Goal: Task Accomplishment & Management: Manage account settings

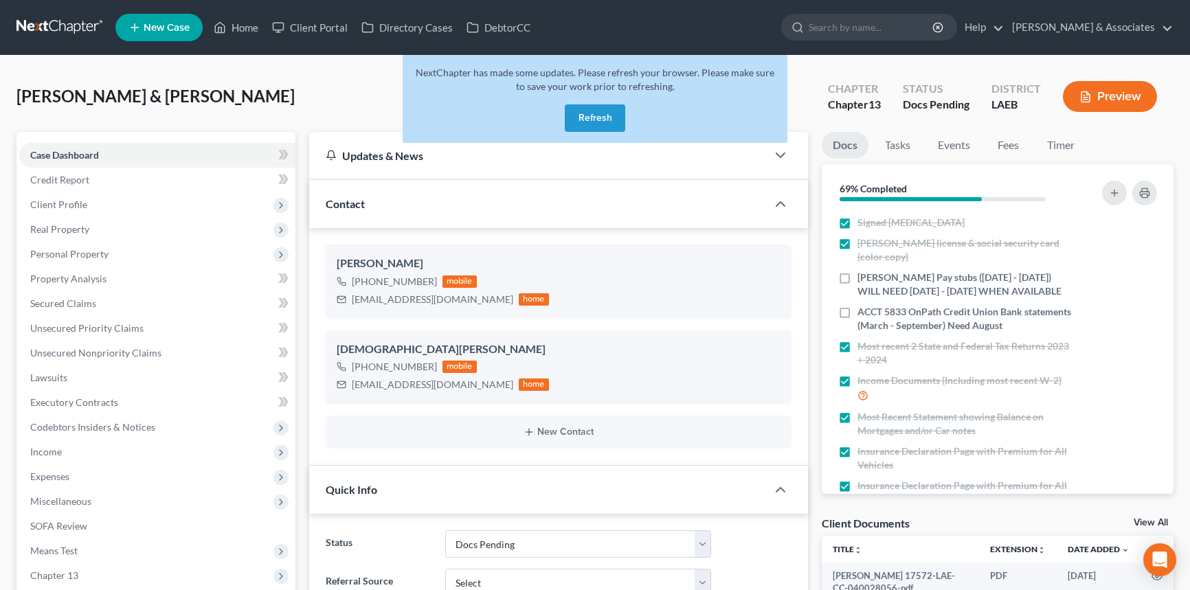
select select "6"
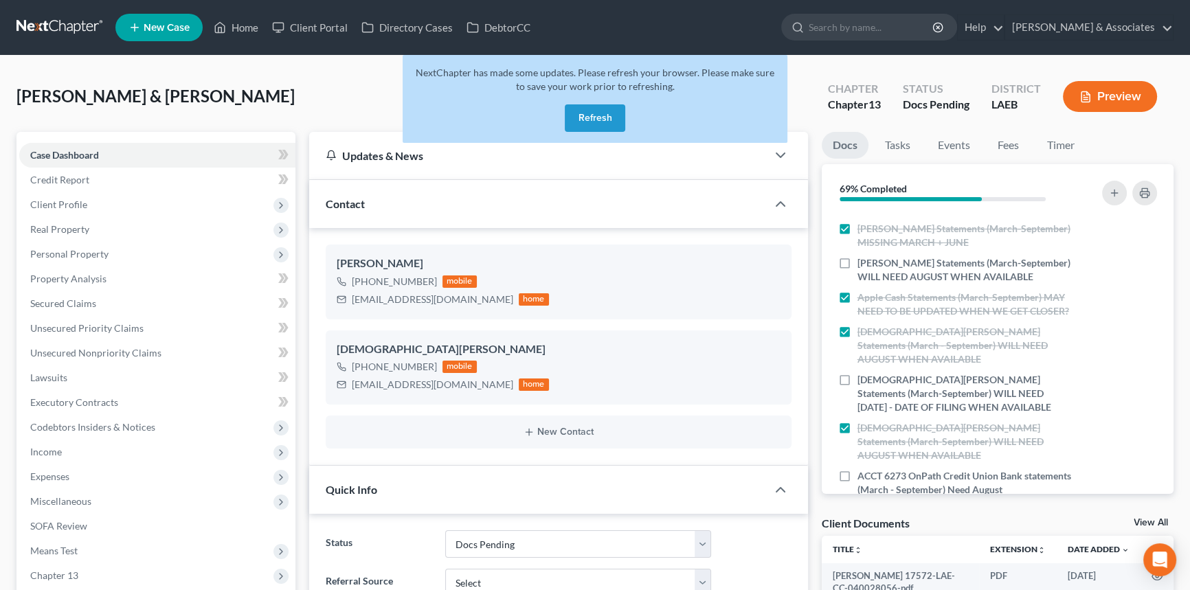
click at [592, 124] on button "Refresh" at bounding box center [595, 117] width 60 height 27
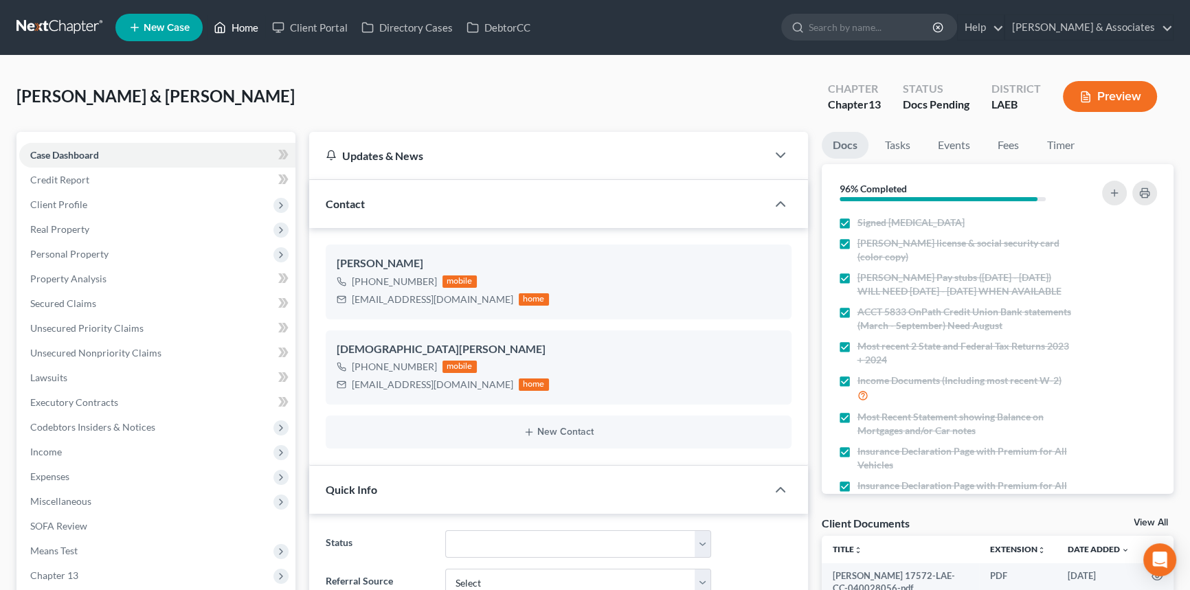
click at [238, 21] on link "Home" at bounding box center [236, 27] width 58 height 25
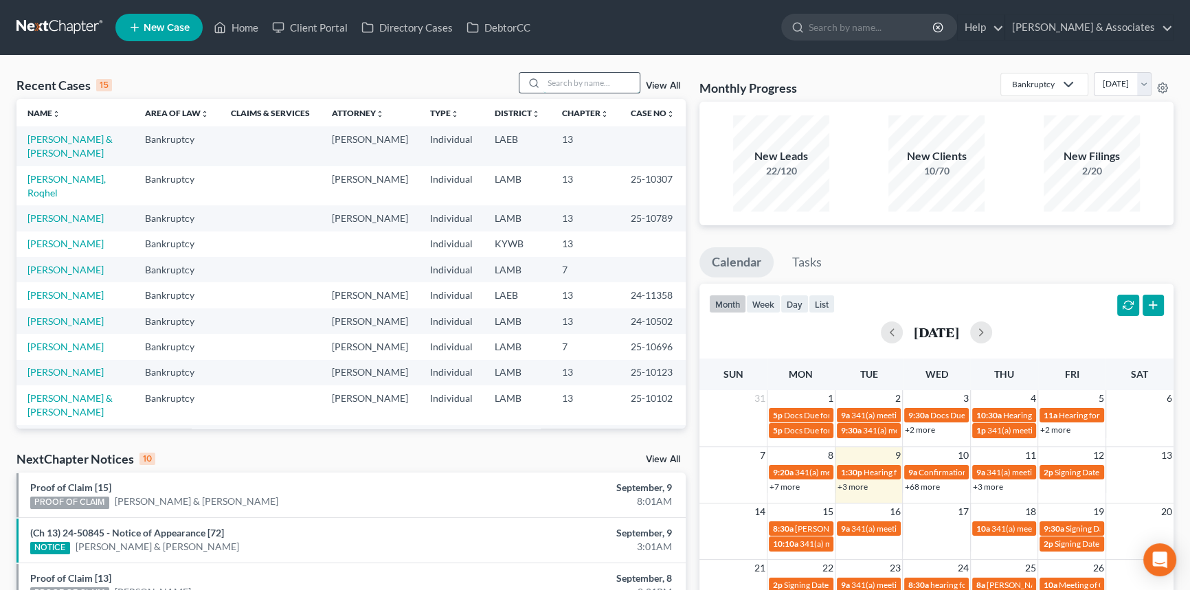
click at [578, 86] on input "search" at bounding box center [592, 83] width 96 height 20
type input "bonadona"
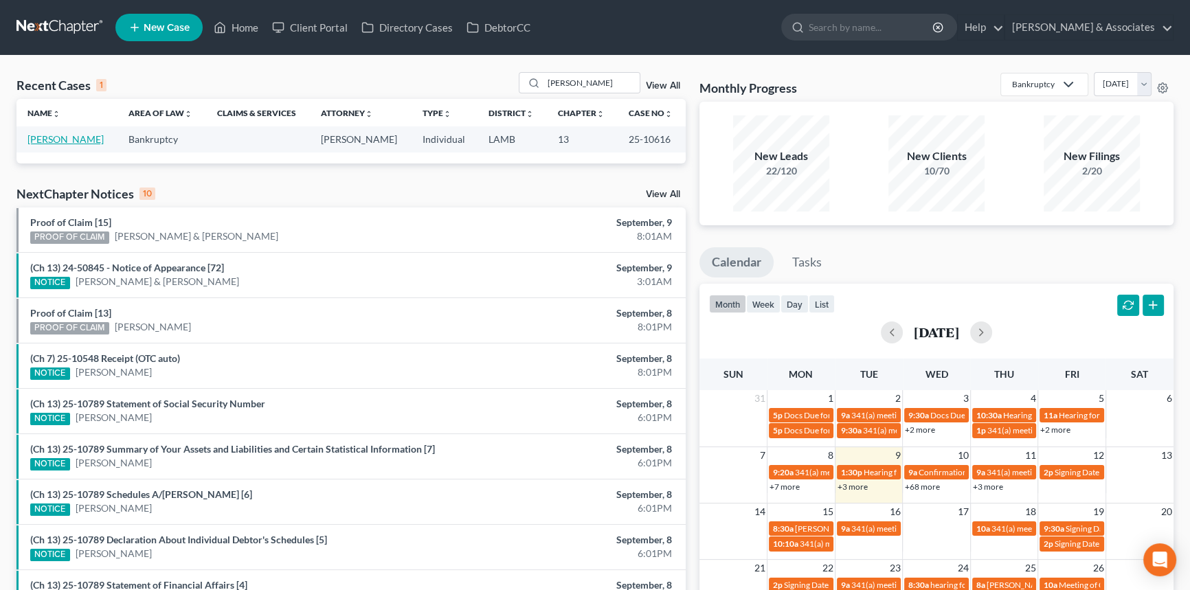
click at [77, 140] on link "Bonadona, Maria" at bounding box center [65, 139] width 76 height 12
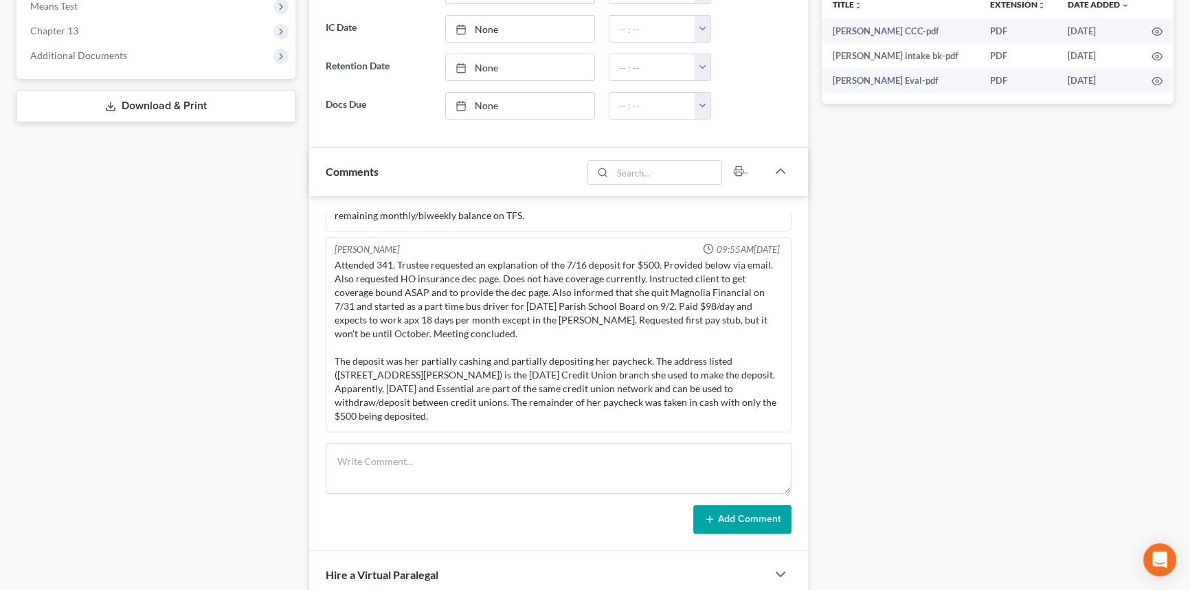
scroll to position [437, 0]
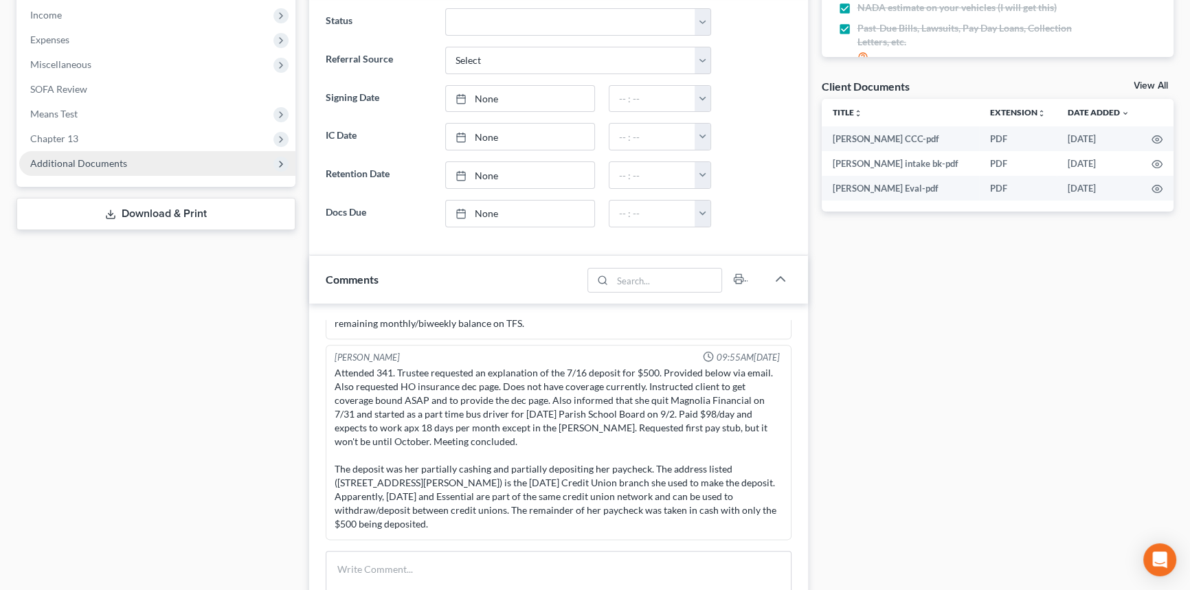
click at [159, 168] on span "Additional Documents" at bounding box center [157, 163] width 276 height 25
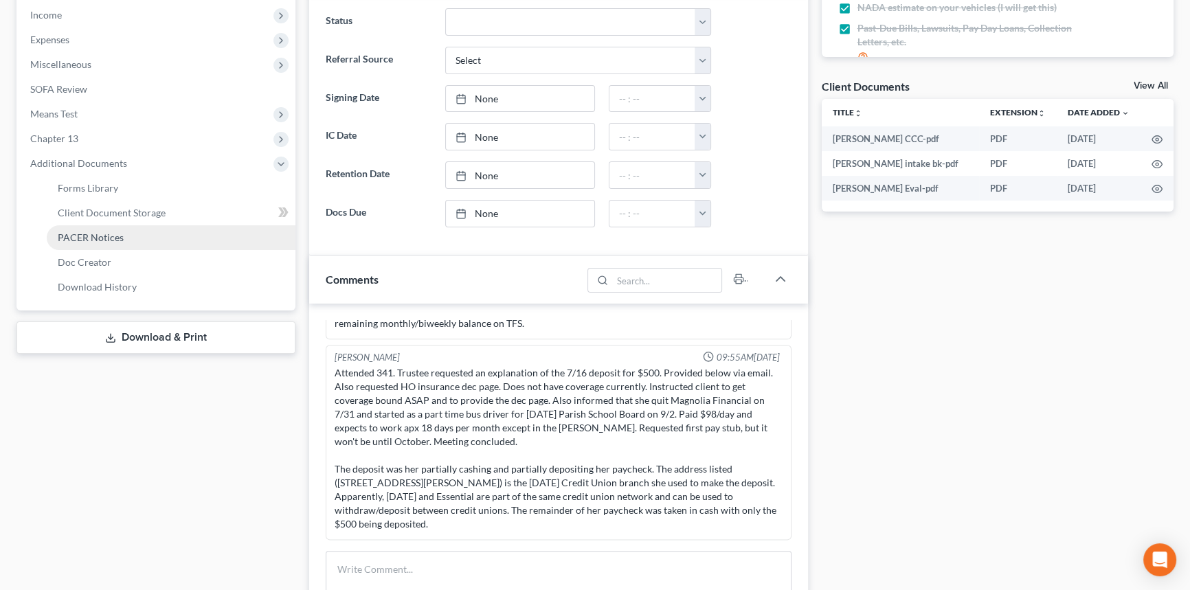
click at [155, 234] on link "PACER Notices" at bounding box center [171, 237] width 249 height 25
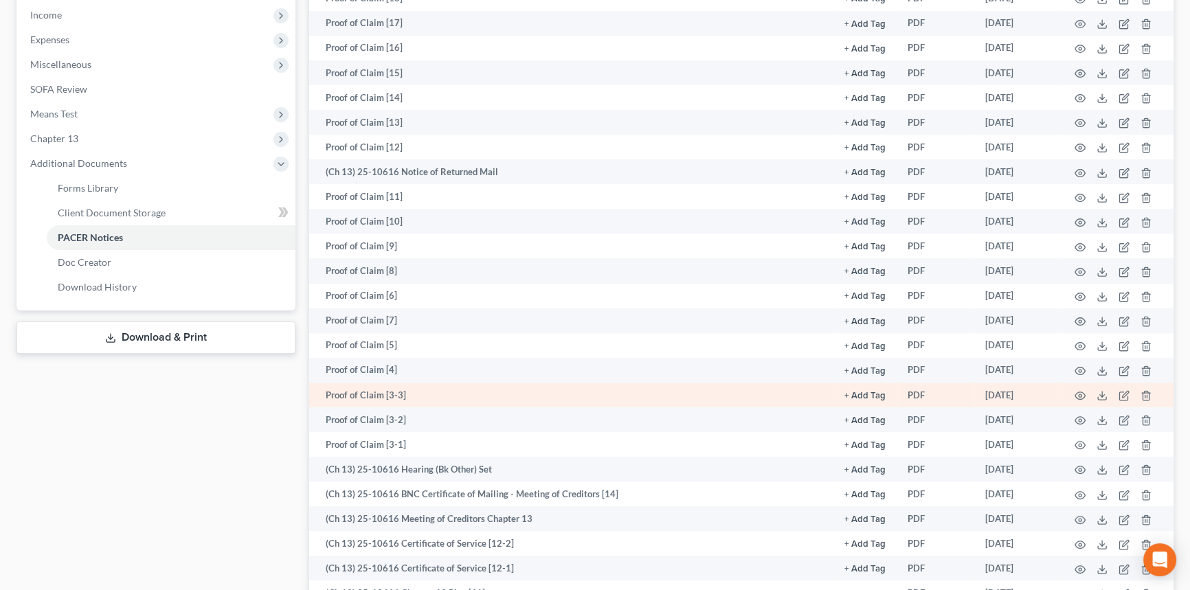
scroll to position [687, 0]
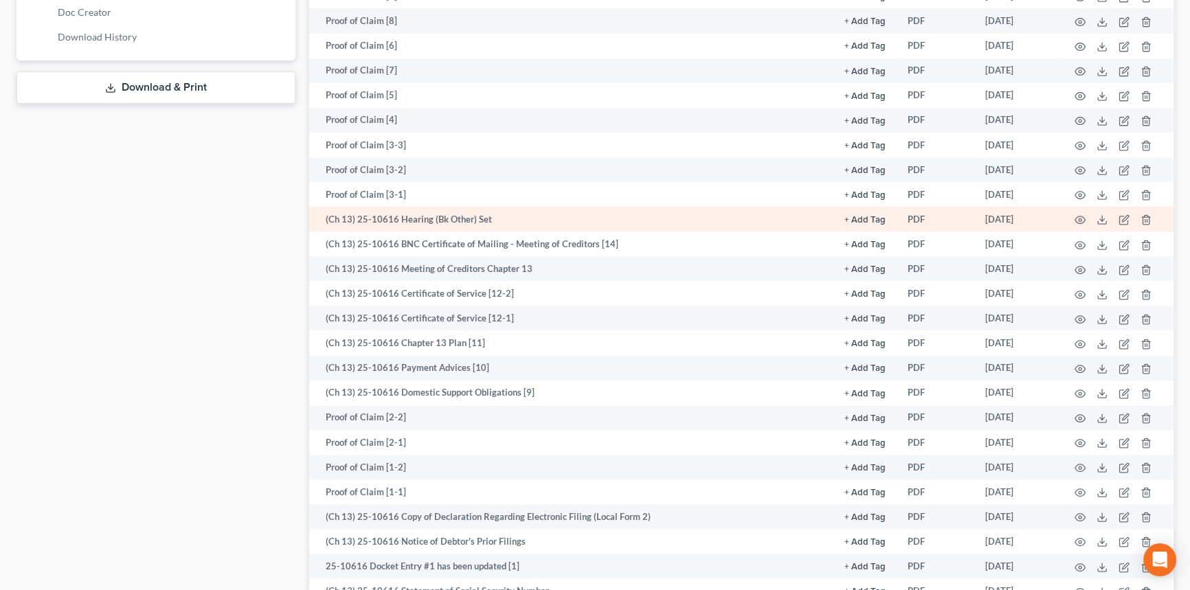
click at [1082, 211] on td at bounding box center [1115, 219] width 115 height 25
click at [1077, 217] on icon "button" at bounding box center [1080, 219] width 11 height 11
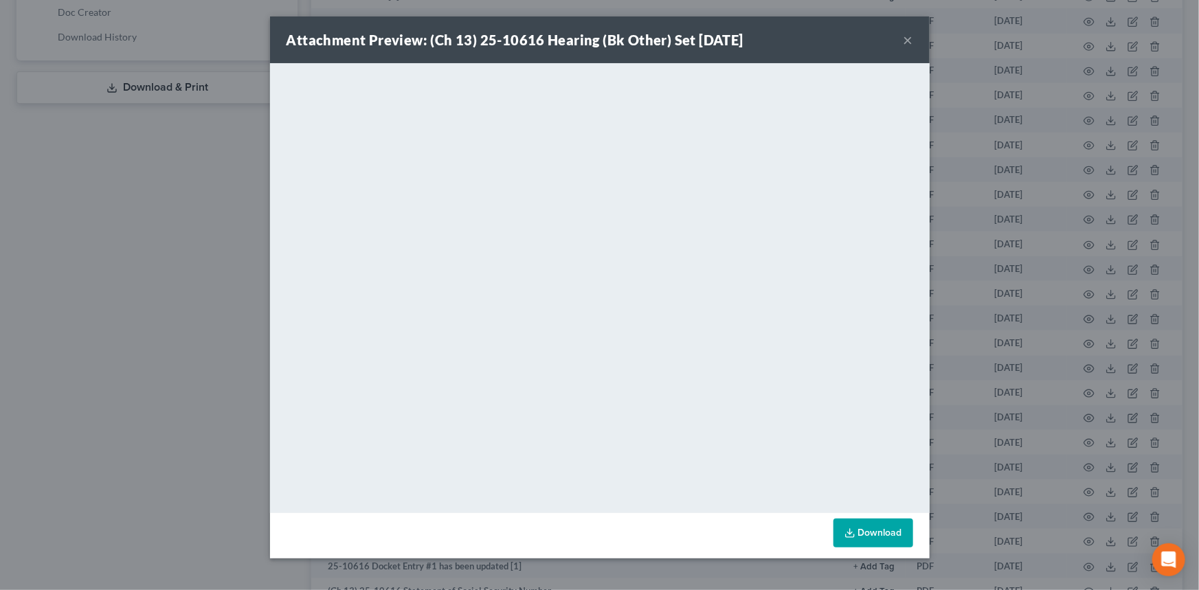
click at [906, 41] on button "×" at bounding box center [909, 40] width 10 height 16
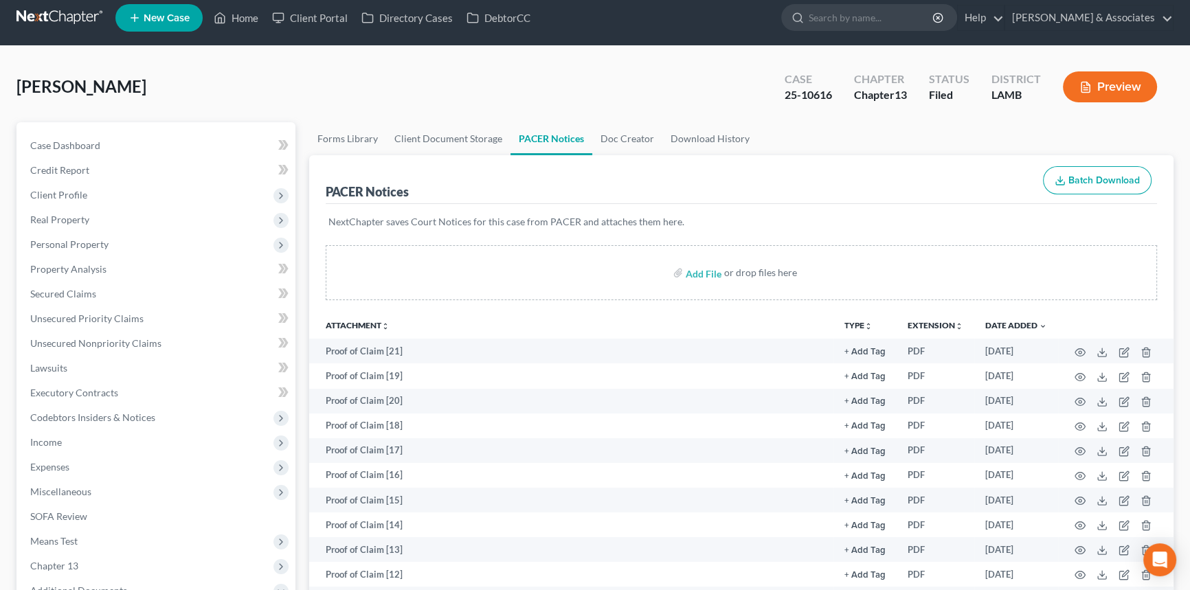
scroll to position [0, 0]
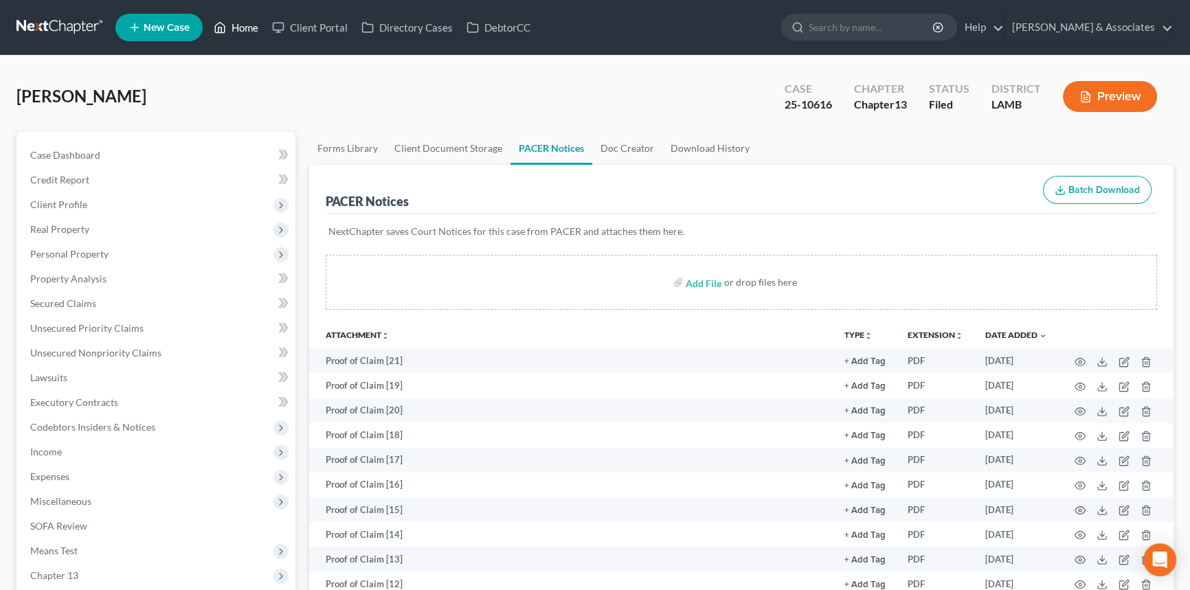
drag, startPoint x: 258, startPoint y: 33, endPoint x: 243, endPoint y: 52, distance: 24.4
click at [258, 33] on link "Home" at bounding box center [236, 27] width 58 height 25
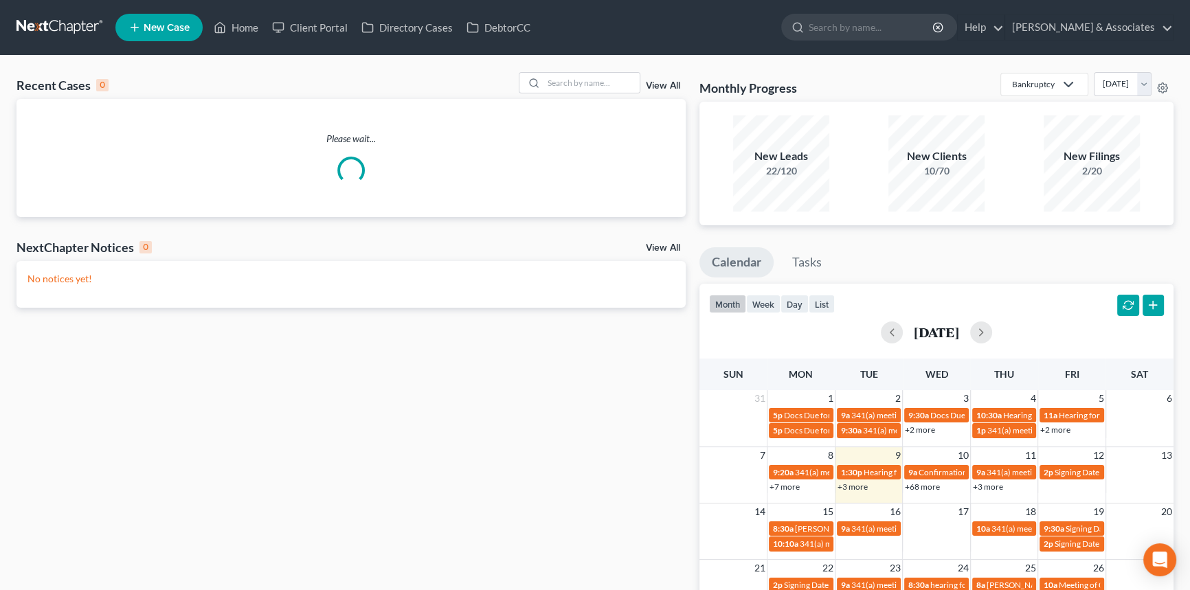
click at [645, 80] on div "View All" at bounding box center [603, 82] width 168 height 21
click at [597, 80] on input "search" at bounding box center [592, 83] width 96 height 20
type input "coleman"
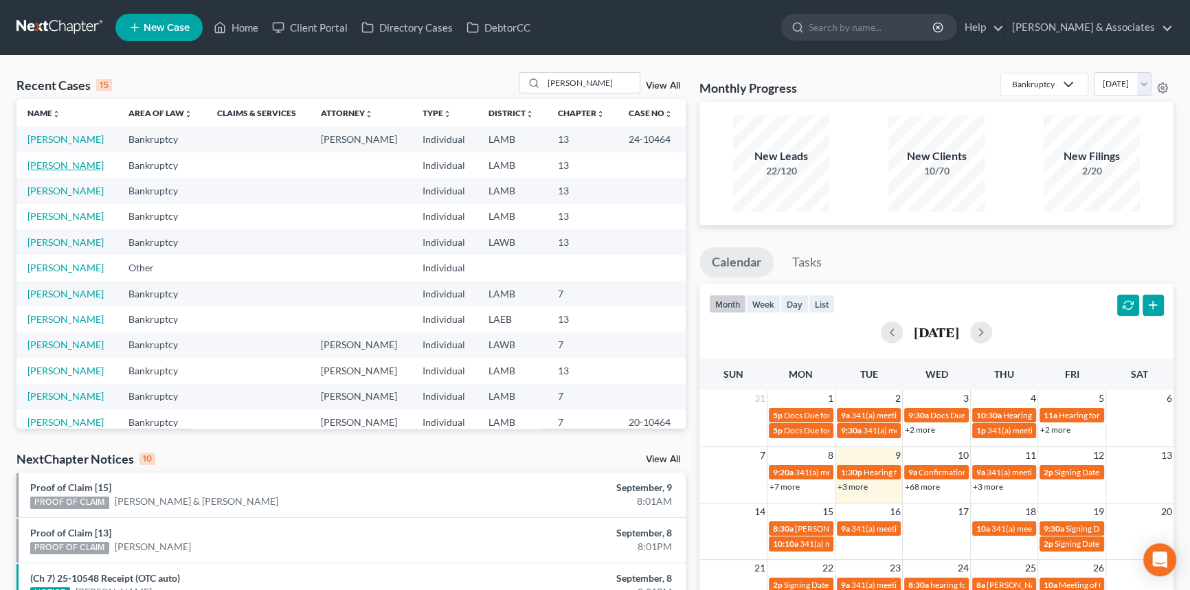
click at [75, 159] on link "[PERSON_NAME]" at bounding box center [65, 165] width 76 height 12
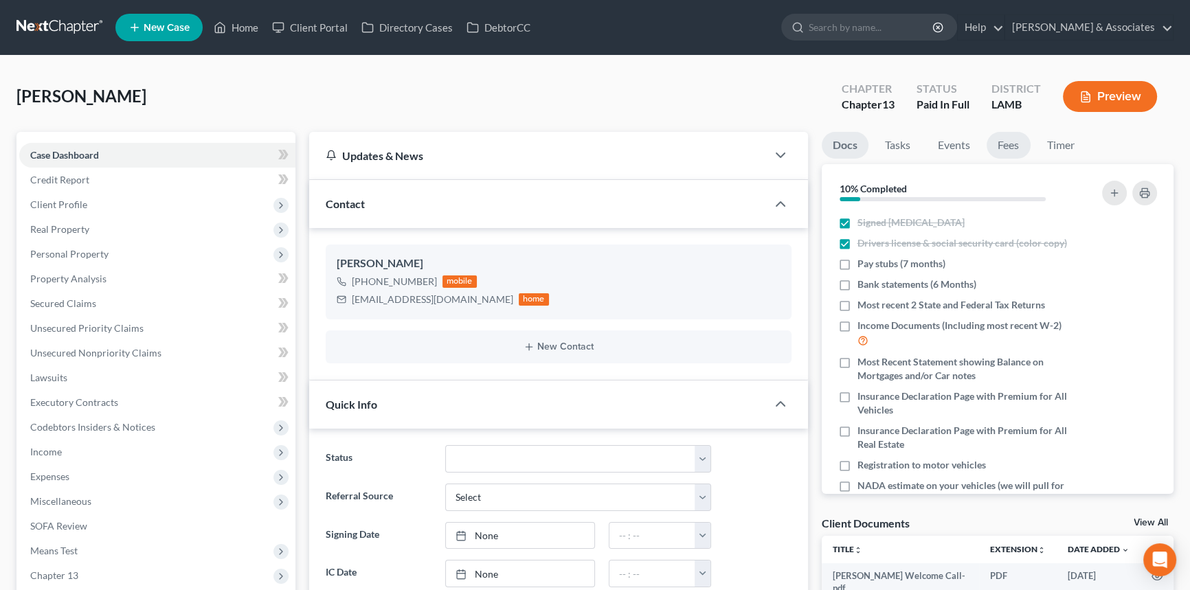
click at [1015, 148] on link "Fees" at bounding box center [1009, 145] width 44 height 27
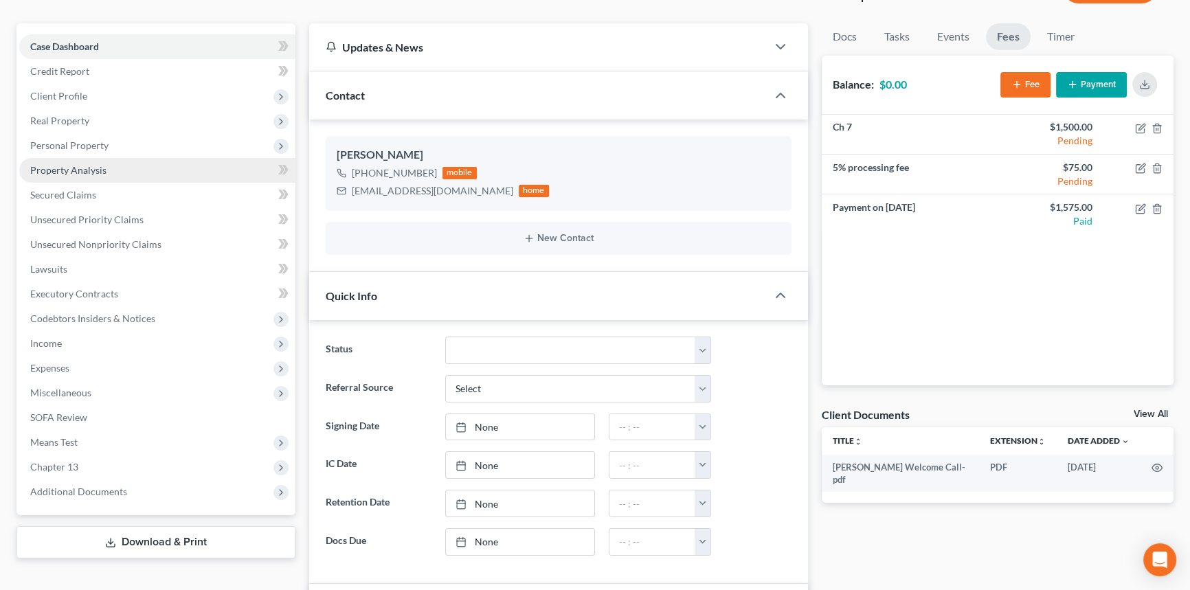
scroll to position [62, 0]
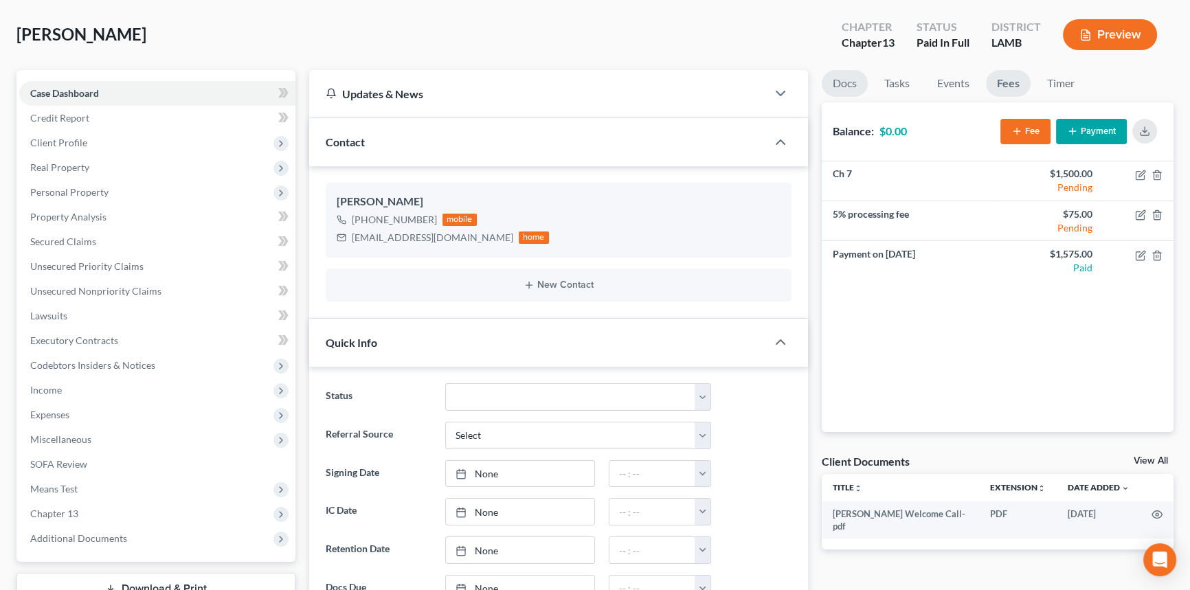
click at [840, 77] on link "Docs" at bounding box center [845, 83] width 46 height 27
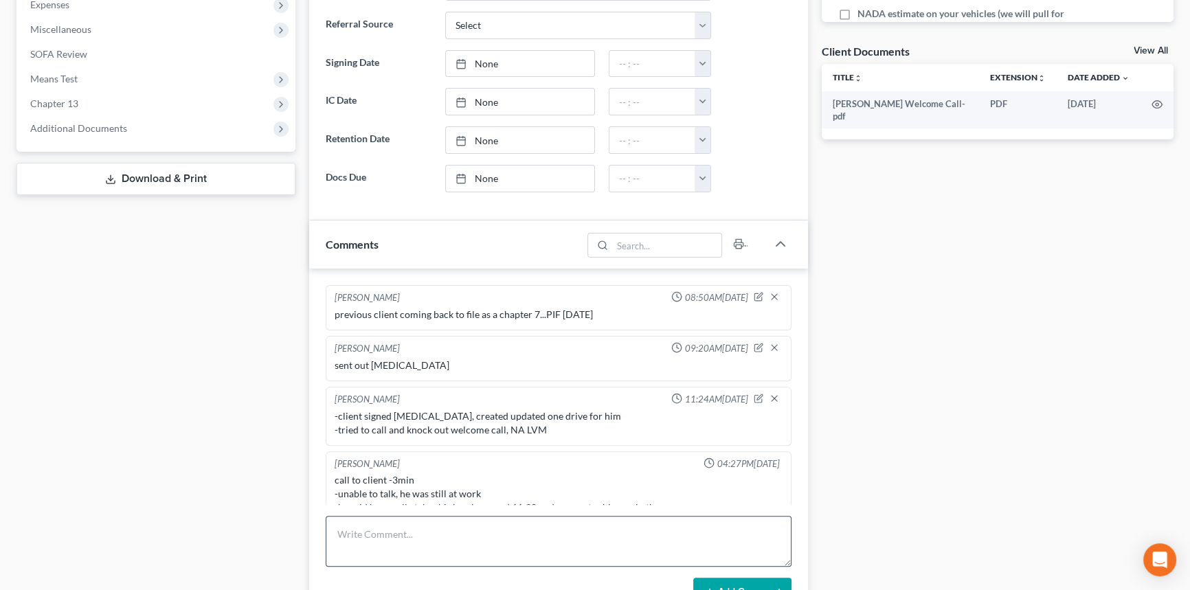
scroll to position [625, 0]
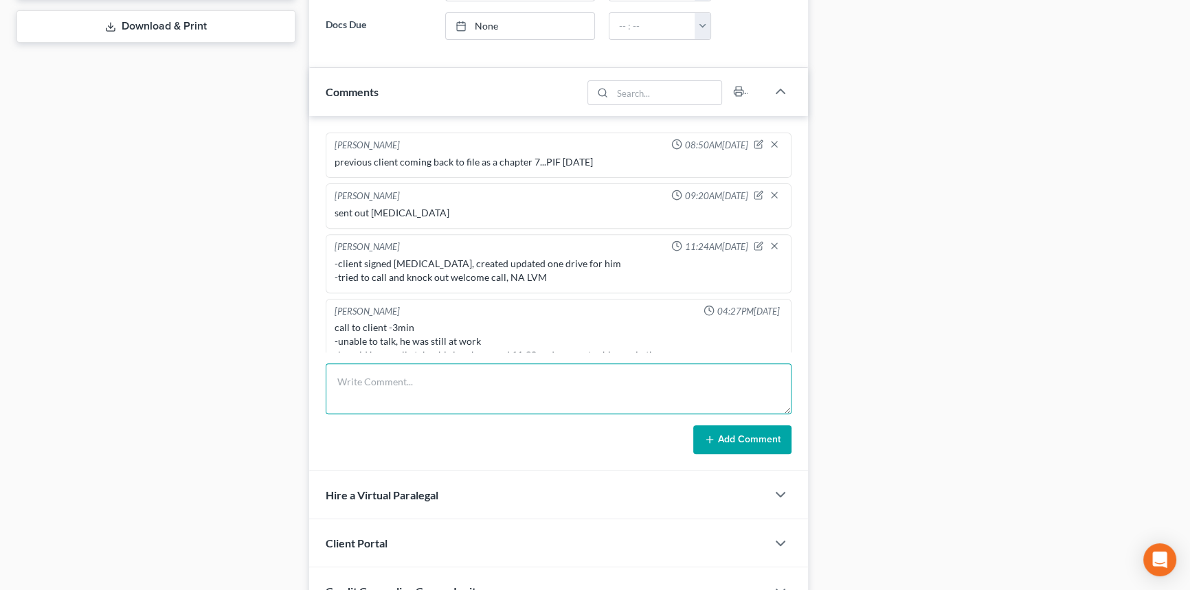
click at [515, 390] on textarea at bounding box center [559, 389] width 466 height 51
type textarea "THIS IS A 7, WE NEED 6 MONTHS OF INCOME, ALL BANK STATEMENTS, LAST 2 YEARS OF T…"
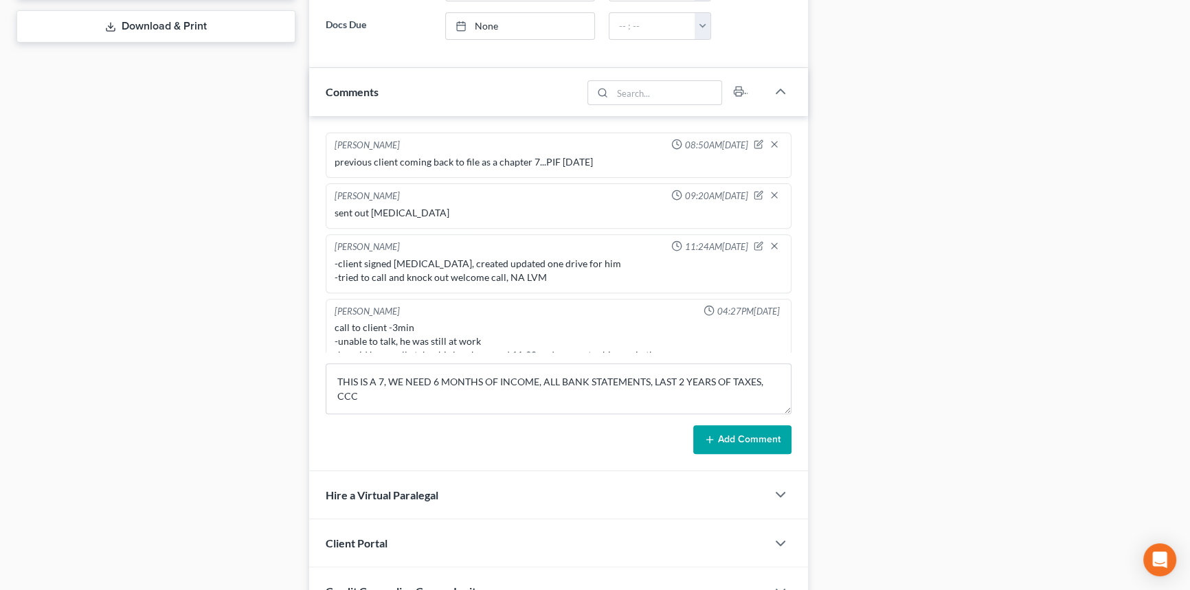
click at [766, 450] on button "Add Comment" at bounding box center [742, 439] width 98 height 29
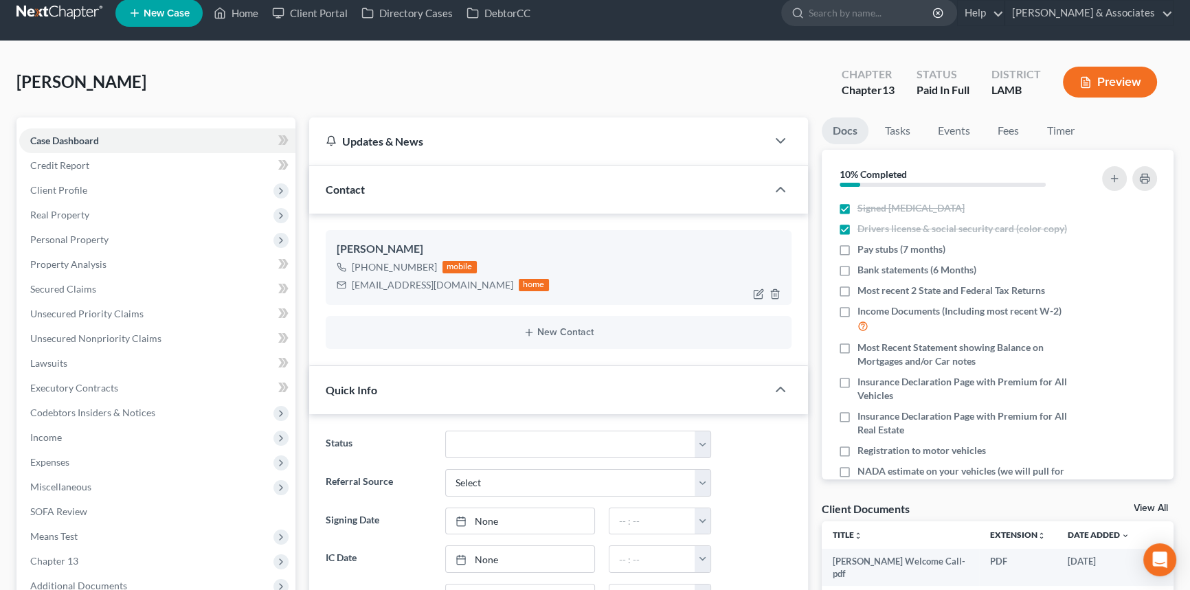
scroll to position [0, 0]
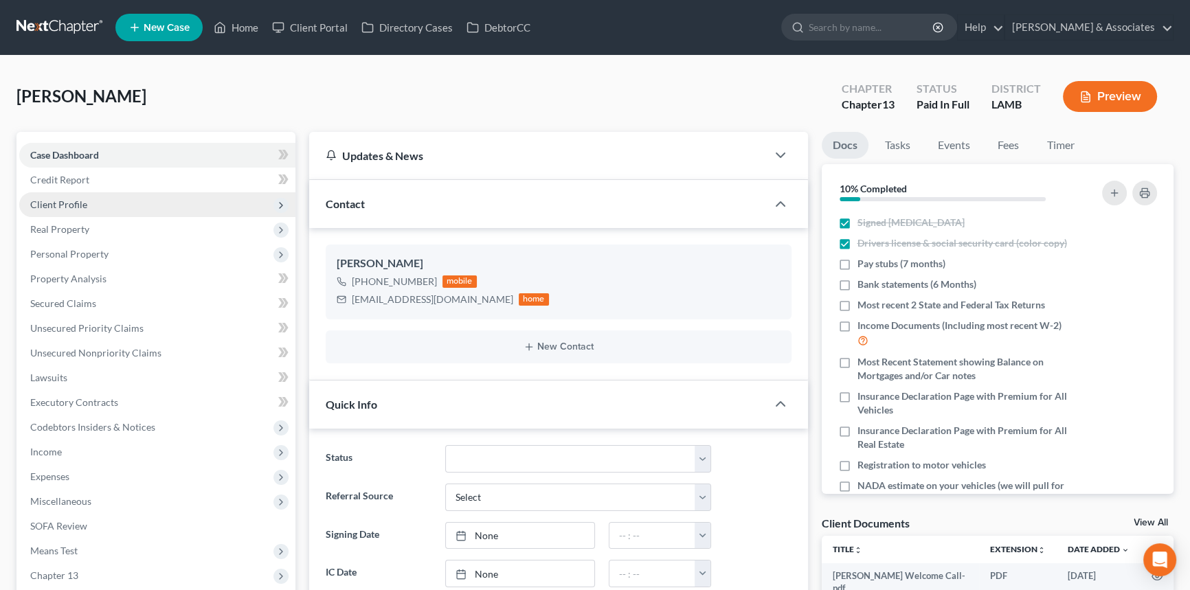
click at [82, 199] on span "Client Profile" at bounding box center [58, 205] width 57 height 12
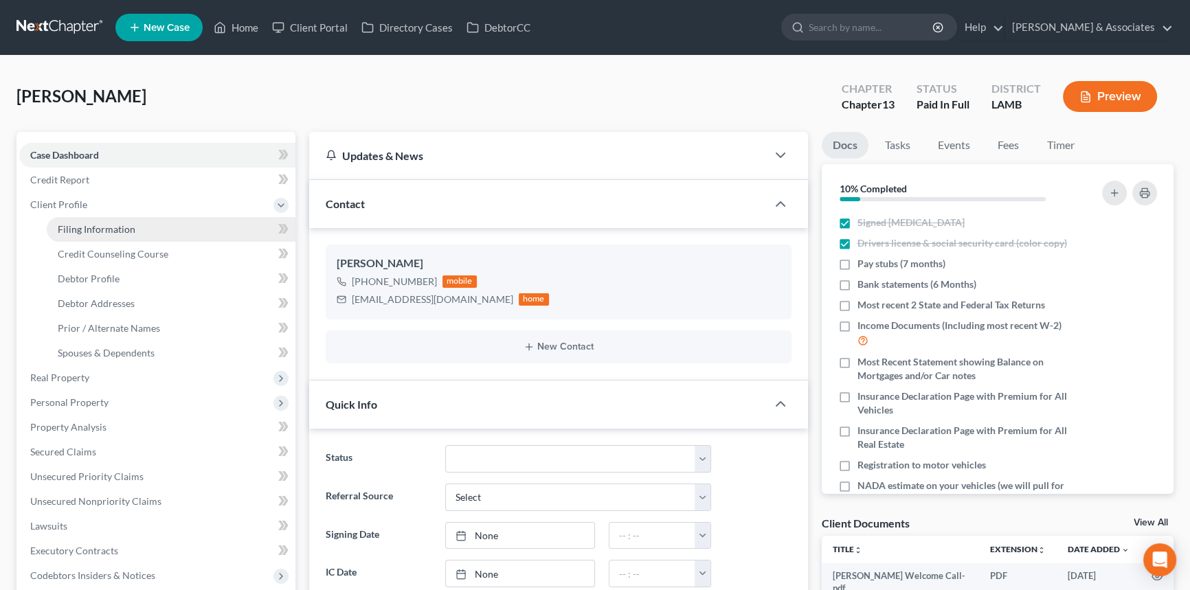
click at [215, 229] on link "Filing Information" at bounding box center [171, 229] width 249 height 25
select select "1"
select select "0"
select select "3"
select select "19"
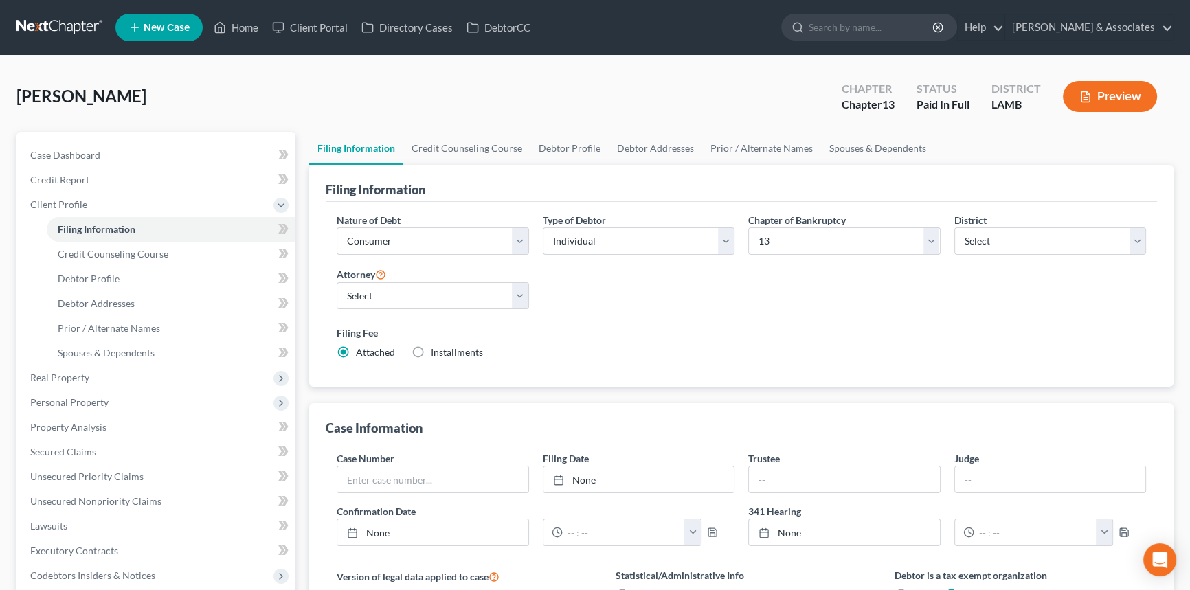
click at [824, 226] on label "Chapter of Bankruptcy" at bounding box center [797, 220] width 98 height 14
click at [818, 244] on select "Select 7 11 12 13" at bounding box center [844, 240] width 192 height 27
select select "0"
click at [748, 227] on select "Select 7 11 12 13" at bounding box center [844, 240] width 192 height 27
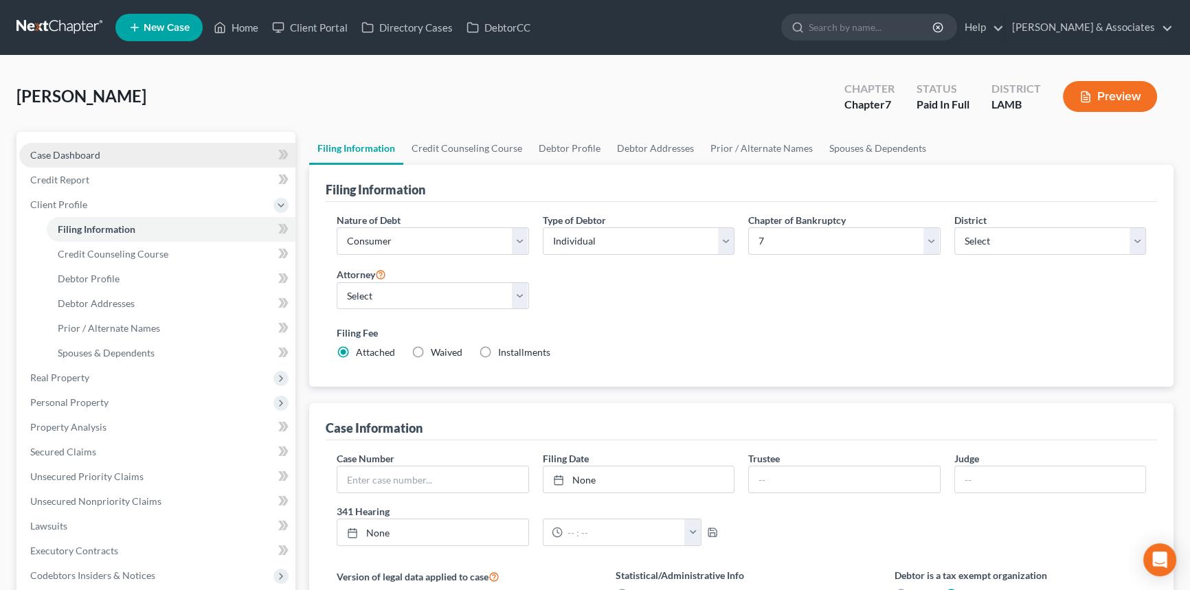
click at [131, 146] on link "Case Dashboard" at bounding box center [157, 155] width 276 height 25
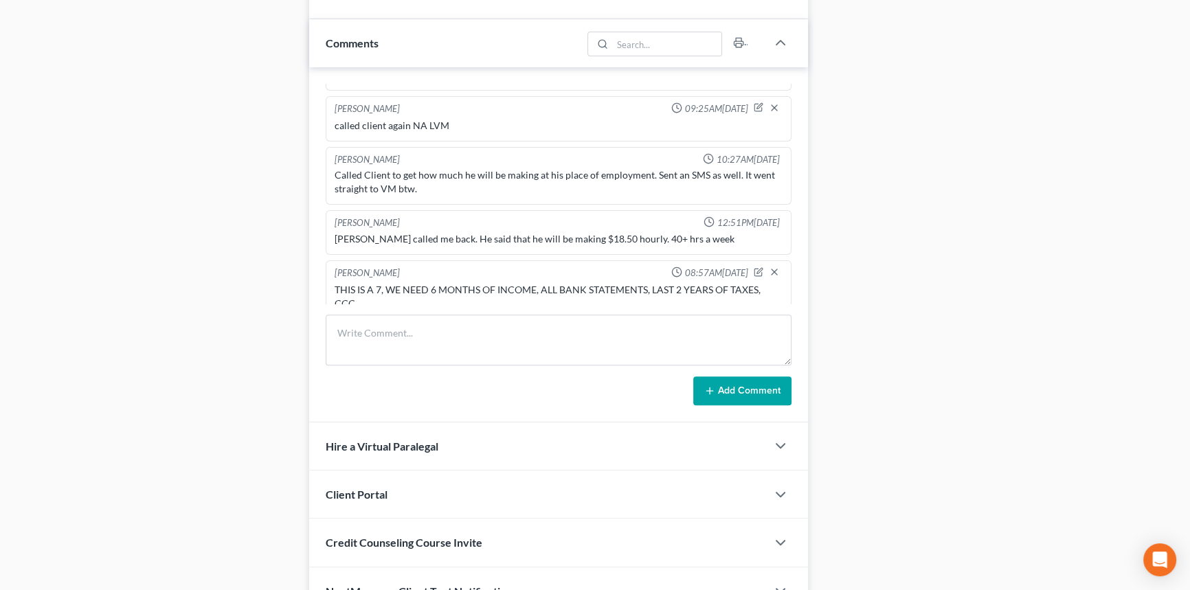
scroll to position [748, 0]
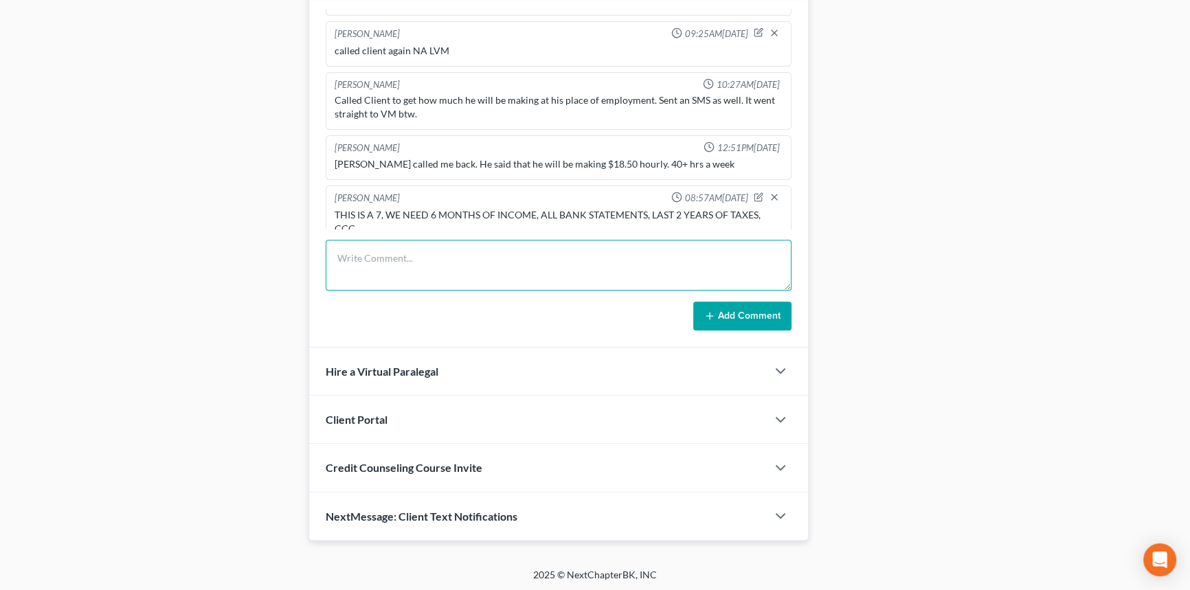
click at [440, 245] on textarea at bounding box center [559, 265] width 466 height 51
type textarea "NEED TO GET HIM ON THE PHONE ASAP CALLED JUST NOW NA LVM SENT TEXT"
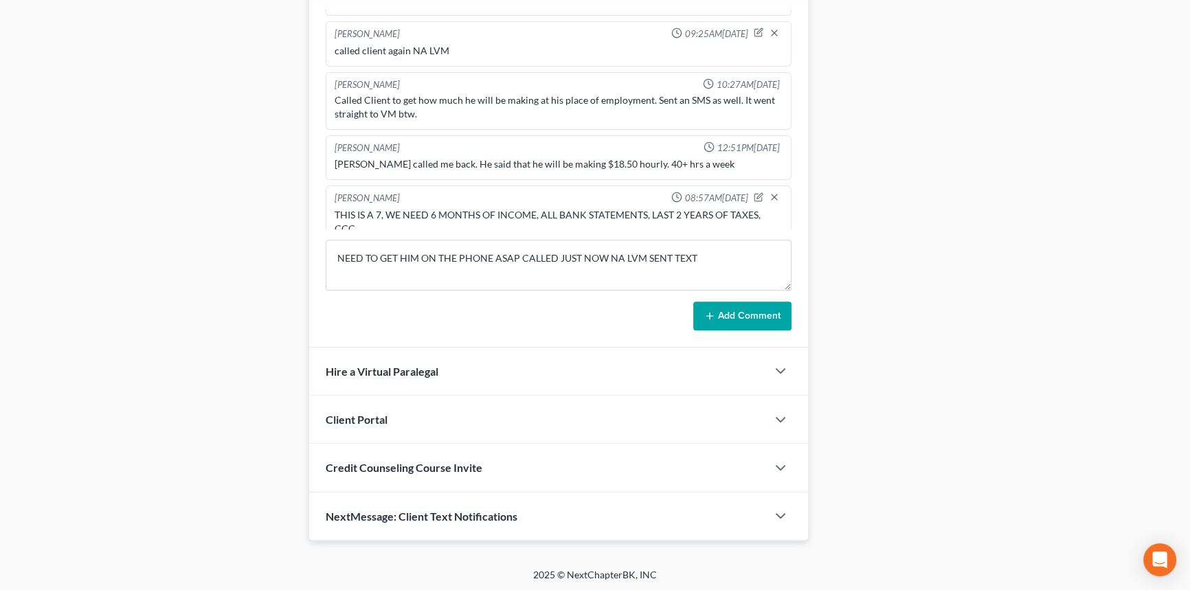
click at [706, 311] on icon at bounding box center [709, 316] width 11 height 11
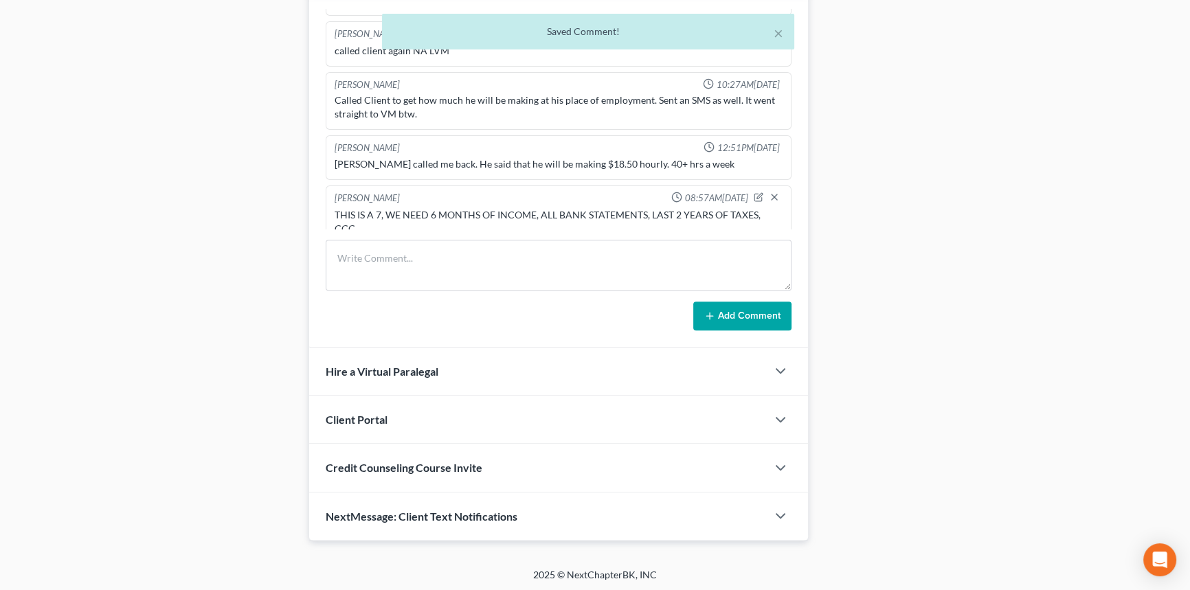
scroll to position [467, 0]
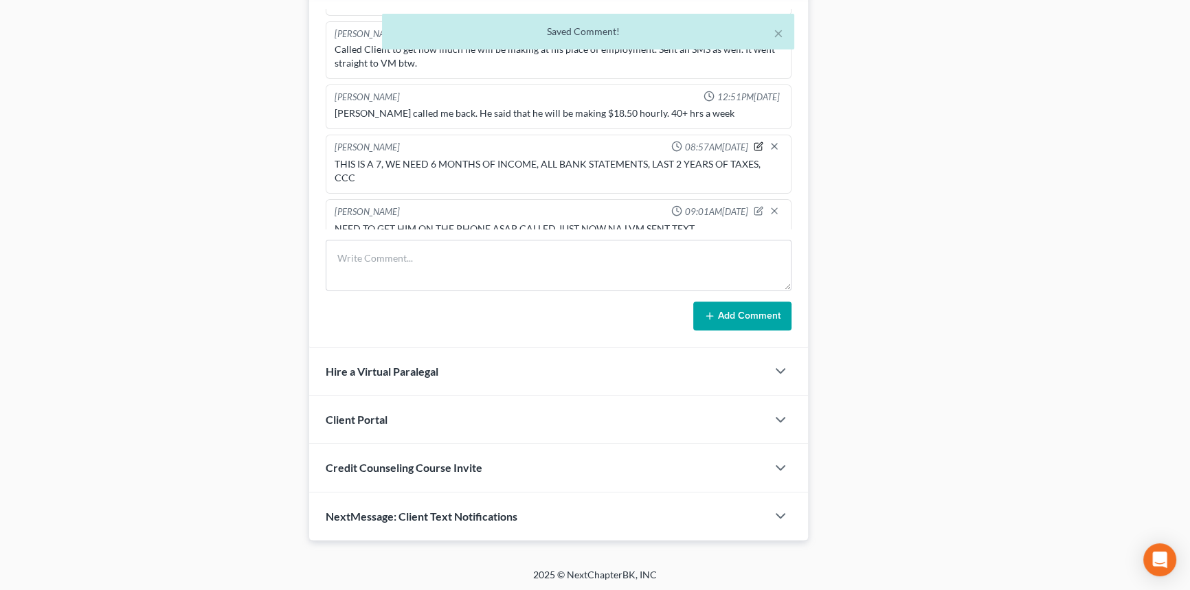
click at [754, 142] on icon "button" at bounding box center [759, 147] width 10 height 10
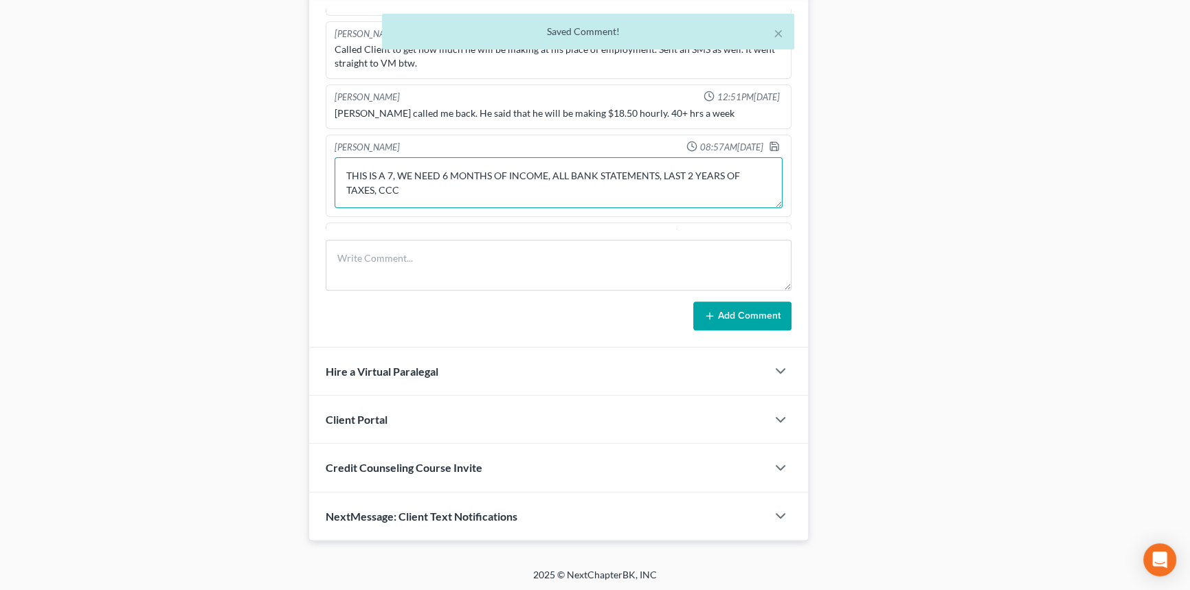
click at [542, 157] on textarea "THIS IS A 7, WE NEED 6 MONTHS OF INCOME, ALL BANK STATEMENTS, LAST 2 YEARS OF T…" at bounding box center [559, 182] width 448 height 51
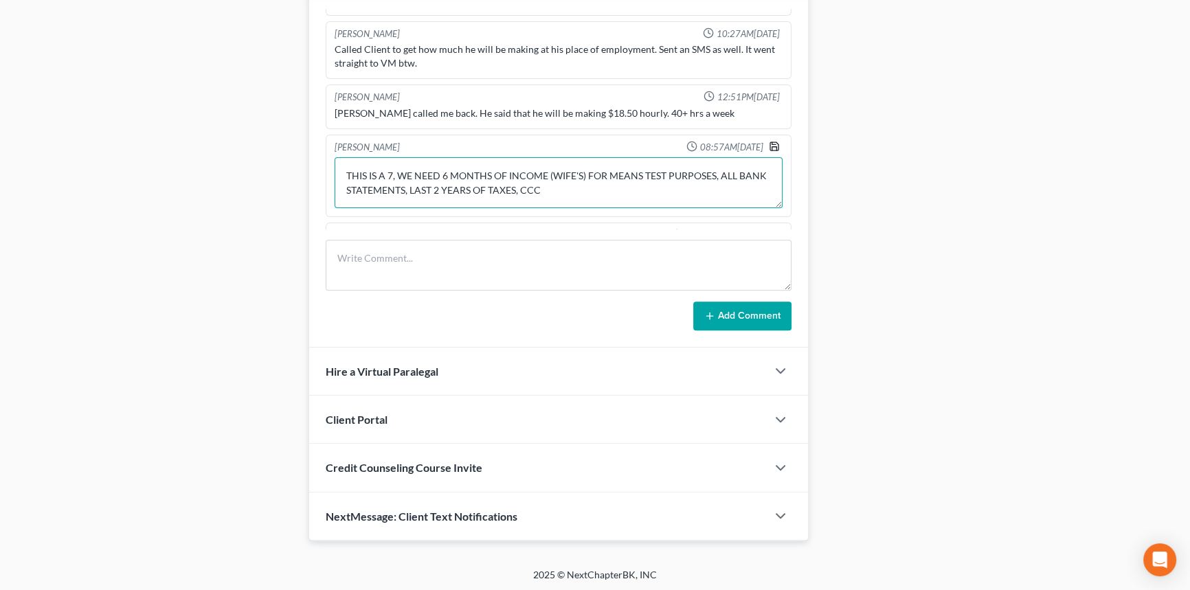
type textarea "THIS IS A 7, WE NEED 6 MONTHS OF INCOME (WIFE'S) FOR MEANS TEST PURPOSES, ALL B…"
click at [769, 141] on icon "button" at bounding box center [774, 146] width 11 height 11
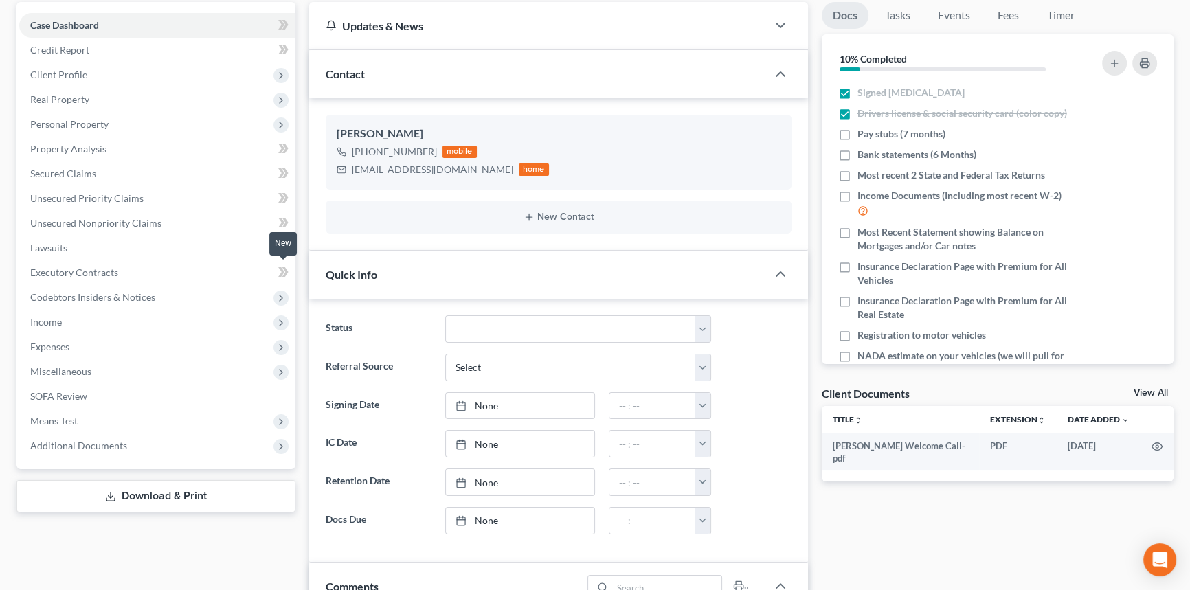
scroll to position [0, 0]
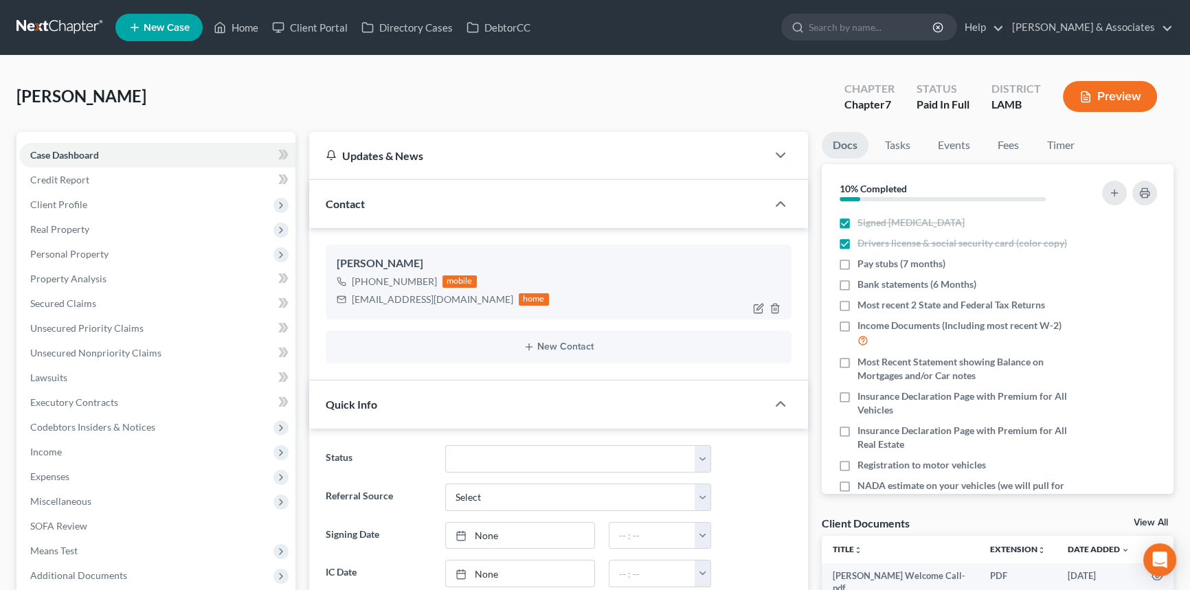
click at [373, 282] on div "[PHONE_NUMBER]" at bounding box center [394, 282] width 85 height 14
copy div "[PHONE_NUMBER]"
click at [235, 23] on link "Home" at bounding box center [236, 27] width 58 height 25
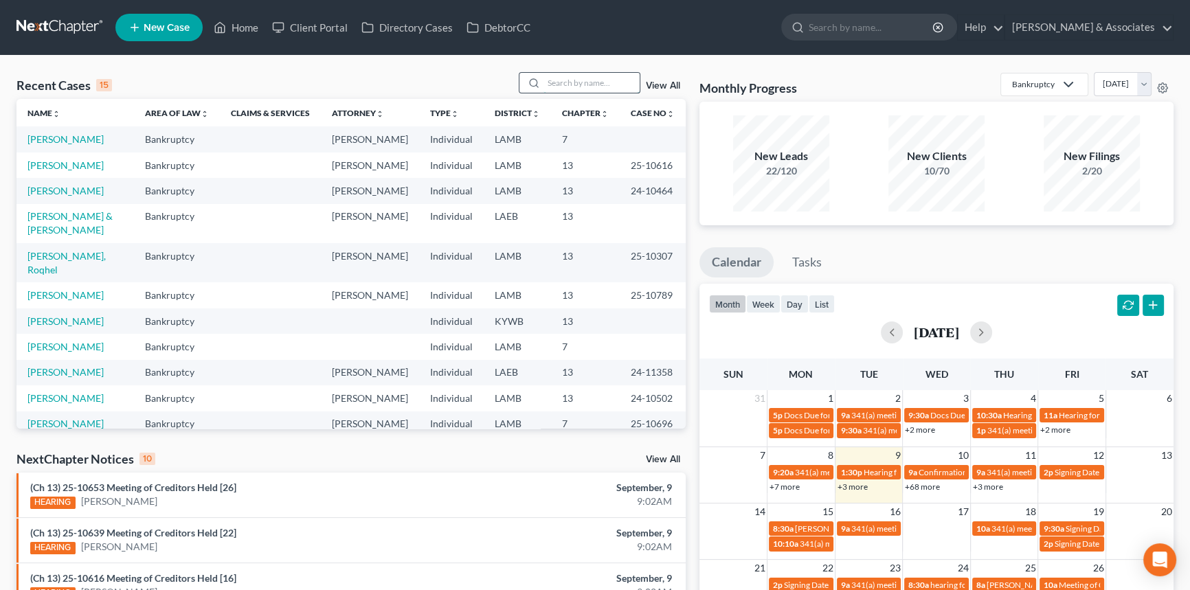
click at [579, 80] on input "search" at bounding box center [592, 83] width 96 height 20
type input "marino"
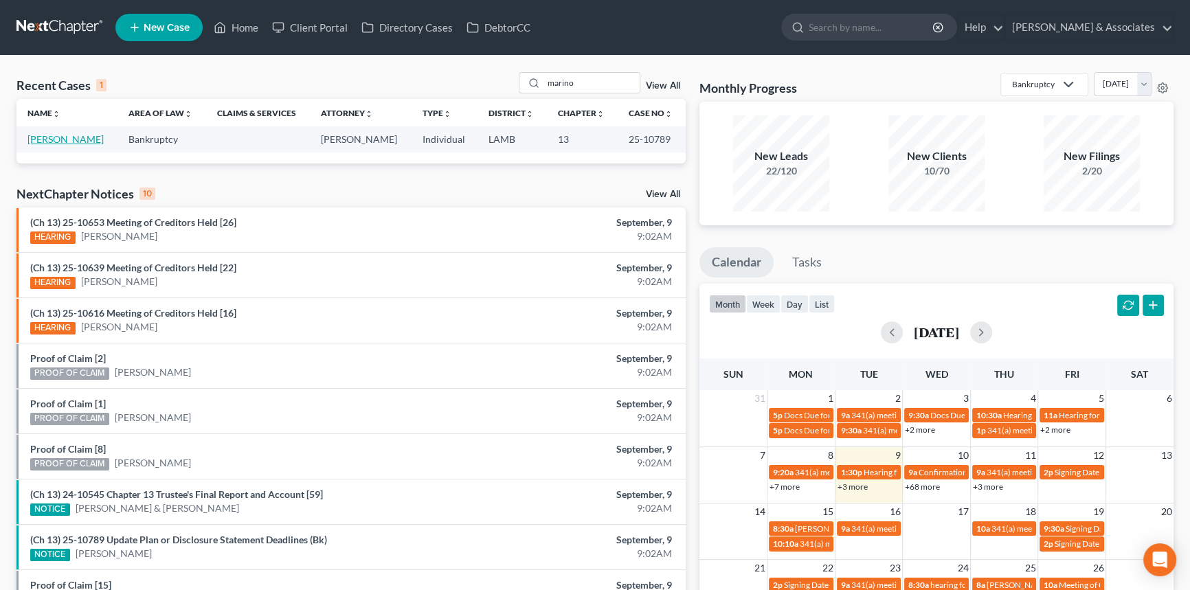
click at [56, 136] on link "[PERSON_NAME]" at bounding box center [65, 139] width 76 height 12
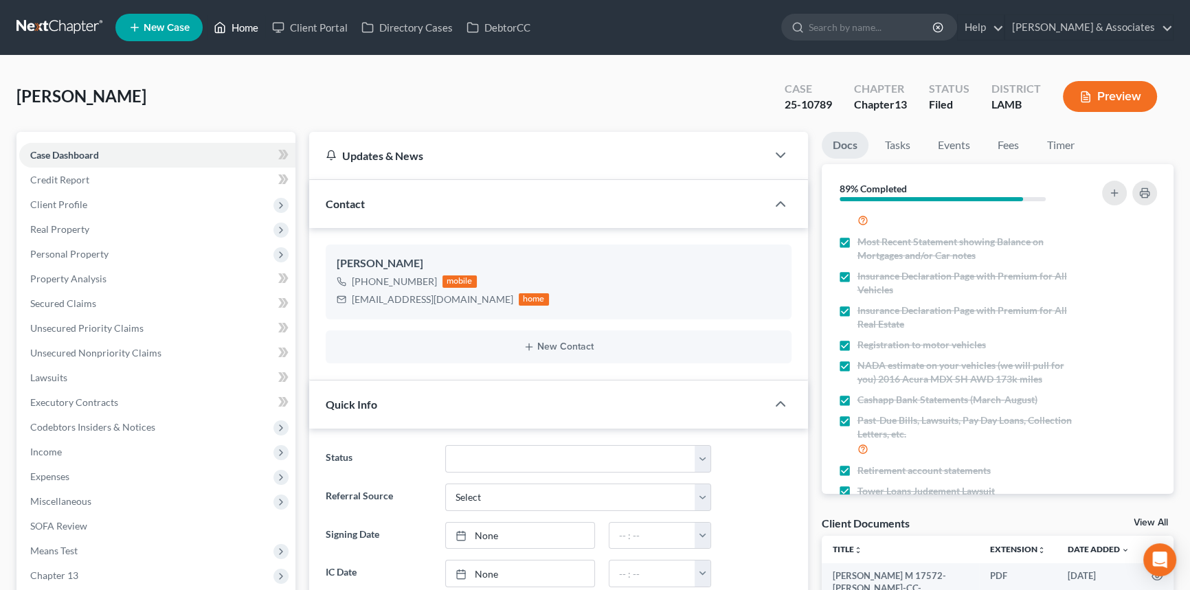
click at [256, 30] on link "Home" at bounding box center [236, 27] width 58 height 25
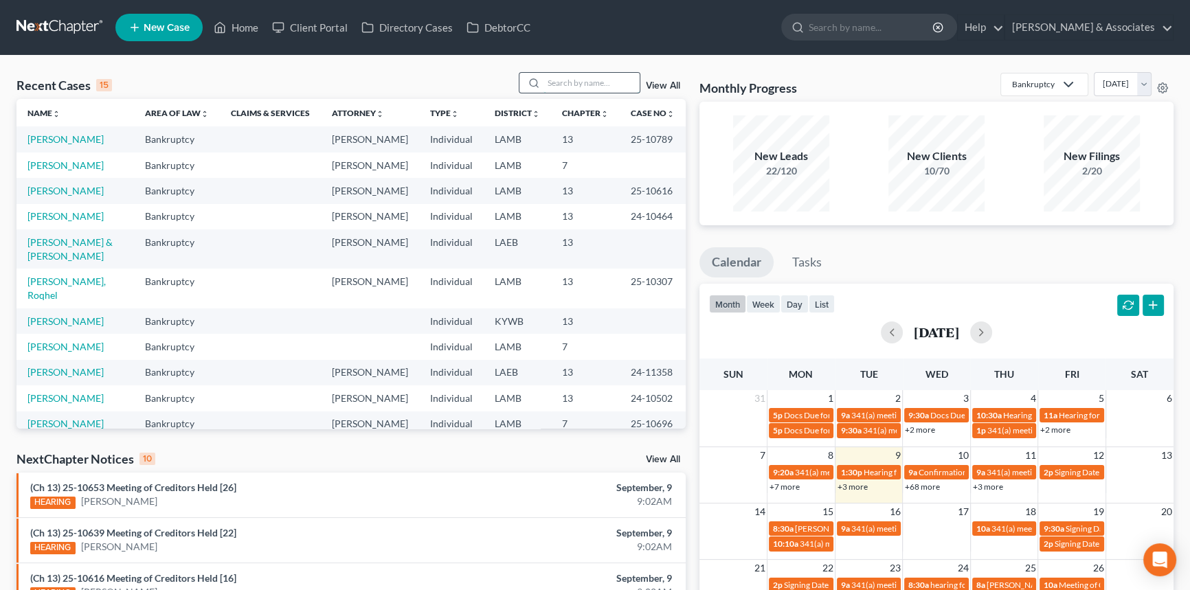
click at [588, 87] on input "search" at bounding box center [592, 83] width 96 height 20
type input "avaritt"
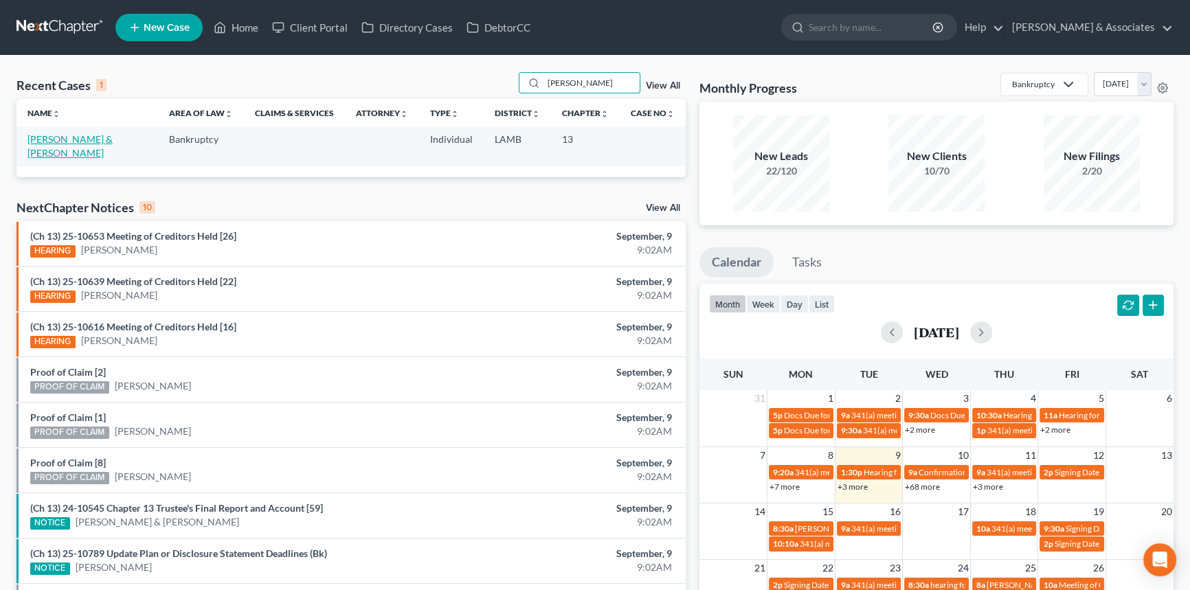
click at [104, 135] on link "Avaritt, Edward & Martha" at bounding box center [69, 145] width 85 height 25
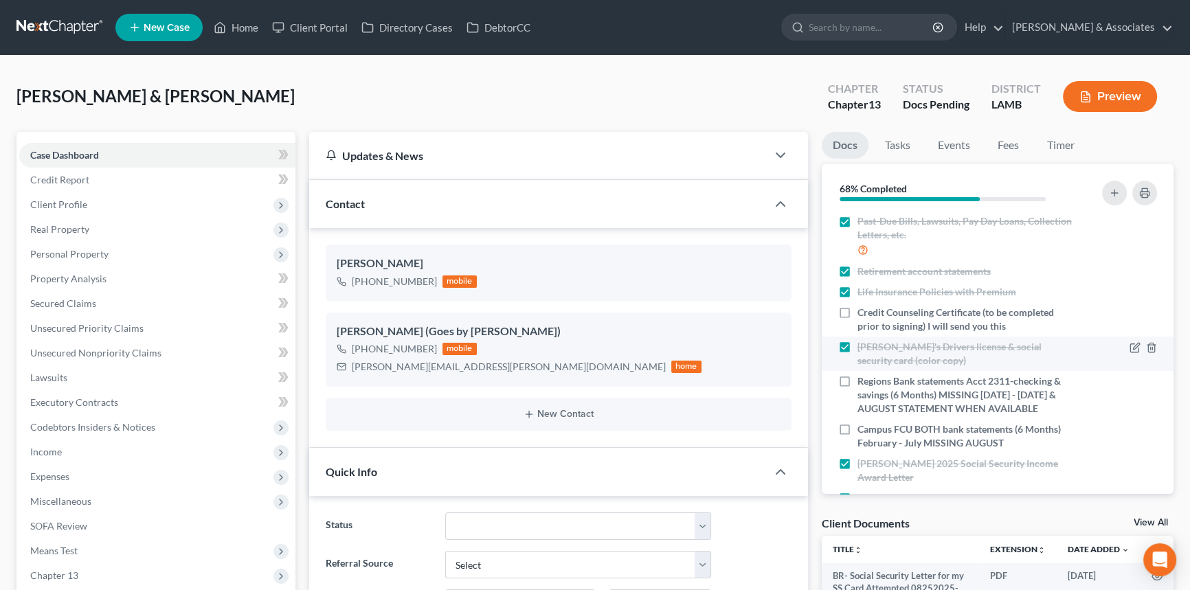
scroll to position [344, 0]
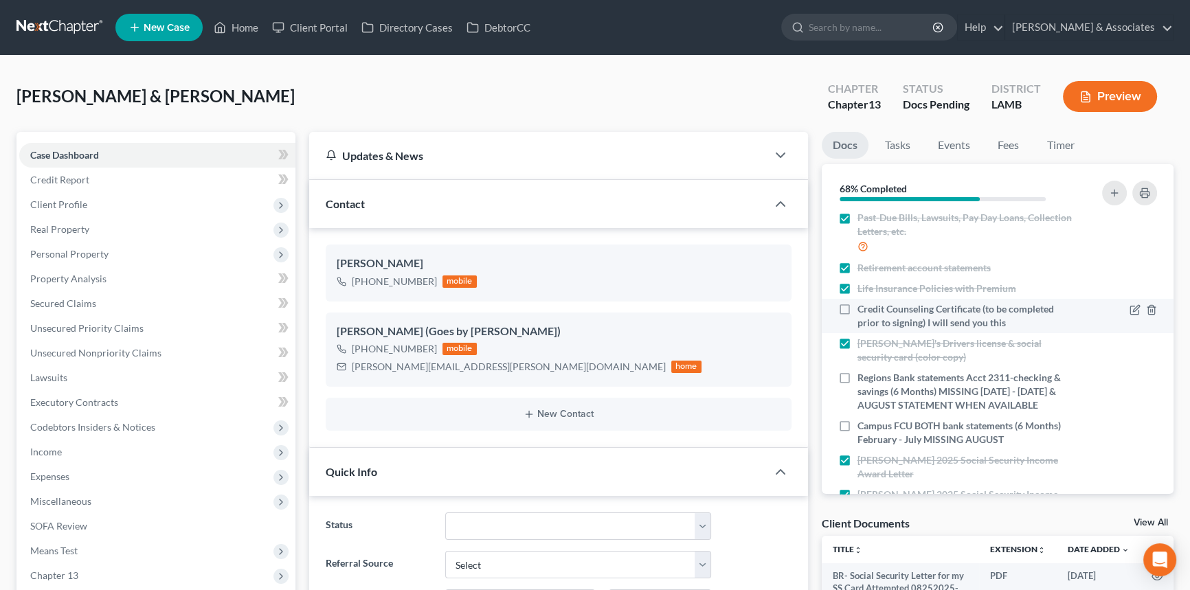
click at [858, 311] on label "Credit Counseling Certificate (to be completed prior to signing) I will send yo…" at bounding box center [966, 315] width 216 height 27
click at [863, 311] on input "Credit Counseling Certificate (to be completed prior to signing) I will send yo…" at bounding box center [867, 306] width 9 height 9
checkbox input "true"
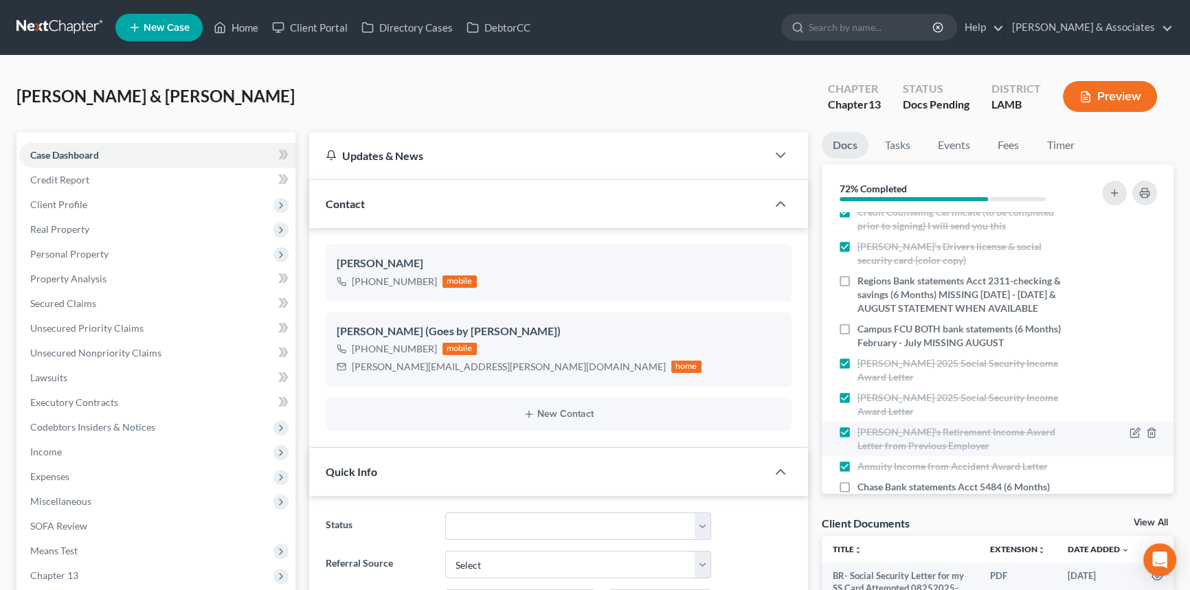
scroll to position [561, 0]
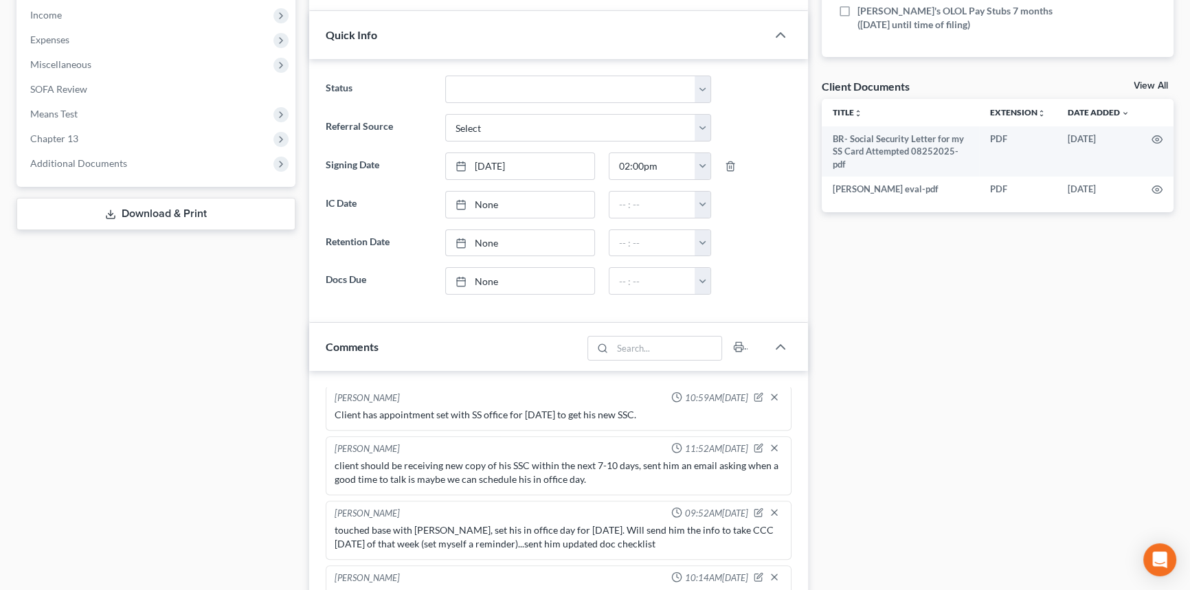
click at [1163, 82] on link "View All" at bounding box center [1151, 86] width 34 height 10
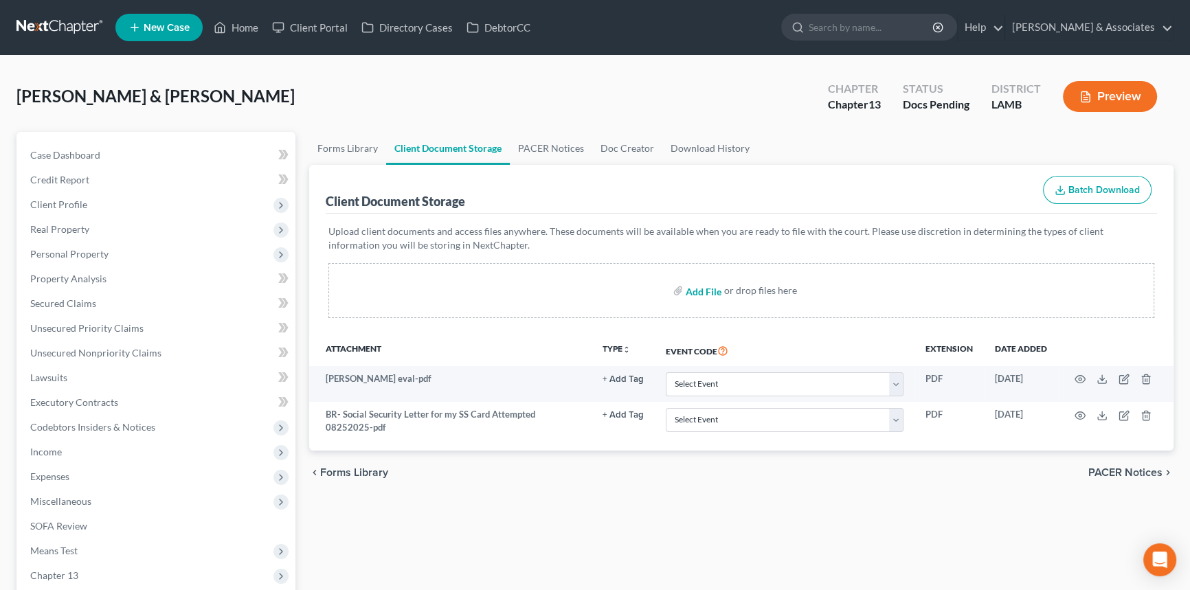
click at [698, 296] on input "file" at bounding box center [702, 290] width 33 height 25
type input "C:\fakepath\Avaritt, Martha L 17572-LAM-CC-040060559.pdf"
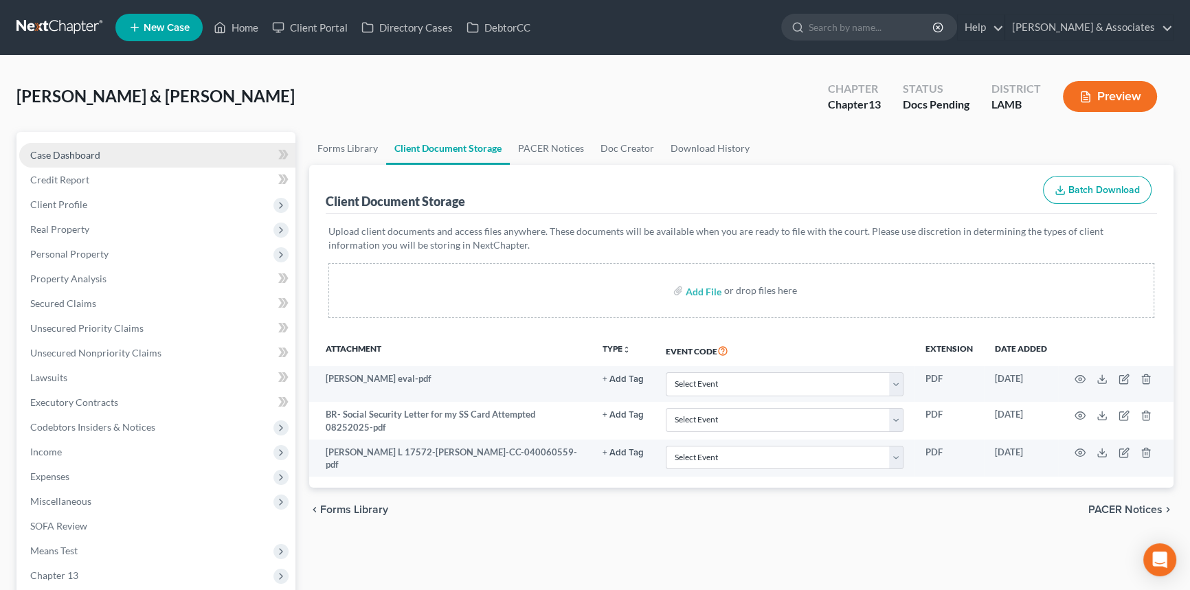
click at [124, 148] on link "Case Dashboard" at bounding box center [157, 155] width 276 height 25
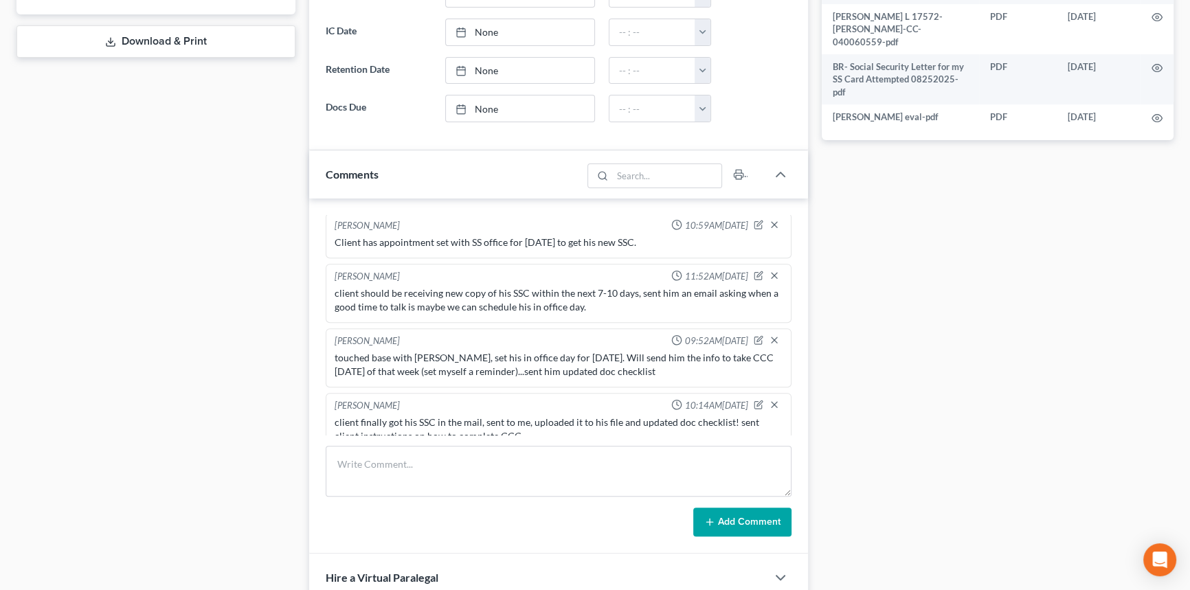
scroll to position [749, 0]
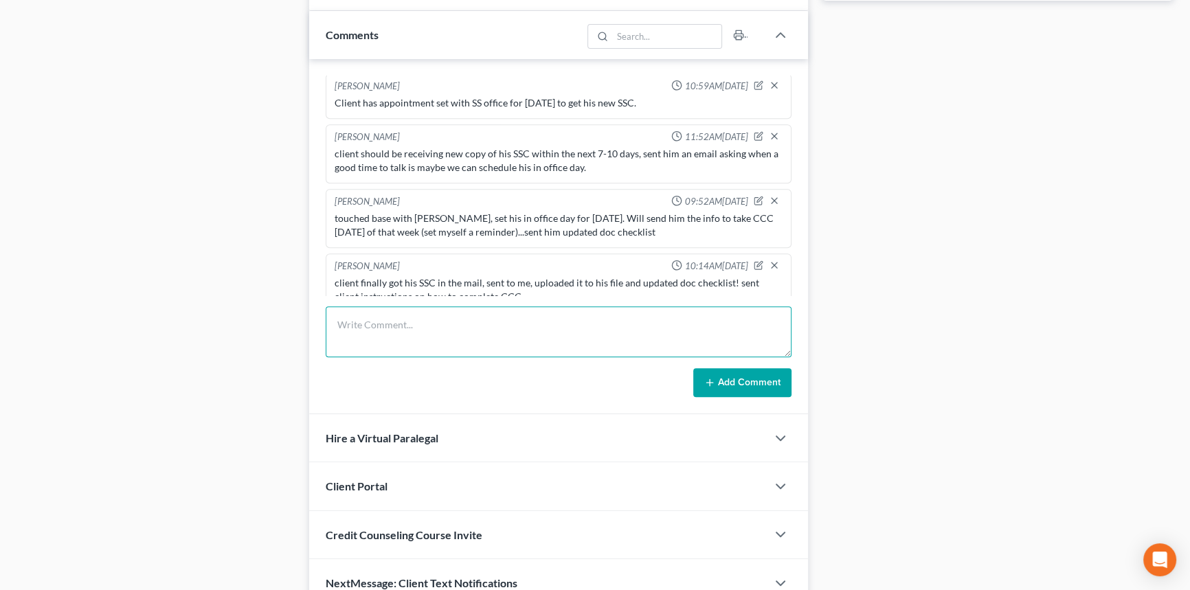
click at [399, 325] on textarea at bounding box center [559, 332] width 466 height 51
type textarea "clients completed CCC for both of them, checked off doc checklist and updated f…"
click at [758, 375] on button "Add Comment" at bounding box center [742, 382] width 98 height 29
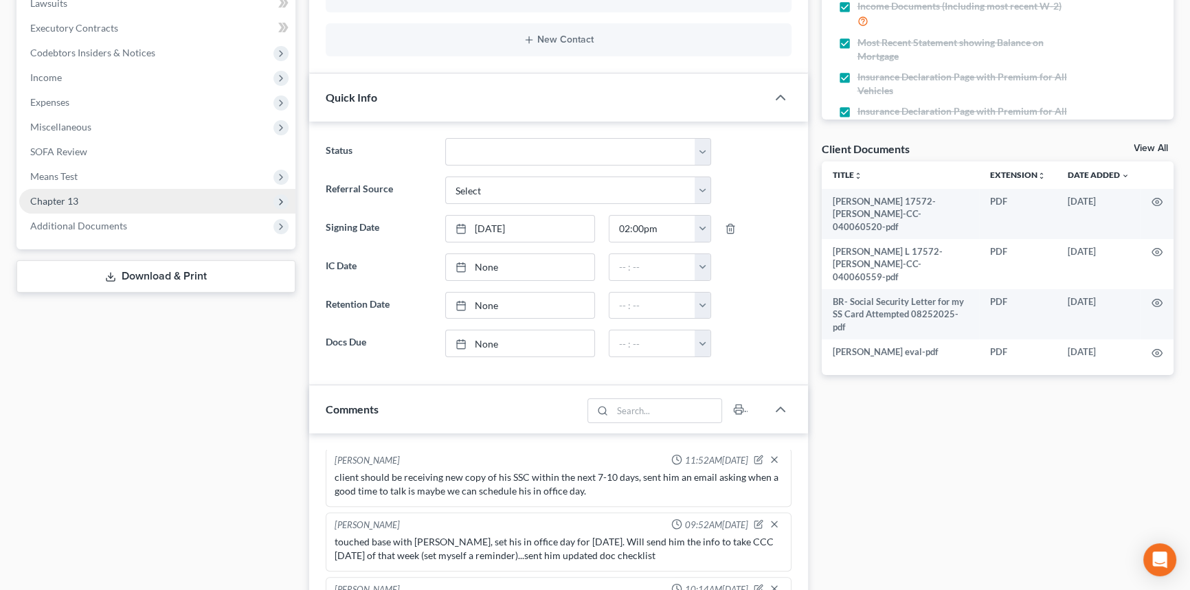
scroll to position [0, 0]
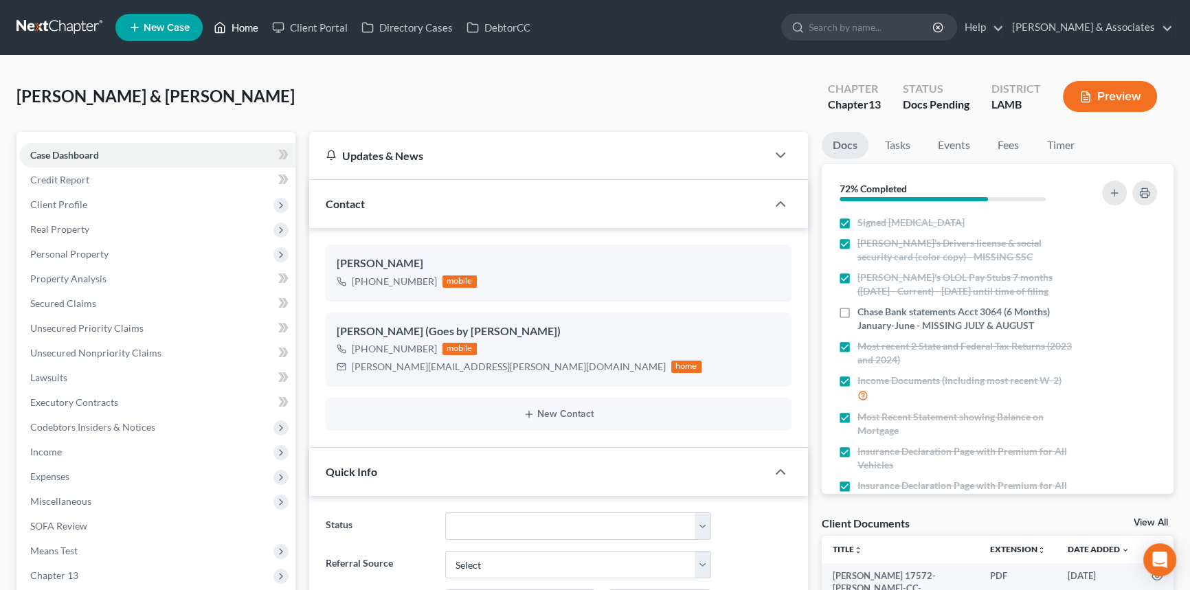
click at [214, 27] on icon at bounding box center [220, 27] width 12 height 16
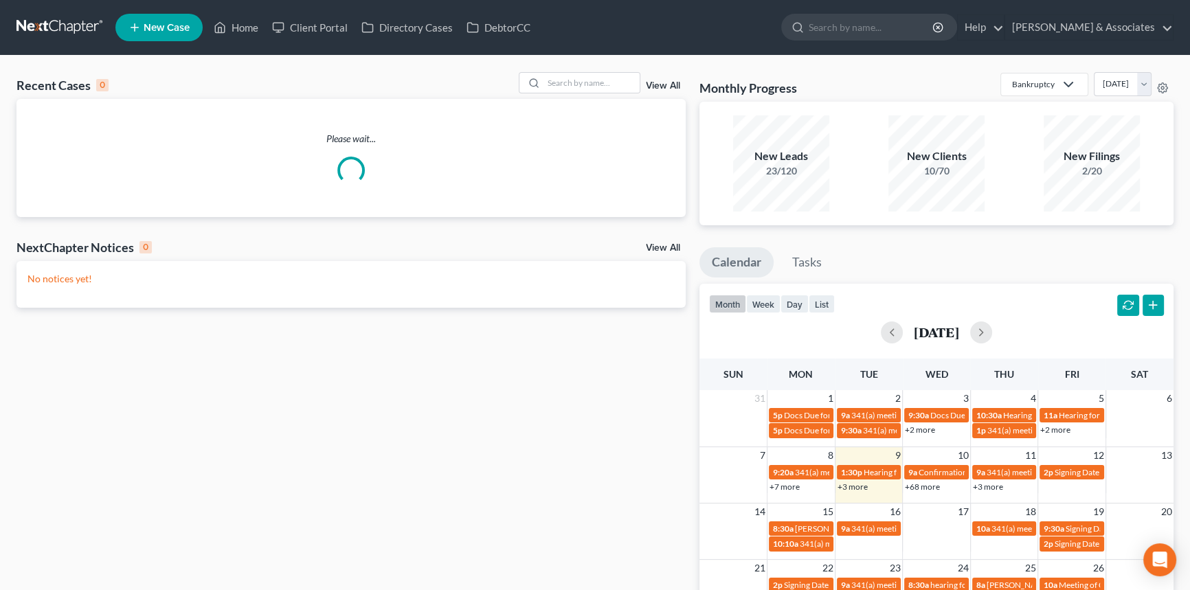
click at [659, 78] on div "View All" at bounding box center [603, 82] width 168 height 21
click at [678, 80] on div "View All" at bounding box center [603, 82] width 168 height 21
click at [674, 82] on link "View All" at bounding box center [663, 86] width 34 height 10
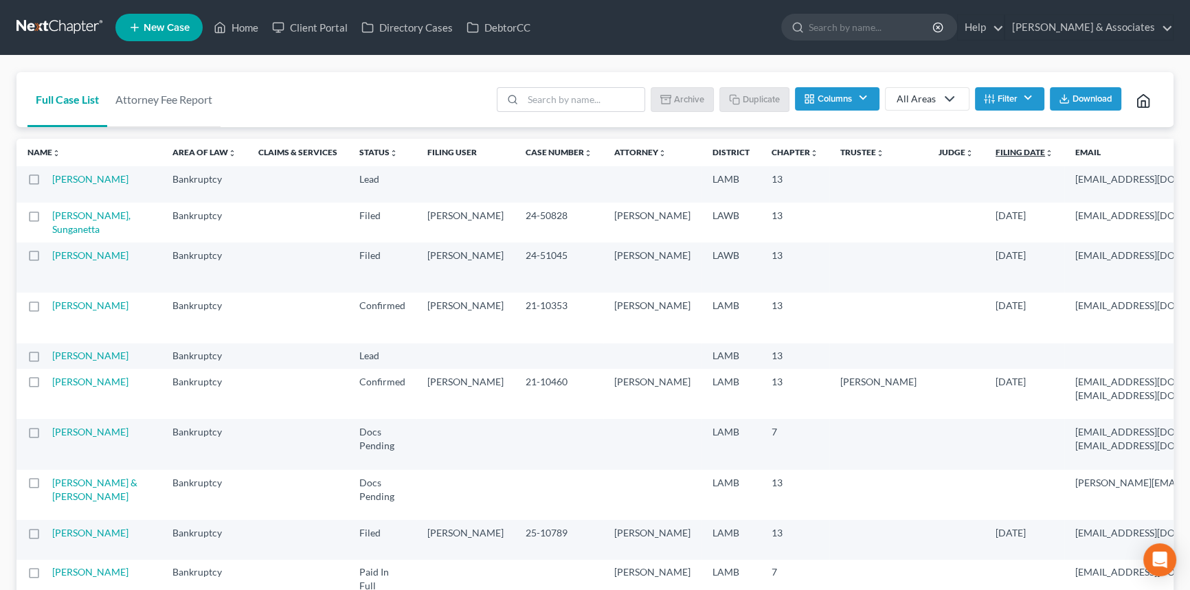
click at [996, 150] on link "Filing Date unfold_more expand_more expand_less" at bounding box center [1025, 152] width 58 height 10
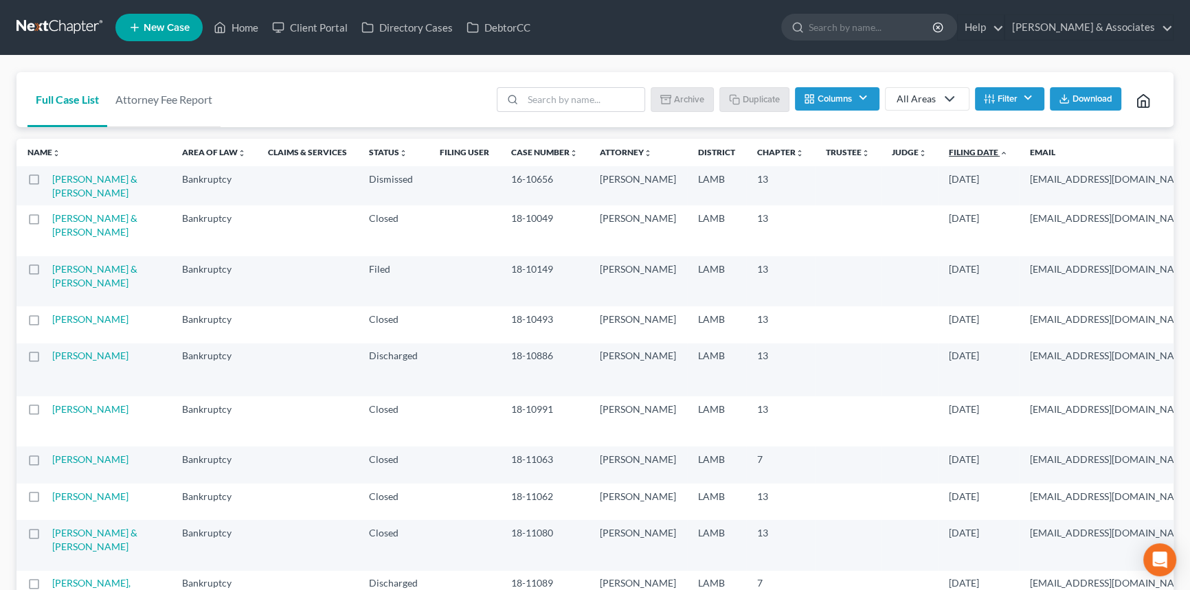
click at [949, 155] on link "Filing Date unfold_more expand_more expand_less" at bounding box center [978, 152] width 59 height 10
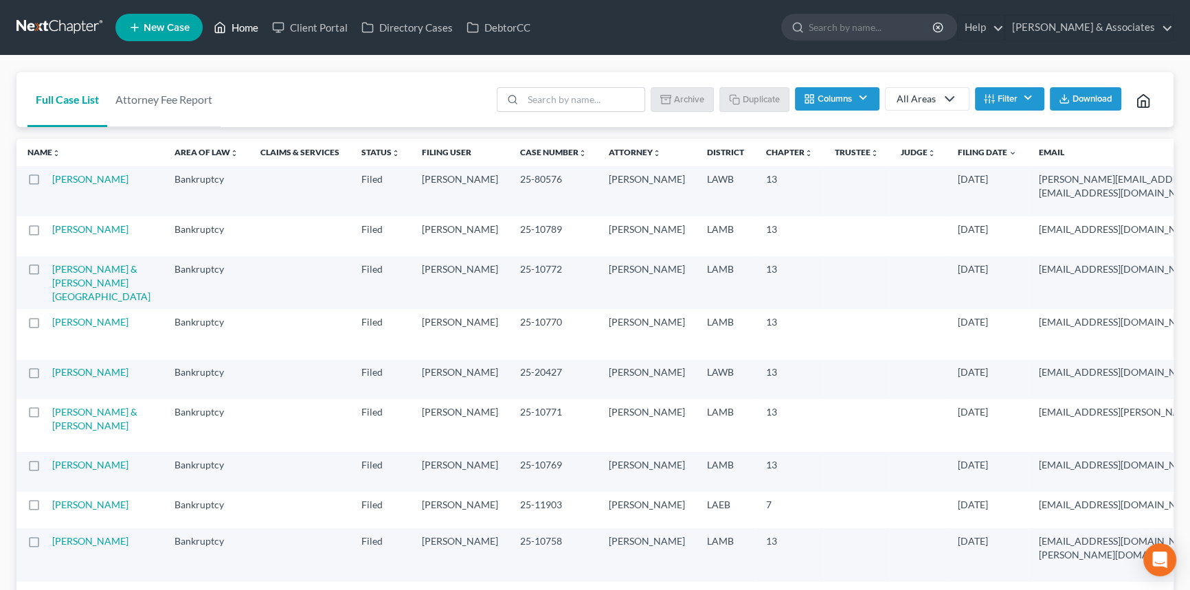
click at [232, 16] on link "Home" at bounding box center [236, 27] width 58 height 25
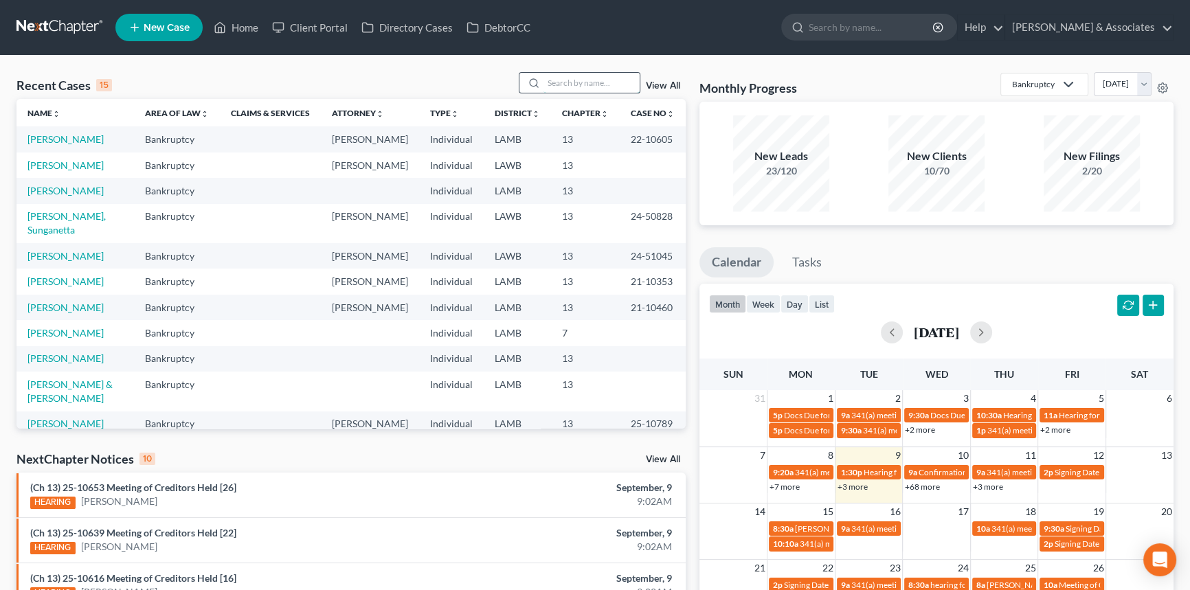
click at [600, 91] on input "search" at bounding box center [592, 83] width 96 height 20
type input "young"
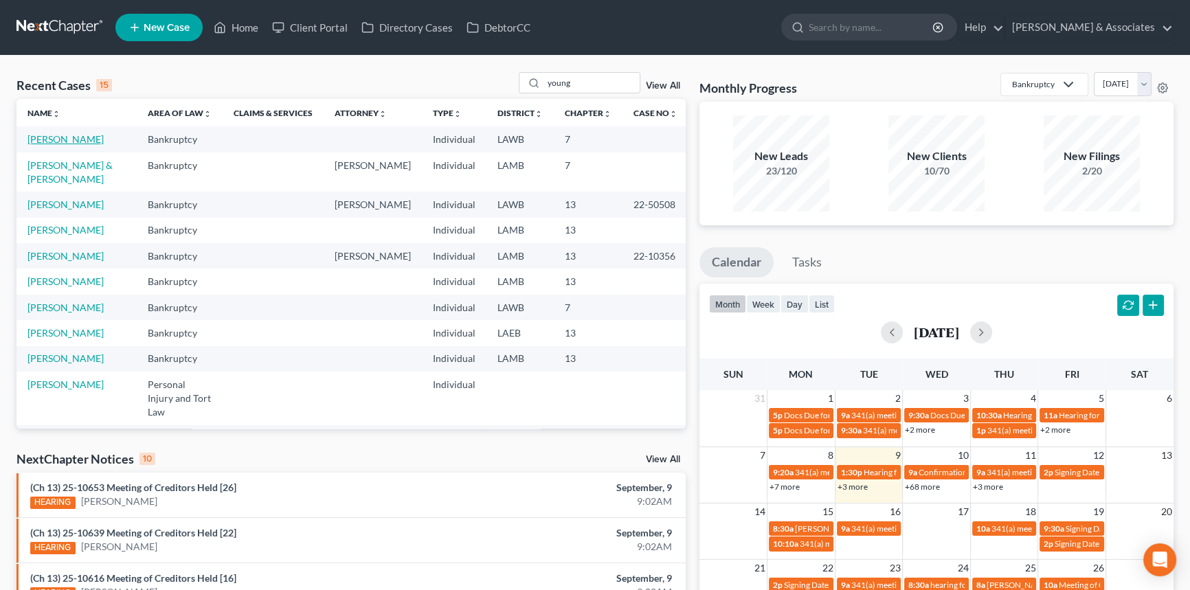
click at [74, 137] on link "[PERSON_NAME]" at bounding box center [65, 139] width 76 height 12
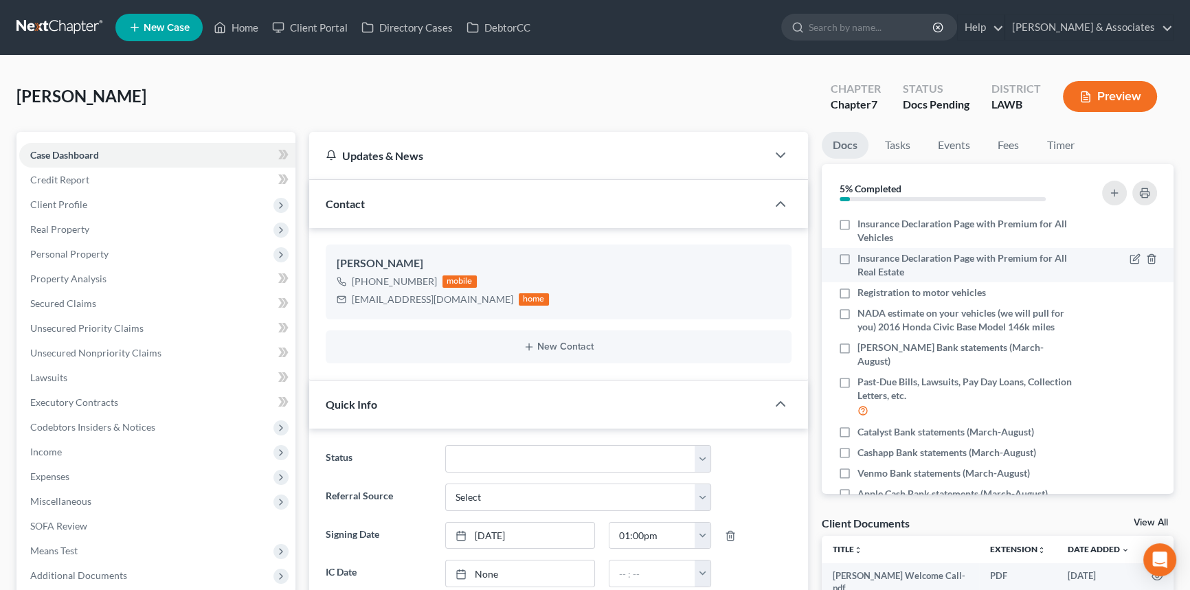
scroll to position [252, 0]
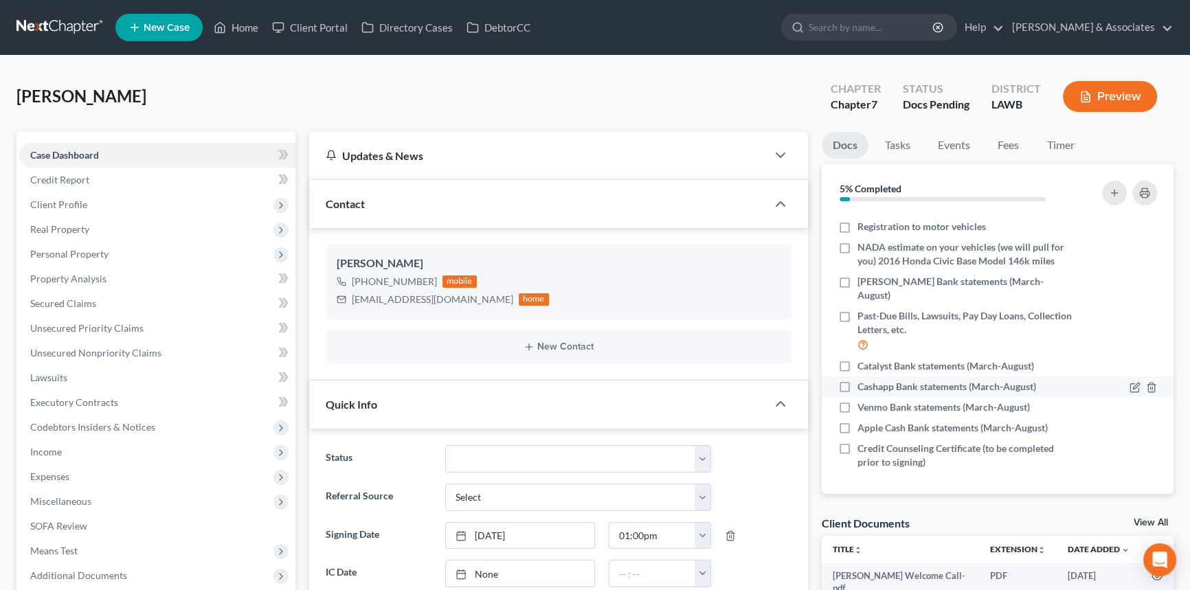
click at [858, 385] on label "Cashapp Bank statements (March-August)" at bounding box center [947, 387] width 179 height 14
click at [863, 385] on input "Cashapp Bank statements (March-August)" at bounding box center [867, 384] width 9 height 9
checkbox input "true"
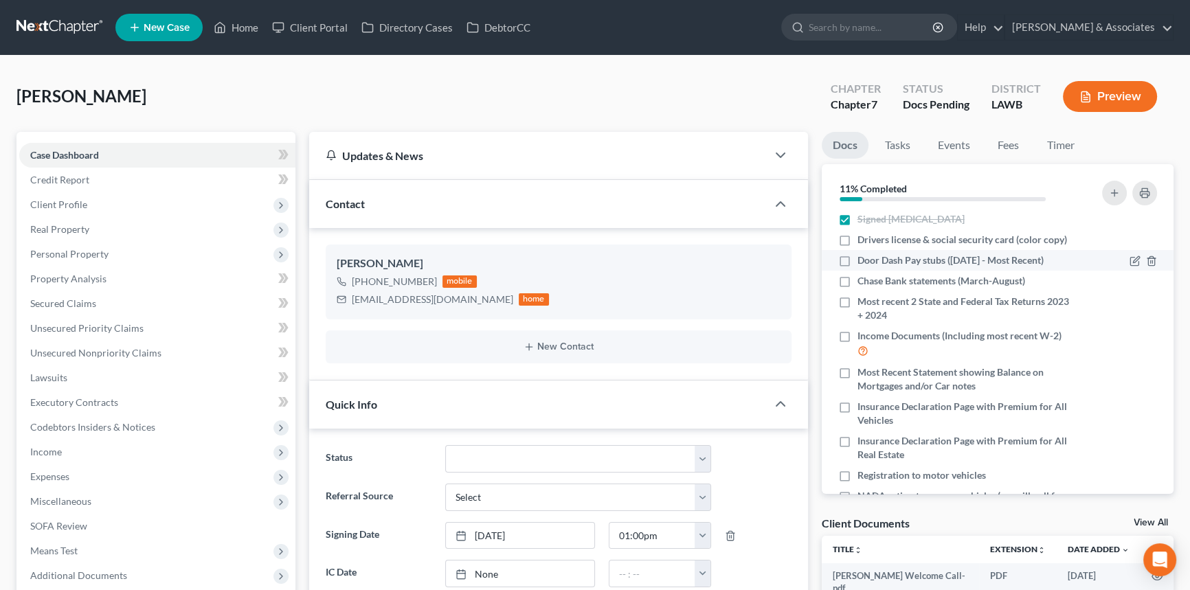
scroll to position [0, 0]
click at [858, 280] on label "Chase Bank statements (March-August)" at bounding box center [942, 285] width 168 height 14
click at [863, 280] on input "Chase Bank statements (March-August)" at bounding box center [867, 282] width 9 height 9
checkbox input "true"
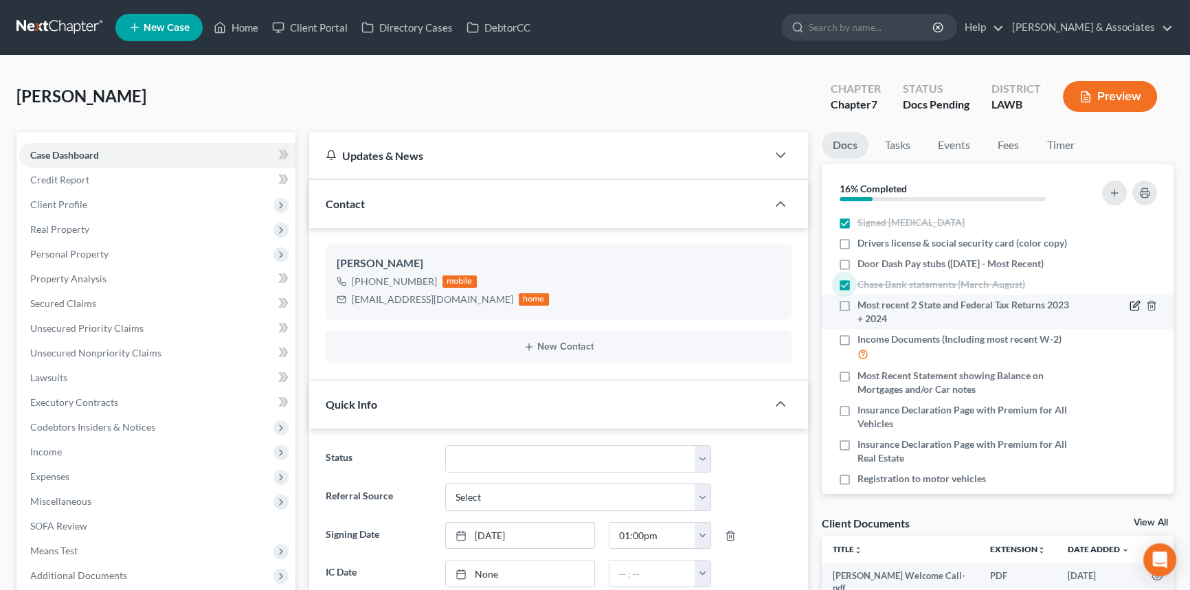
click at [1133, 306] on icon "button" at bounding box center [1136, 305] width 6 height 6
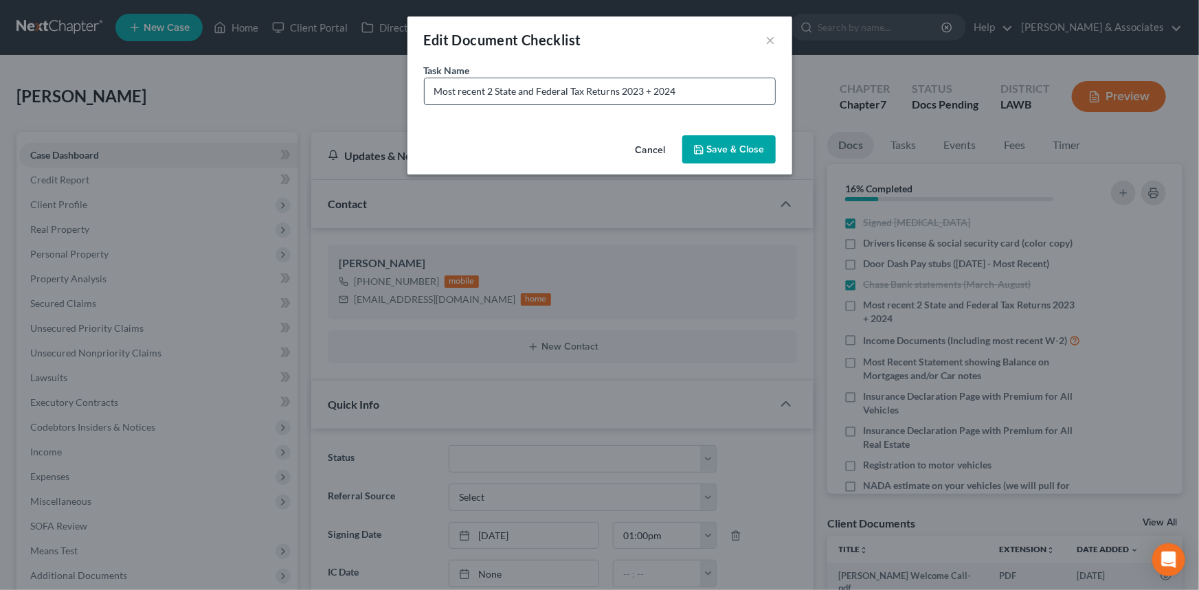
drag, startPoint x: 700, startPoint y: 95, endPoint x: 619, endPoint y: 99, distance: 81.2
click at [619, 99] on input "Most recent 2 State and Federal Tax Returns 2023 + 2024" at bounding box center [600, 91] width 350 height 26
type input "Most recent 2 State and Federal Tax Returns (MISSING 2023 STATE RETURN)"
click at [700, 158] on button "Save & Close" at bounding box center [728, 149] width 93 height 29
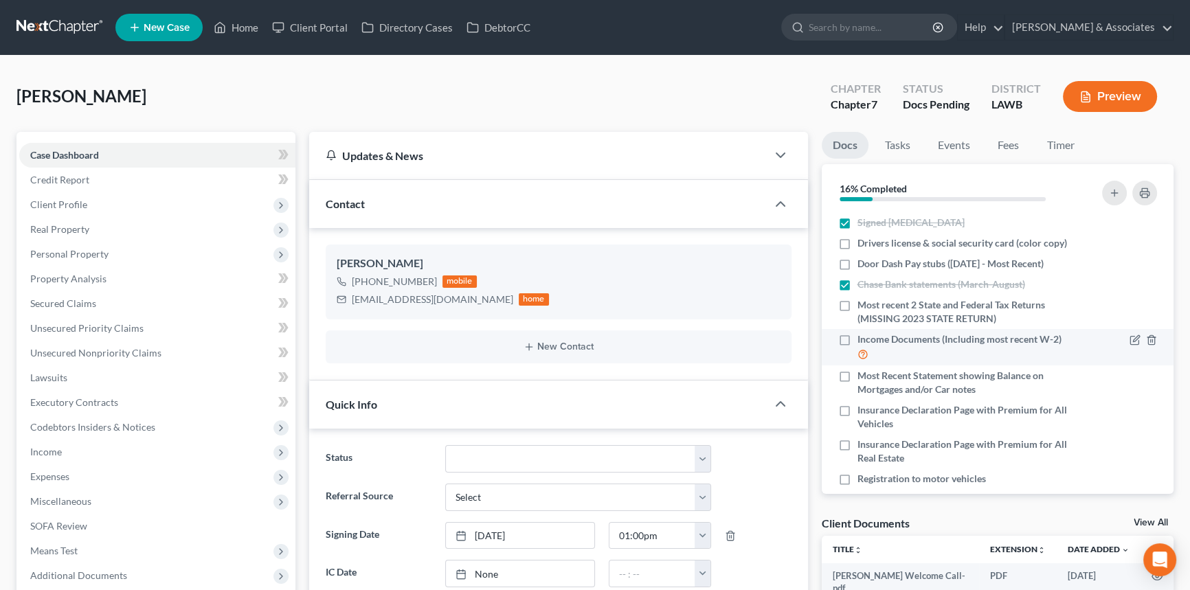
scroll to position [252, 0]
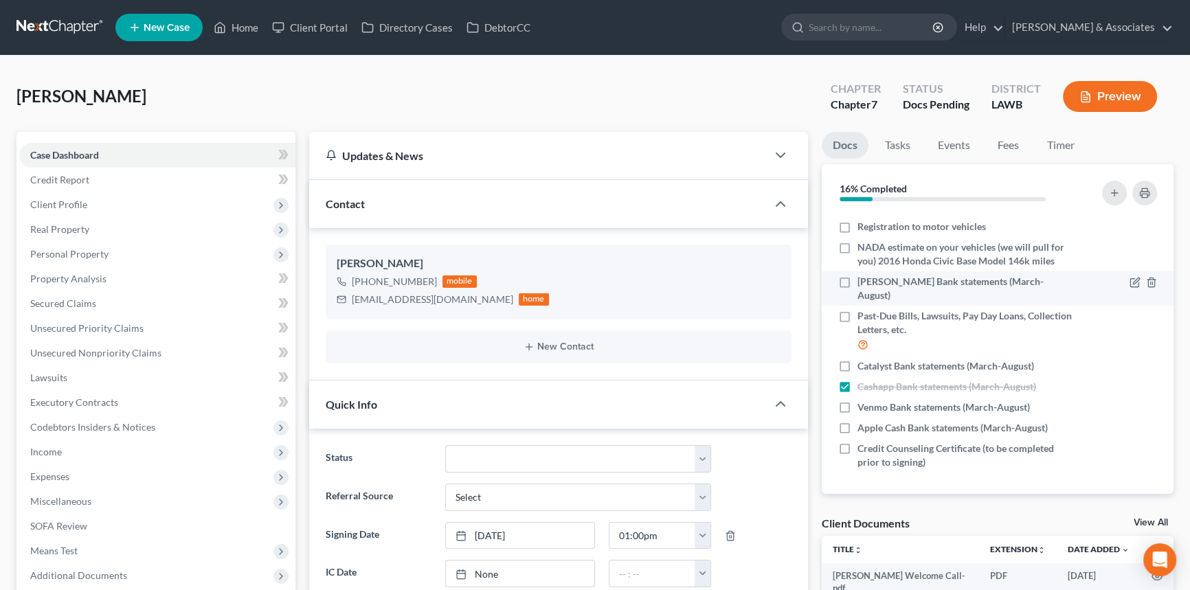
click at [858, 287] on label "Hancock Whitney Bank statements (March-August)" at bounding box center [966, 288] width 216 height 27
click at [863, 284] on input "Hancock Whitney Bank statements (March-August)" at bounding box center [867, 279] width 9 height 9
checkbox input "true"
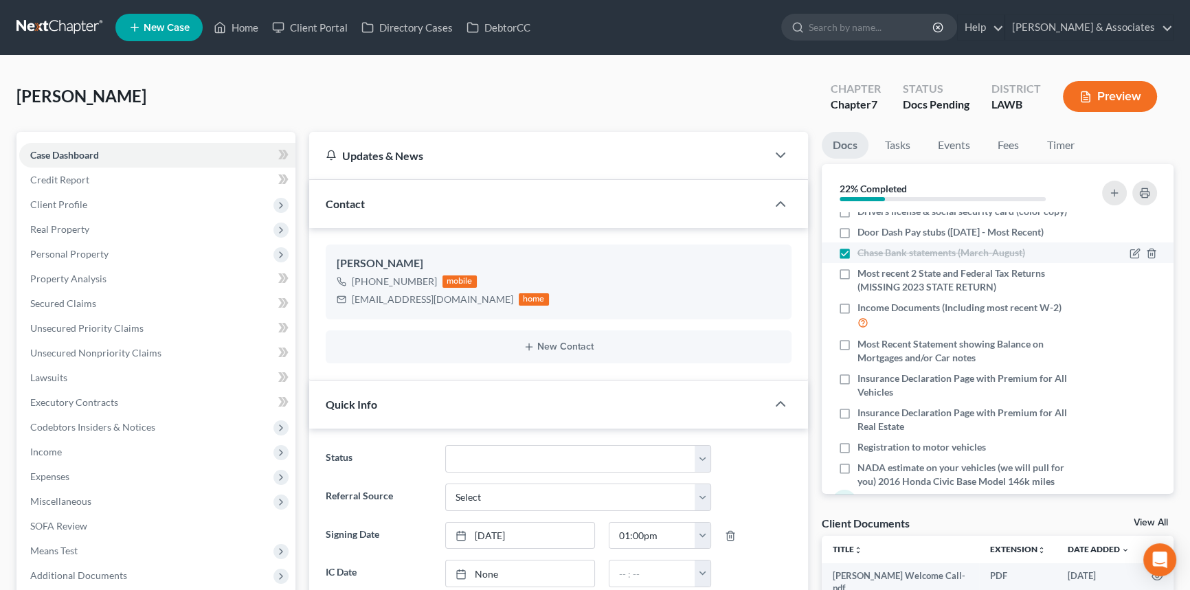
scroll to position [0, 0]
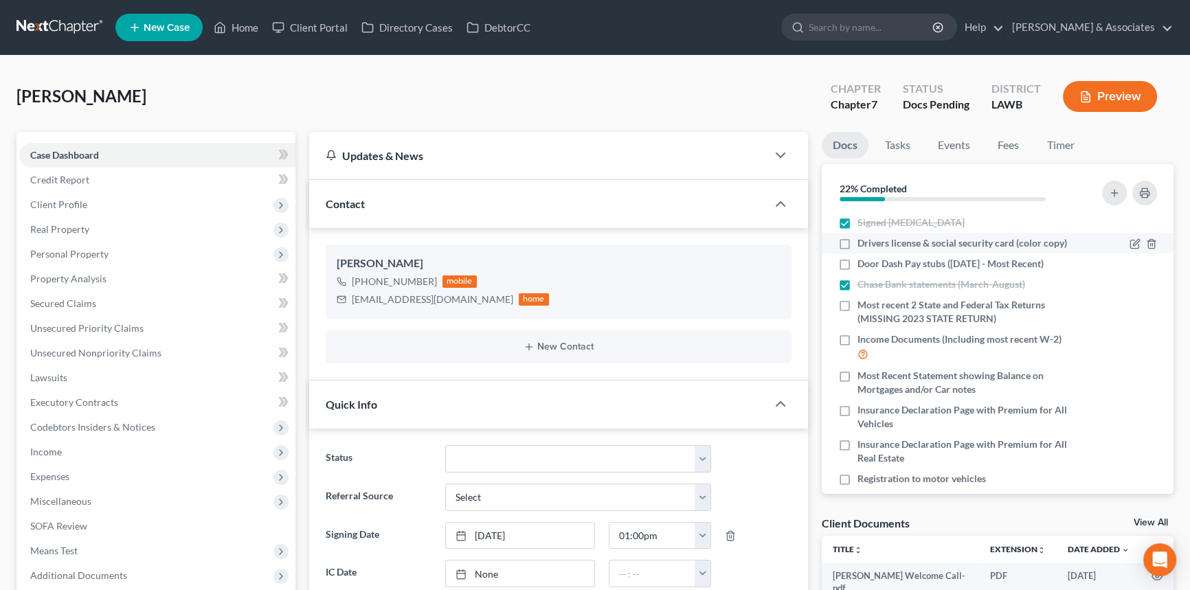
click at [858, 245] on label "Drivers license & social security card (color copy)" at bounding box center [963, 243] width 210 height 14
click at [863, 245] on input "Drivers license & social security card (color copy)" at bounding box center [867, 240] width 9 height 9
checkbox input "true"
drag, startPoint x: 840, startPoint y: 414, endPoint x: 1155, endPoint y: 290, distance: 338.2
click at [858, 414] on label "Insurance Declaration Page with Premium for All Vehicles" at bounding box center [966, 416] width 216 height 27
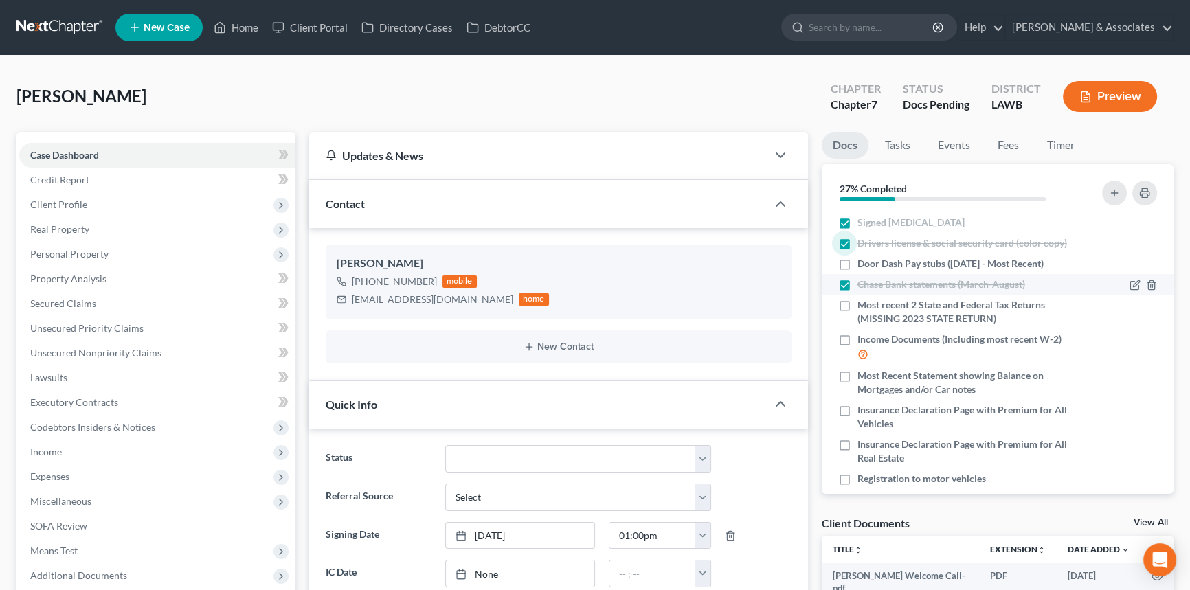
click at [863, 412] on input "Insurance Declaration Page with Premium for All Vehicles" at bounding box center [867, 407] width 9 height 9
checkbox input "true"
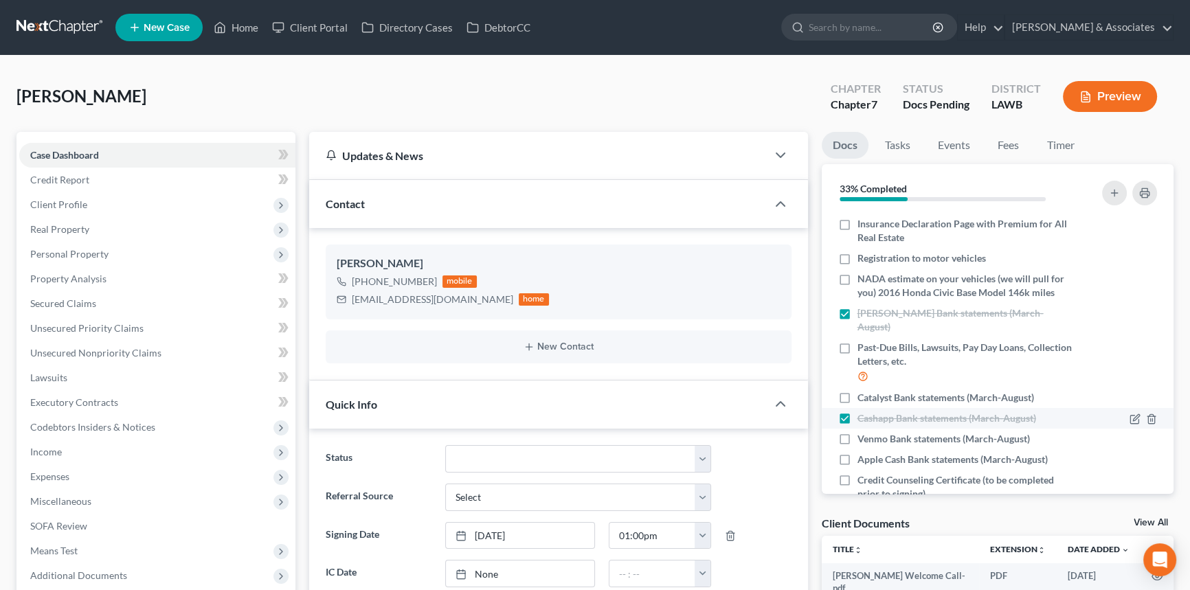
scroll to position [252, 0]
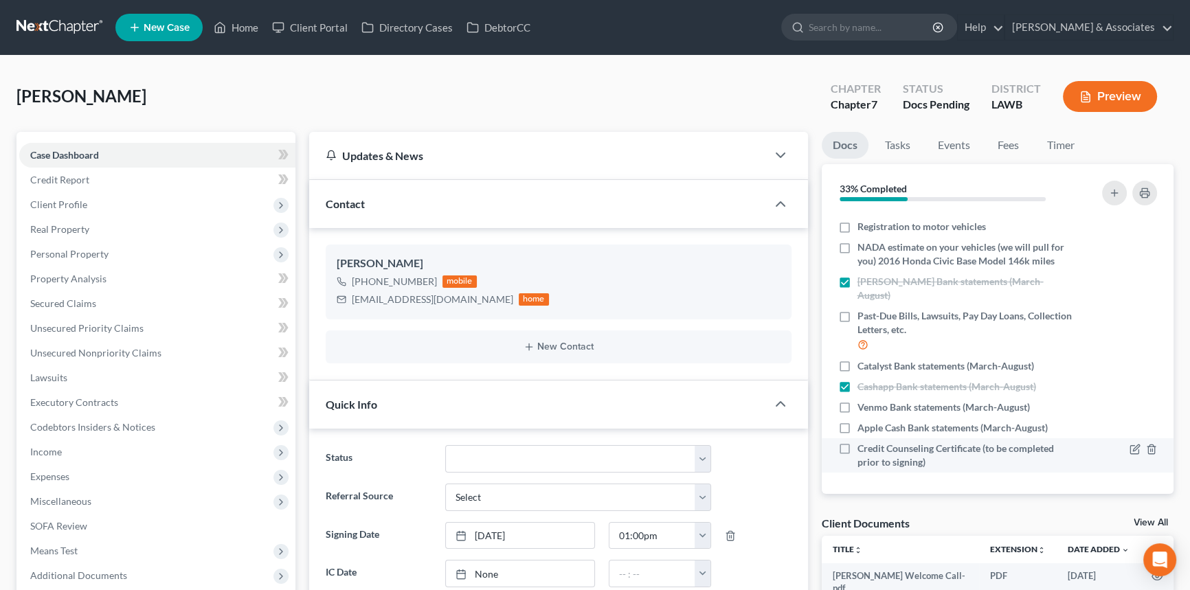
click at [858, 450] on label "Credit Counseling Certificate (to be completed prior to signing)" at bounding box center [966, 455] width 216 height 27
click at [863, 450] on input "Credit Counseling Certificate (to be completed prior to signing)" at bounding box center [867, 446] width 9 height 9
checkbox input "true"
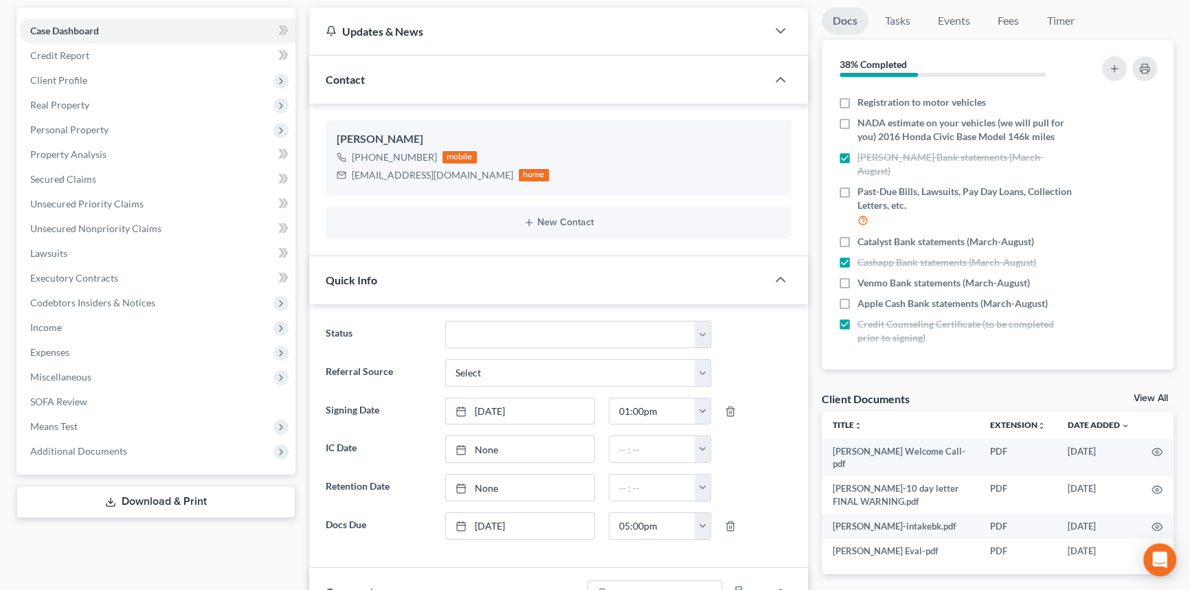
click at [1155, 394] on link "View All" at bounding box center [1151, 399] width 34 height 10
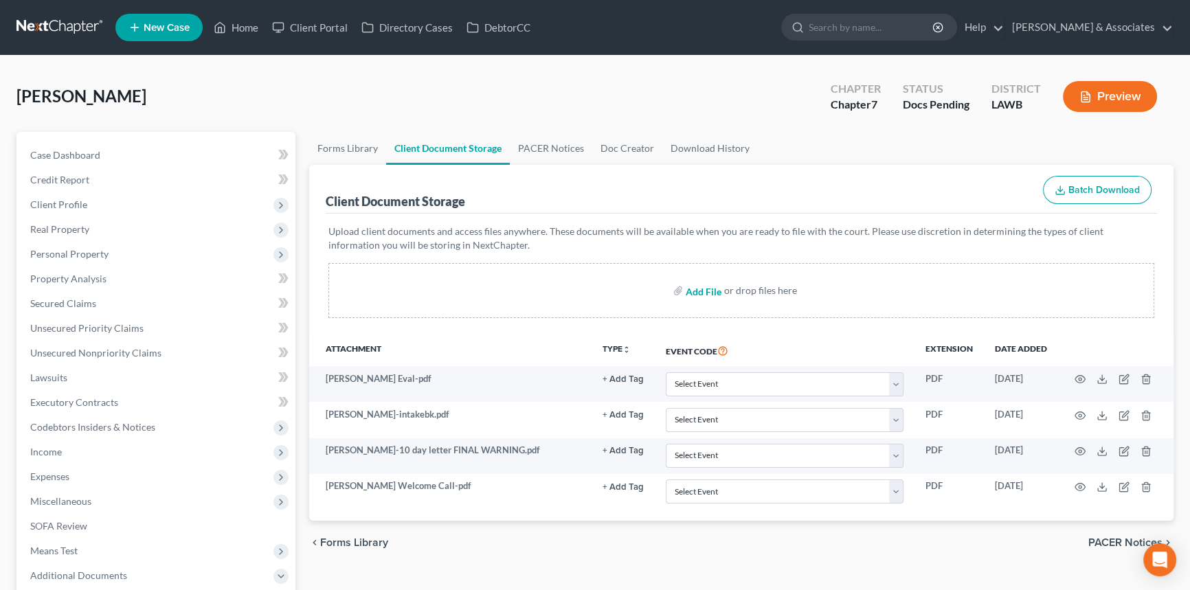
click at [694, 292] on input "file" at bounding box center [702, 290] width 33 height 25
type input "C:\fakepath\Certificate Young, Courtney R 17572-LAW-CC-040062406.pdf"
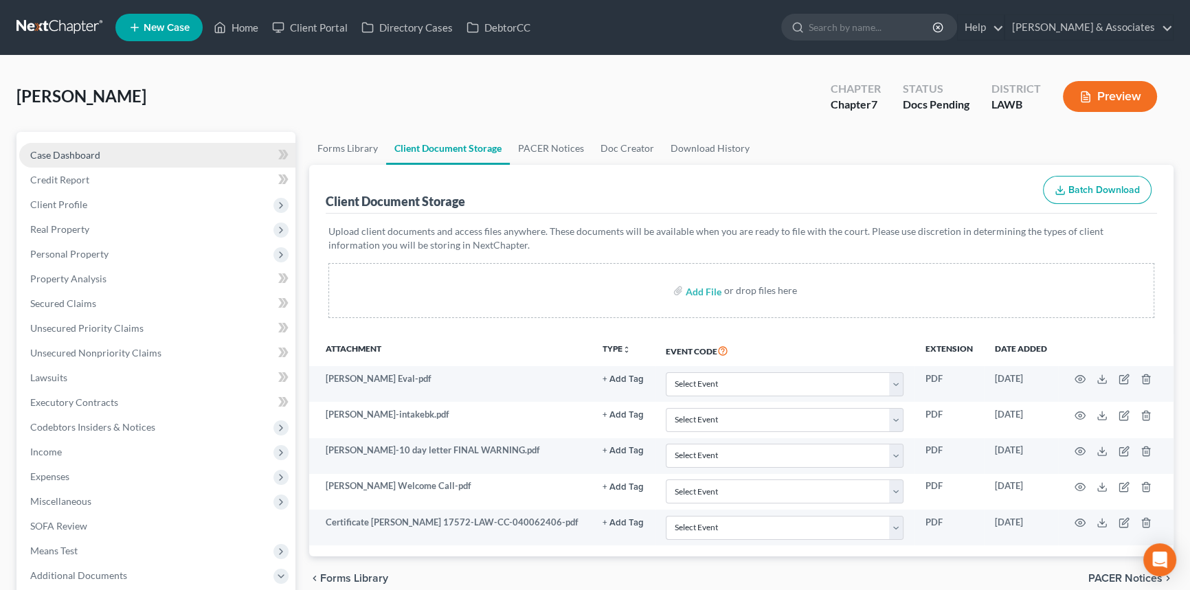
click at [174, 143] on link "Case Dashboard" at bounding box center [157, 155] width 276 height 25
click at [166, 154] on link "Case Dashboard" at bounding box center [157, 155] width 276 height 25
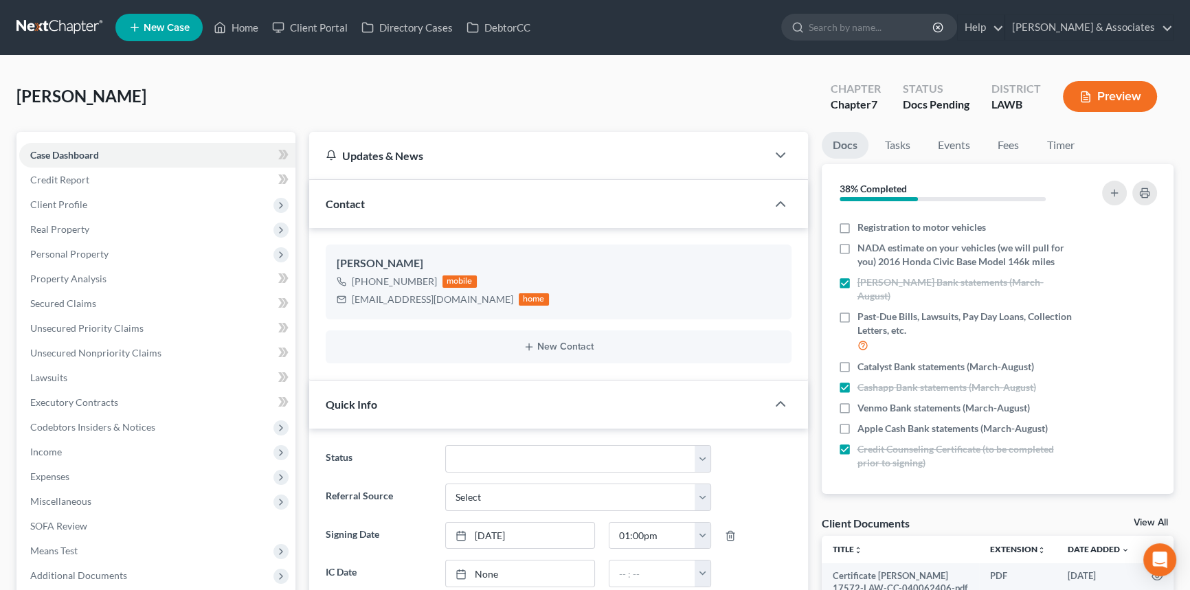
scroll to position [252, 0]
drag, startPoint x: 839, startPoint y: 366, endPoint x: 1168, endPoint y: 261, distance: 345.4
click at [858, 366] on label "Catalyst Bank statements (March-August)" at bounding box center [946, 366] width 177 height 14
click at [863, 366] on input "Catalyst Bank statements (March-August)" at bounding box center [867, 363] width 9 height 9
checkbox input "true"
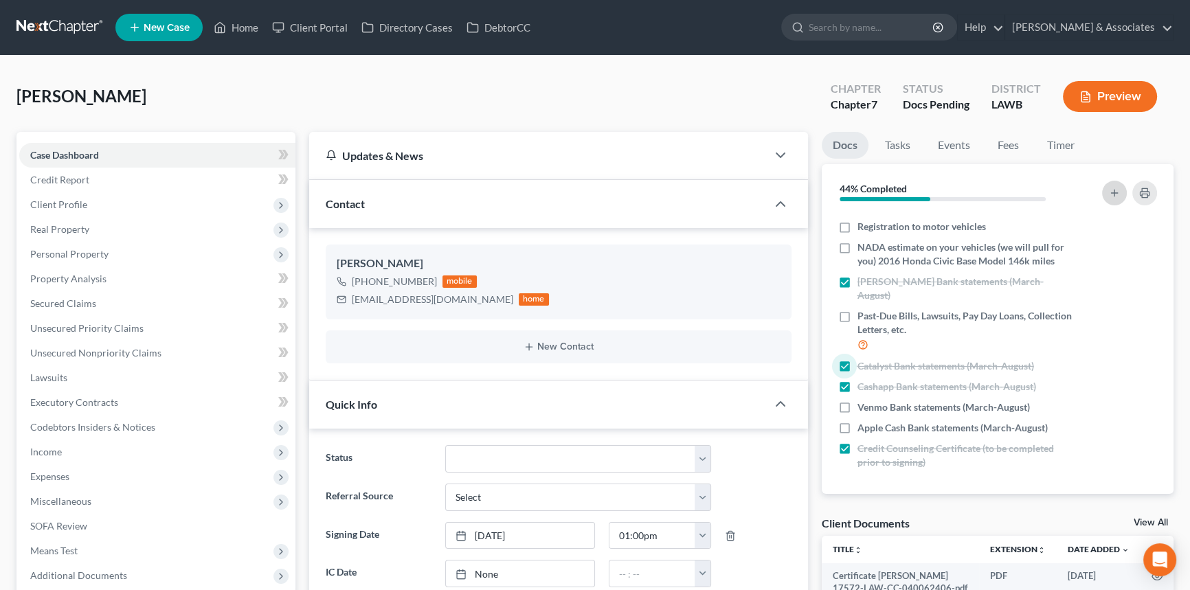
click at [1109, 195] on icon "button" at bounding box center [1114, 193] width 11 height 11
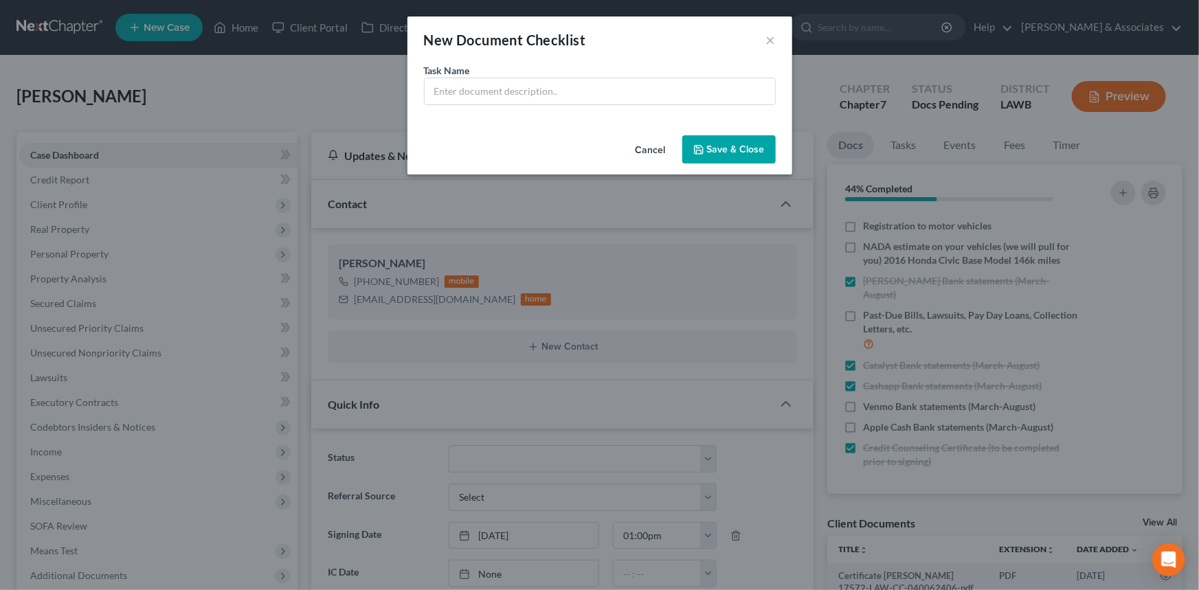
click at [673, 113] on div "Task Name *" at bounding box center [600, 96] width 385 height 67
click at [674, 90] on input "text" at bounding box center [600, 91] width 350 height 26
type input "Title for 2016 Honda Civic"
click at [745, 145] on button "Save & Close" at bounding box center [728, 149] width 93 height 29
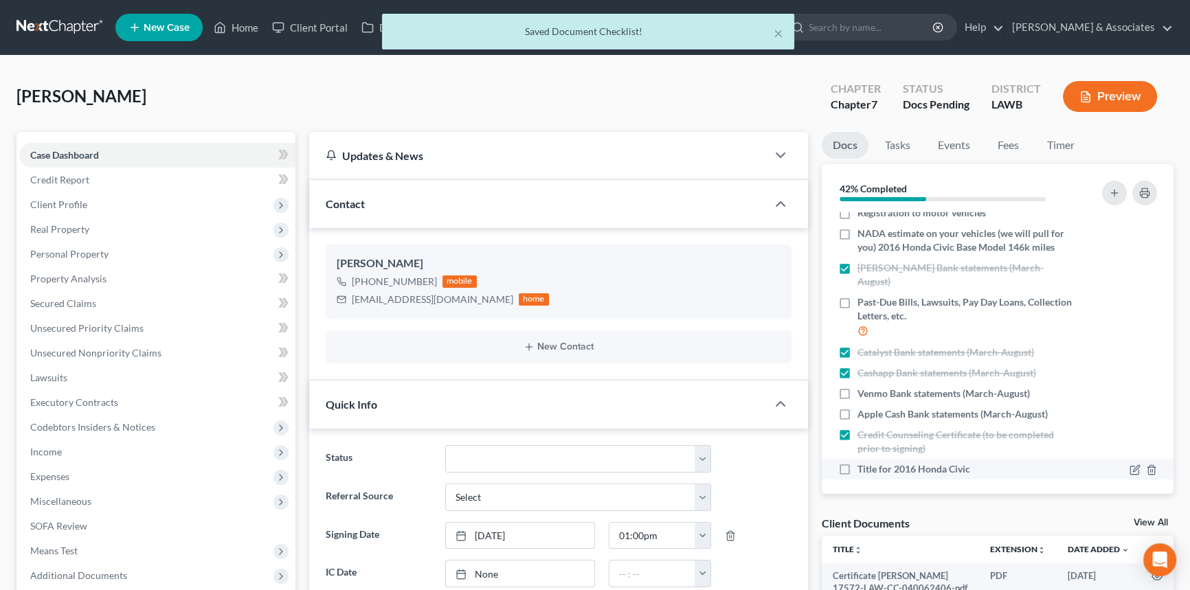
scroll to position [273, 0]
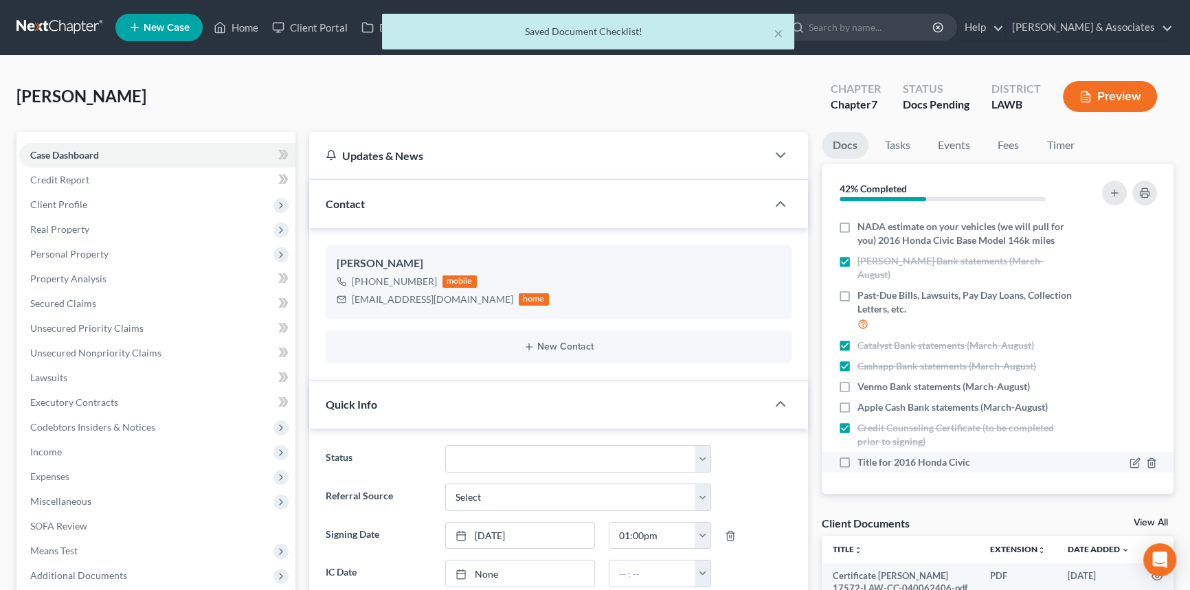
click at [858, 460] on label "Title for 2016 Honda Civic" at bounding box center [914, 463] width 113 height 14
click at [863, 460] on input "Title for 2016 Honda Civic" at bounding box center [867, 460] width 9 height 9
checkbox input "true"
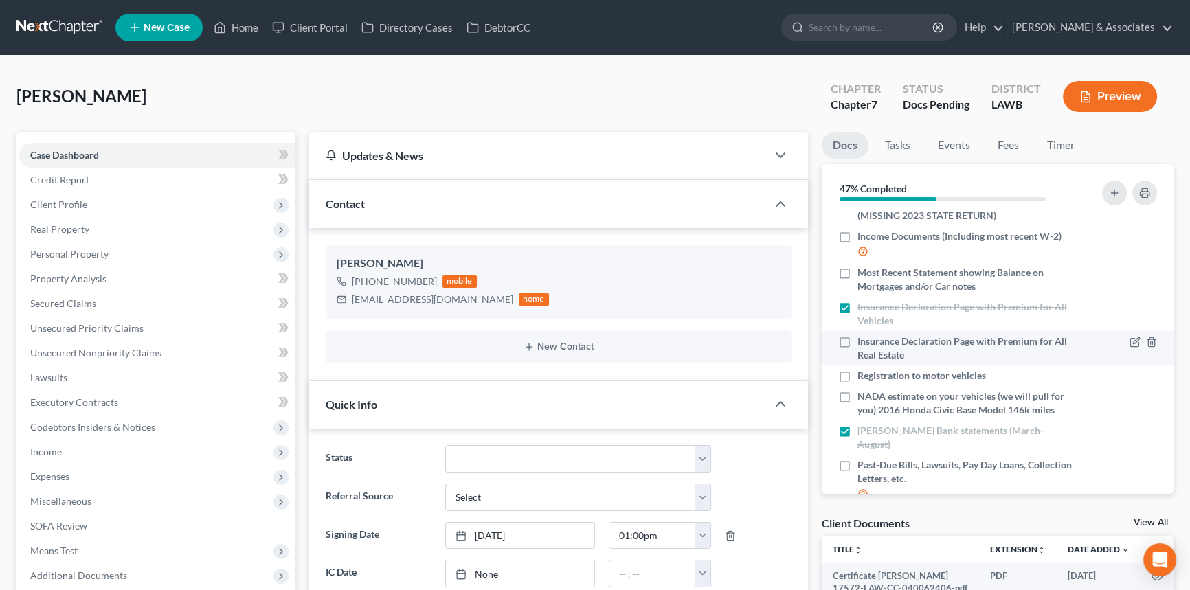
scroll to position [85, 0]
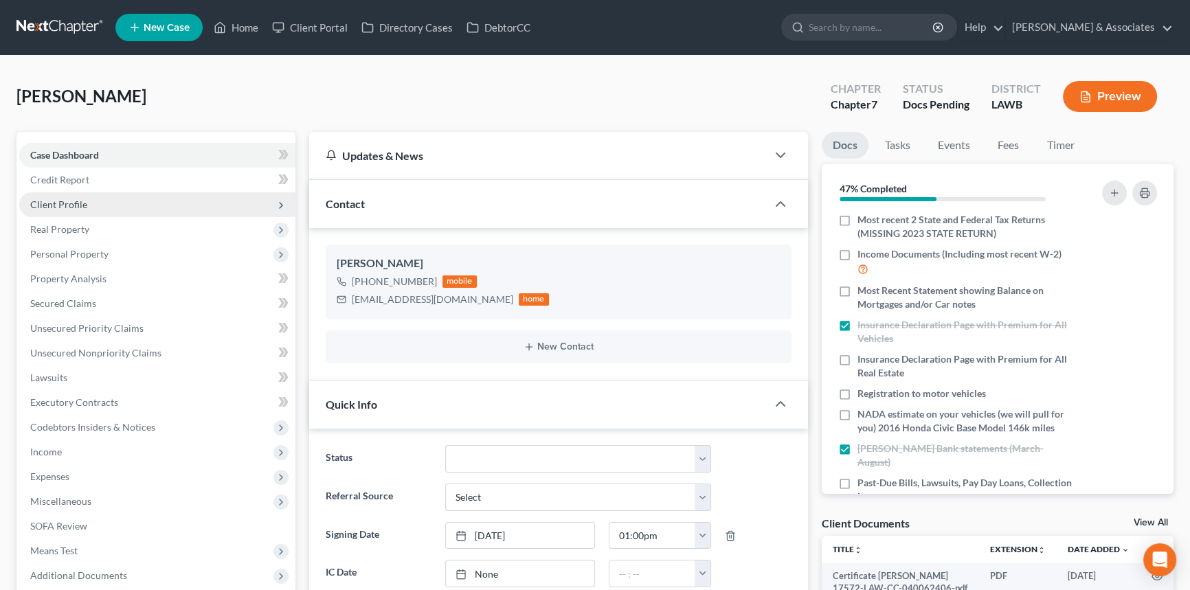
drag, startPoint x: 840, startPoint y: 395, endPoint x: 25, endPoint y: 206, distance: 836.0
click at [858, 395] on label "Registration to motor vehicles" at bounding box center [922, 394] width 129 height 14
click at [863, 395] on input "Registration to motor vehicles" at bounding box center [867, 391] width 9 height 9
checkbox input "true"
drag, startPoint x: 845, startPoint y: 357, endPoint x: 21, endPoint y: 510, distance: 838.7
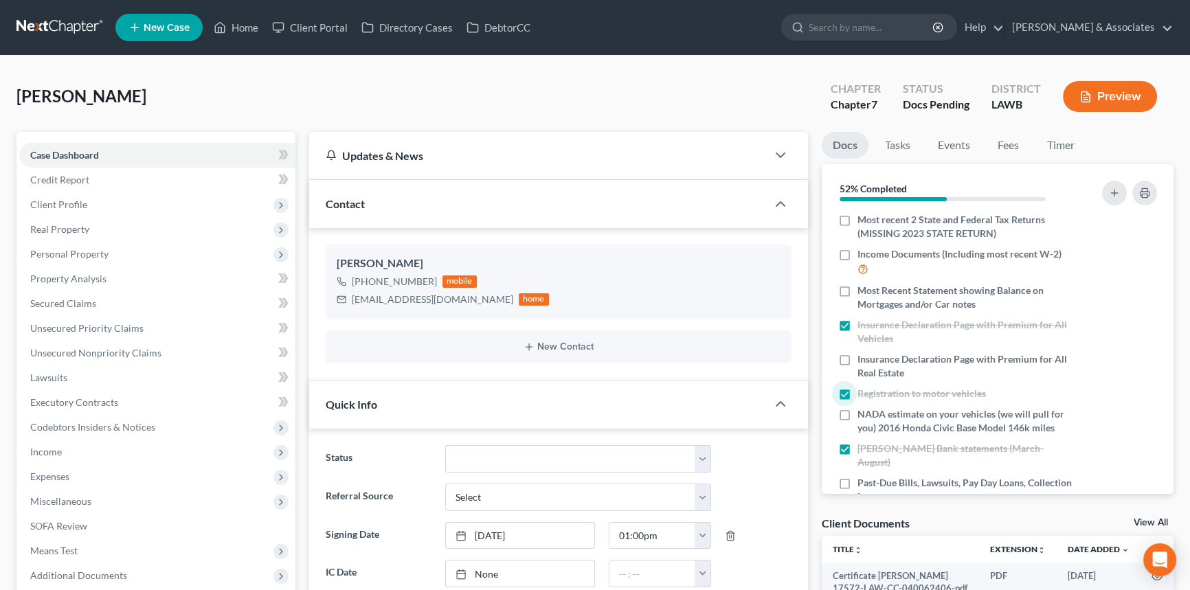
click at [858, 357] on label "Insurance Declaration Page with Premium for All Real Estate" at bounding box center [966, 366] width 216 height 27
click at [863, 357] on input "Insurance Declaration Page with Premium for All Real Estate" at bounding box center [867, 357] width 9 height 9
checkbox input "true"
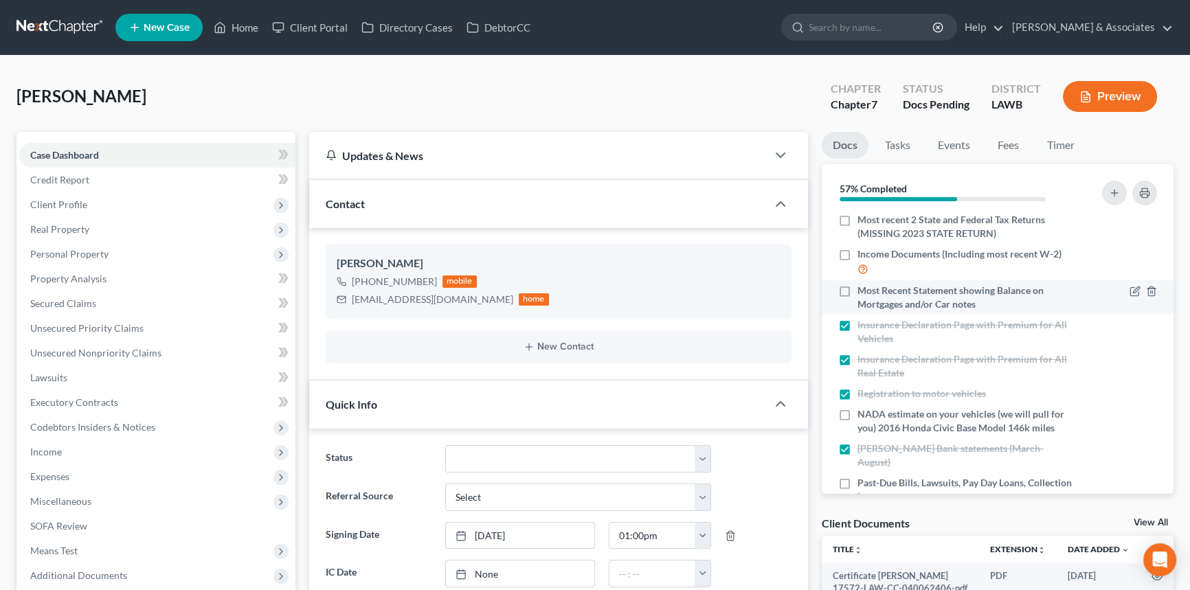
click at [858, 290] on label "Most Recent Statement showing Balance on Mortgages and/or Car notes" at bounding box center [966, 297] width 216 height 27
click at [863, 290] on input "Most Recent Statement showing Balance on Mortgages and/or Car notes" at bounding box center [867, 288] width 9 height 9
checkbox input "true"
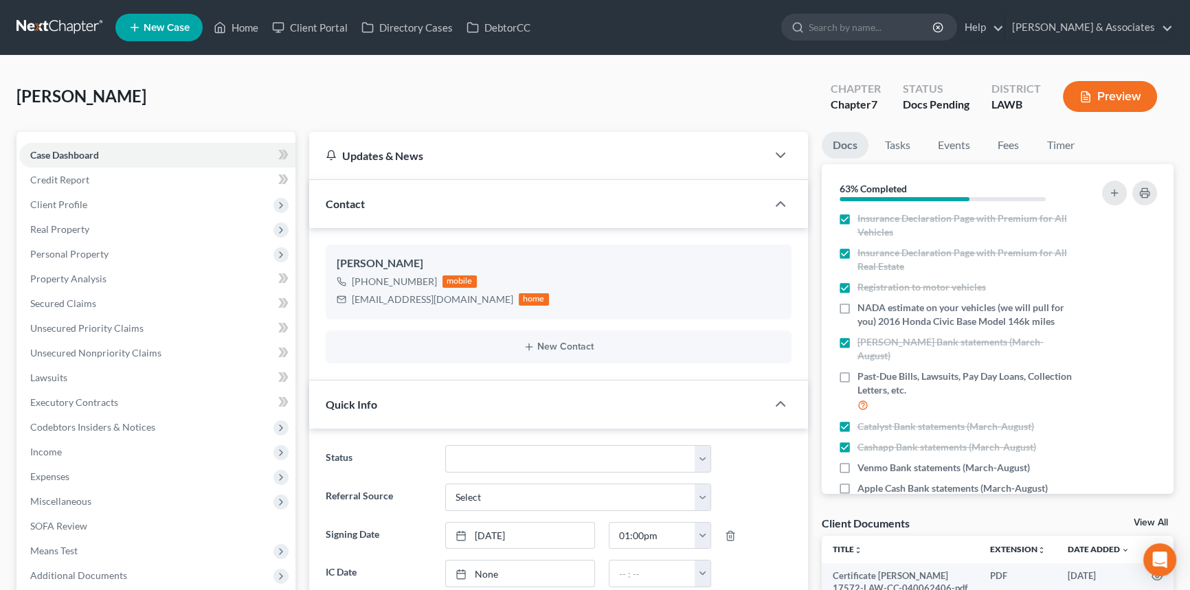
scroll to position [273, 0]
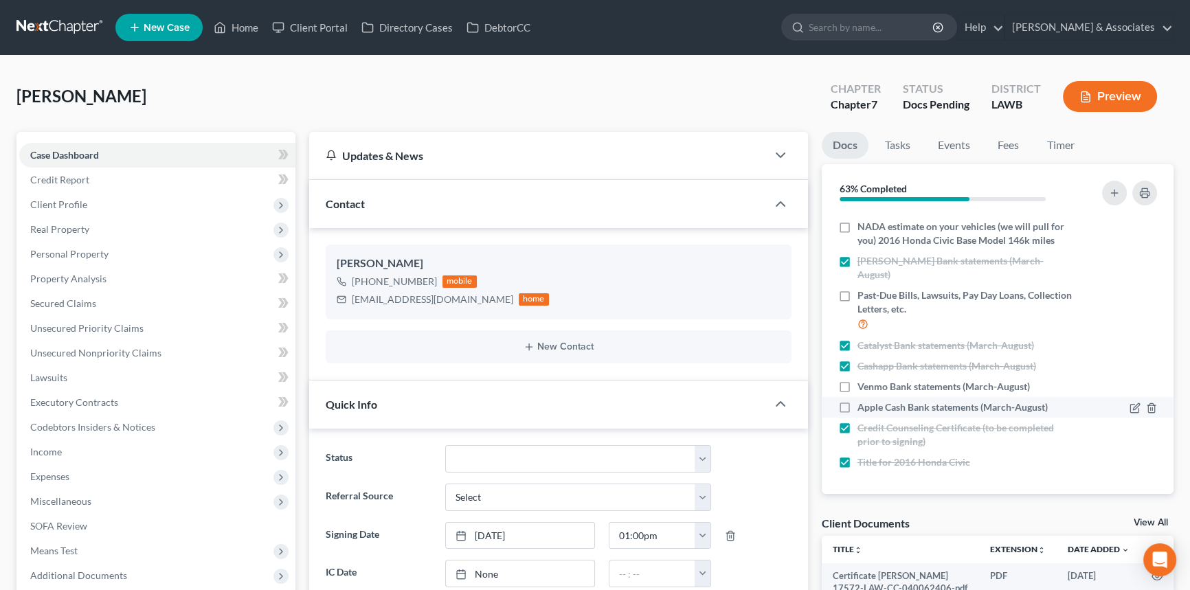
click at [858, 402] on label "Apple Cash Bank statements (March-August)" at bounding box center [953, 408] width 190 height 14
click at [863, 402] on input "Apple Cash Bank statements (March-August)" at bounding box center [867, 405] width 9 height 9
checkbox input "true"
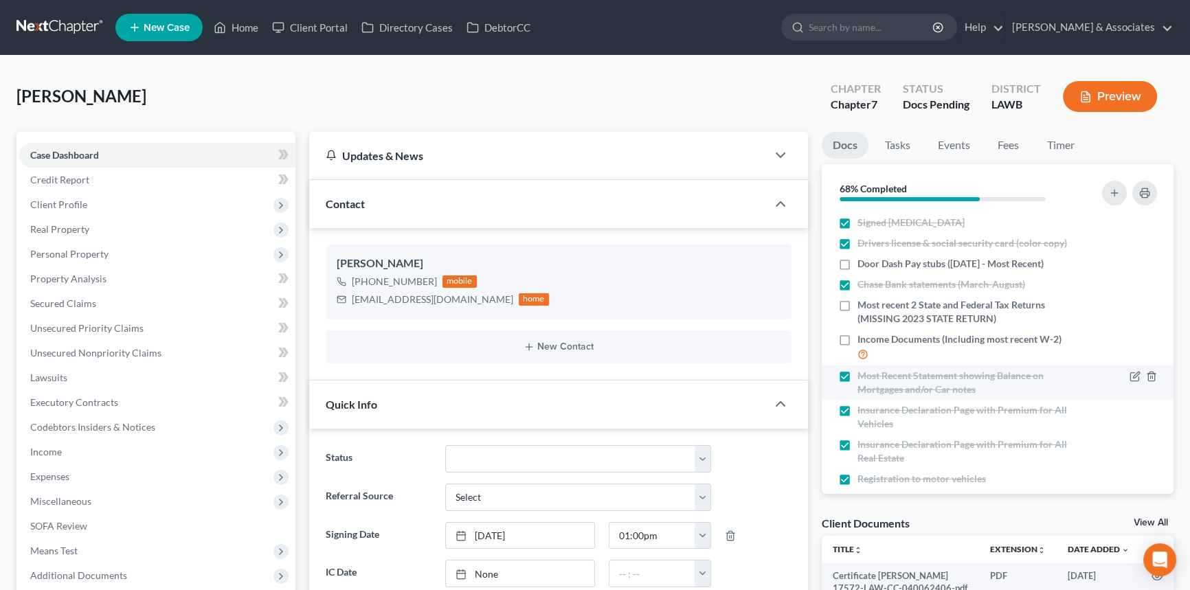
scroll to position [0, 0]
drag, startPoint x: 839, startPoint y: 261, endPoint x: 1187, endPoint y: 103, distance: 382.0
click at [858, 261] on label "Door Dash Pay stubs (March 1st - Most Recent)" at bounding box center [951, 264] width 186 height 14
click at [863, 261] on input "Door Dash Pay stubs (March 1st - Most Recent)" at bounding box center [867, 261] width 9 height 9
checkbox input "true"
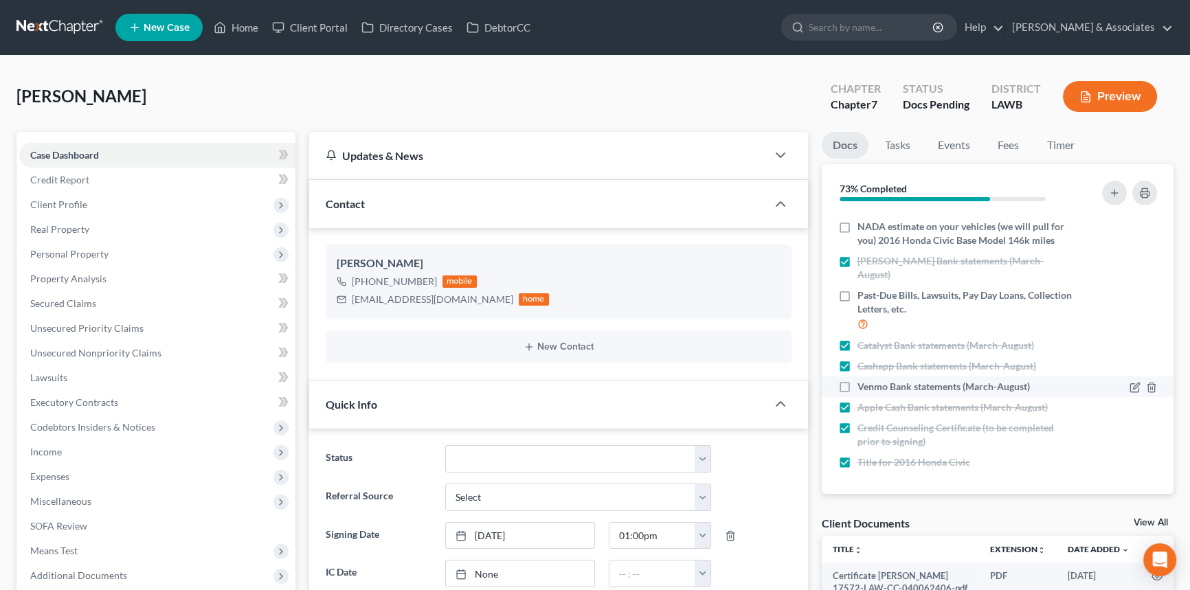
scroll to position [273, 0]
drag, startPoint x: 845, startPoint y: 391, endPoint x: 524, endPoint y: 337, distance: 325.5
click at [858, 391] on label "Venmo Bank statements (March-August)" at bounding box center [944, 387] width 172 height 14
click at [863, 389] on input "Venmo Bank statements (March-August)" at bounding box center [867, 384] width 9 height 9
checkbox input "true"
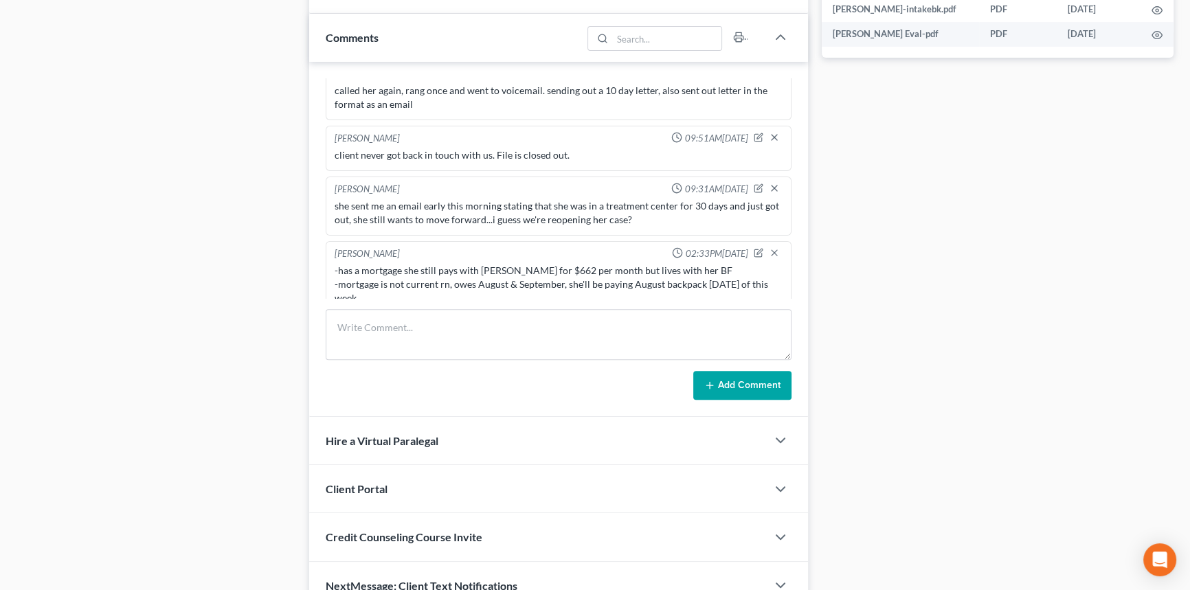
scroll to position [748, 0]
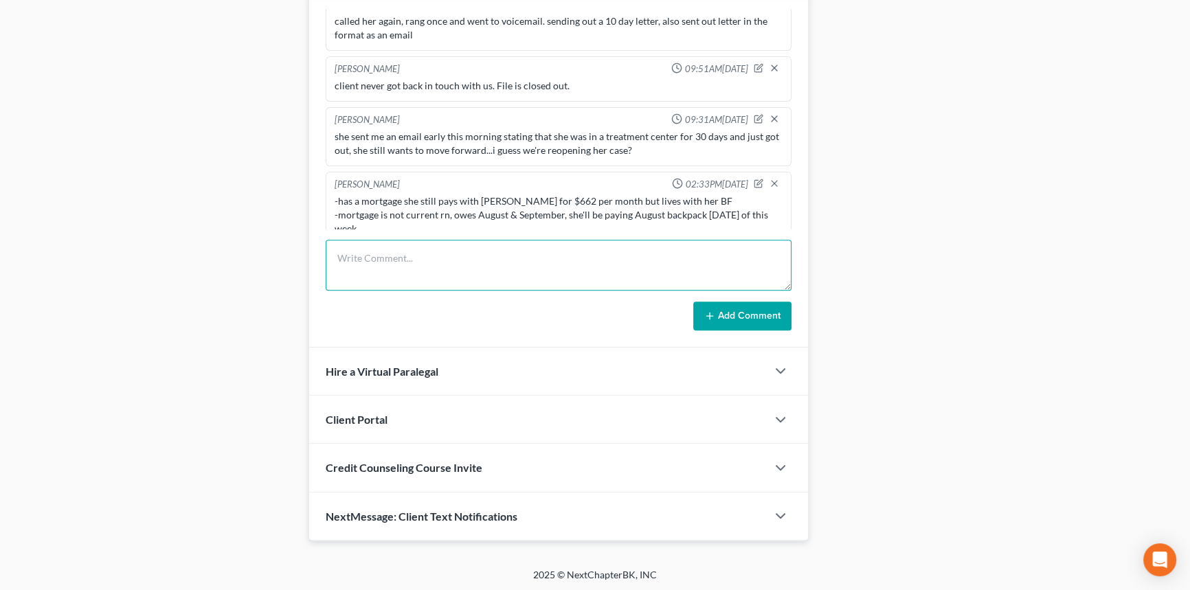
click at [397, 259] on textarea at bounding box center [559, 265] width 466 height 51
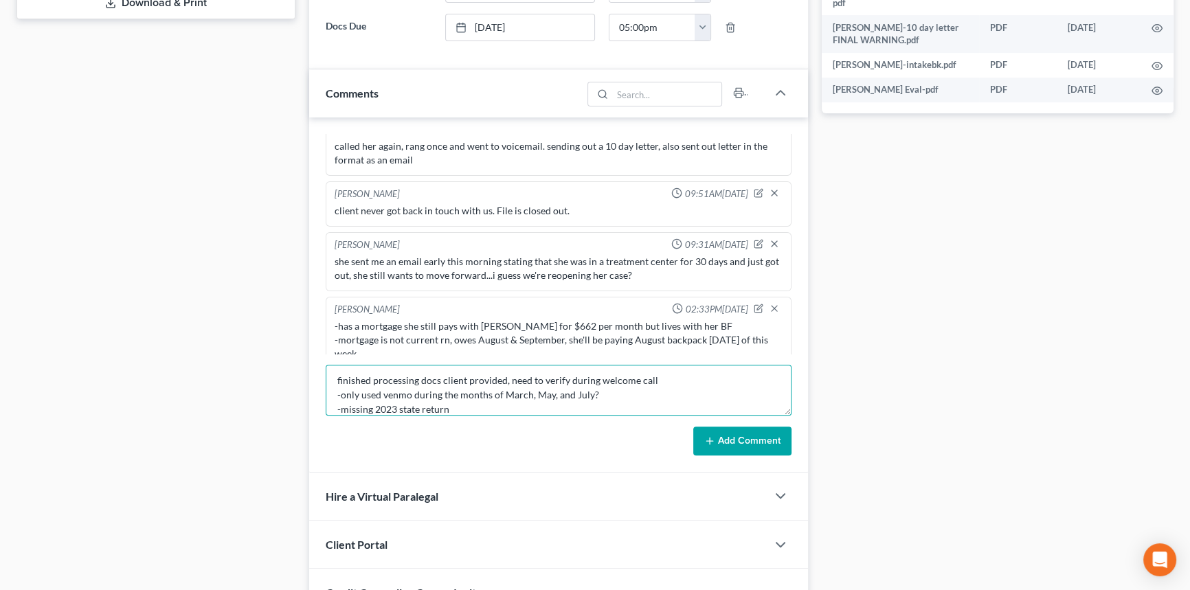
scroll to position [17, 0]
type textarea "finished processing docs client provided, need to verify during welcome call -o…"
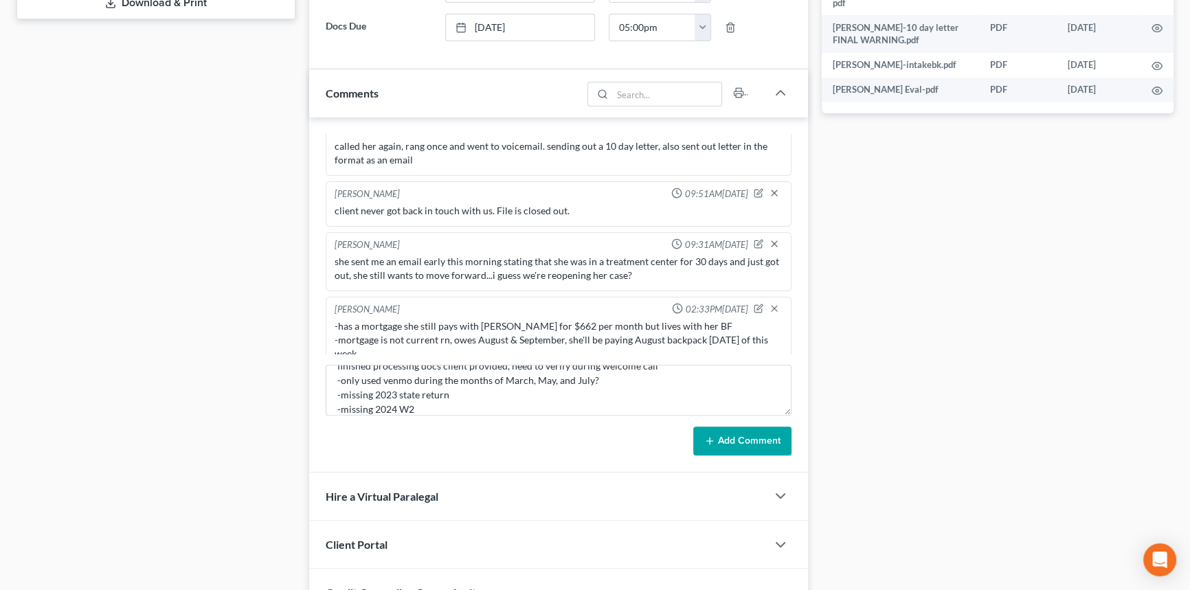
click at [746, 438] on button "Add Comment" at bounding box center [742, 441] width 98 height 29
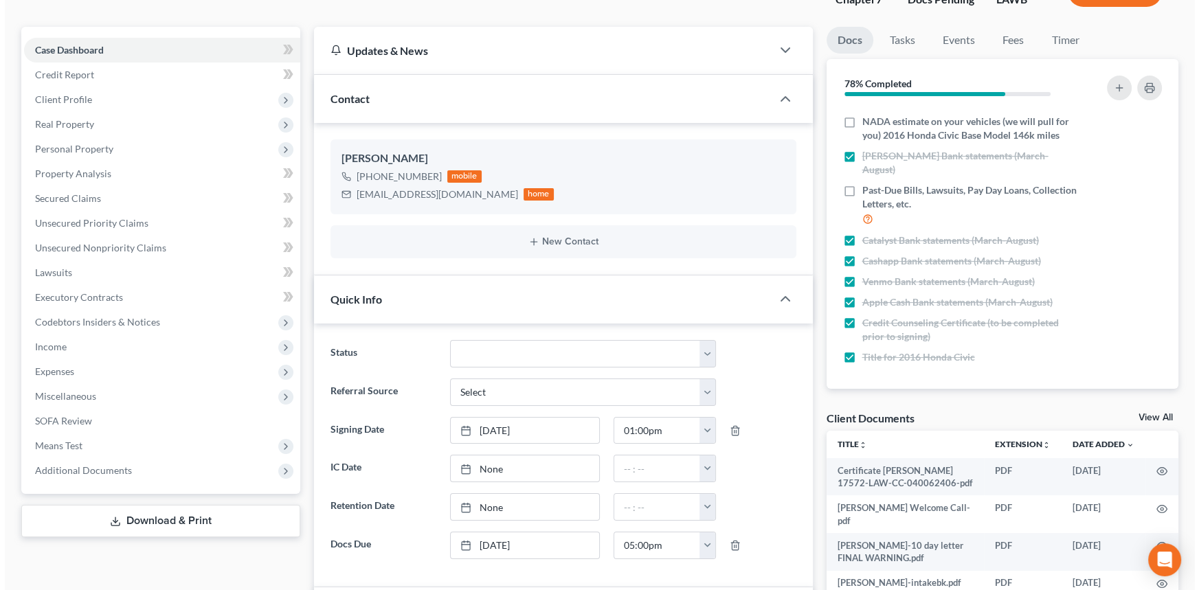
scroll to position [312, 0]
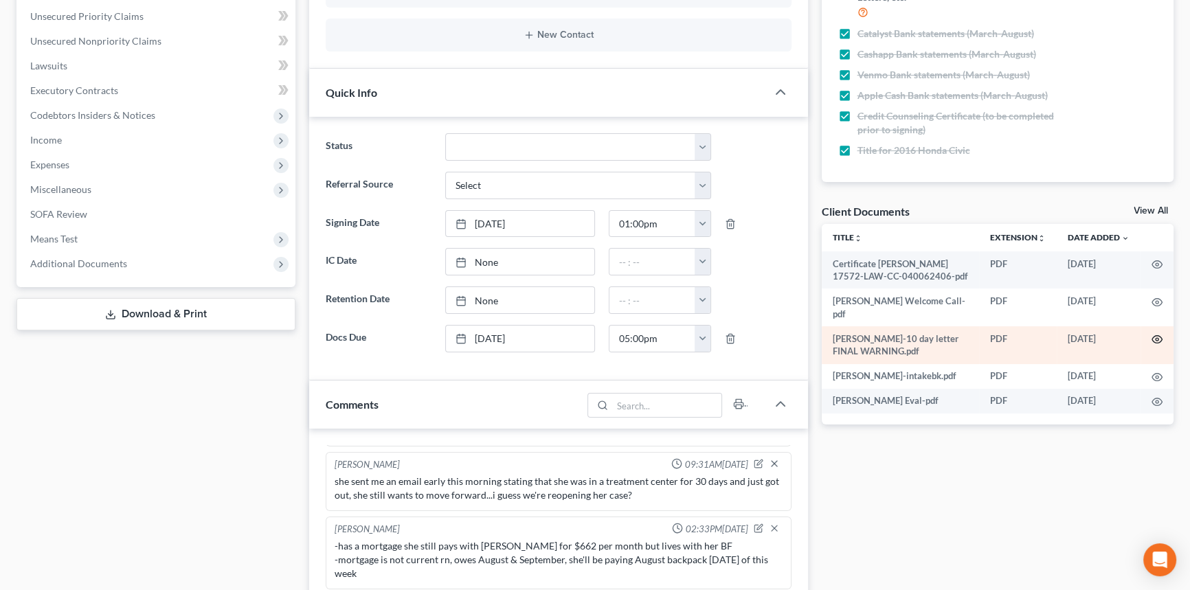
click at [1160, 334] on icon "button" at bounding box center [1157, 339] width 11 height 11
click at [1155, 336] on icon "button" at bounding box center [1157, 339] width 11 height 11
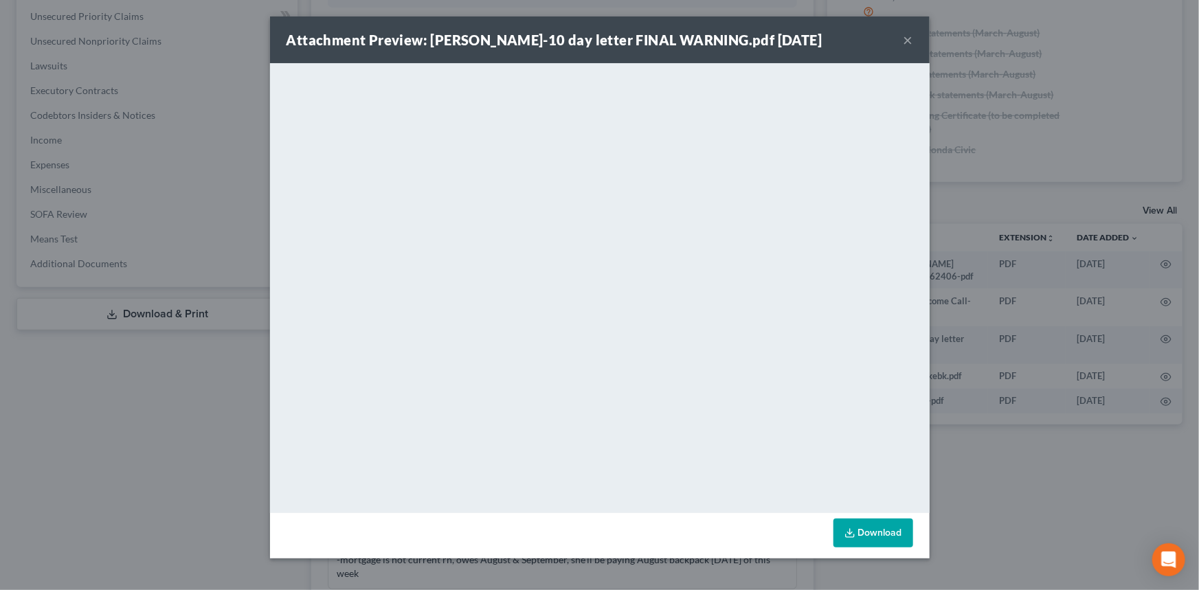
click at [906, 46] on button "×" at bounding box center [909, 40] width 10 height 16
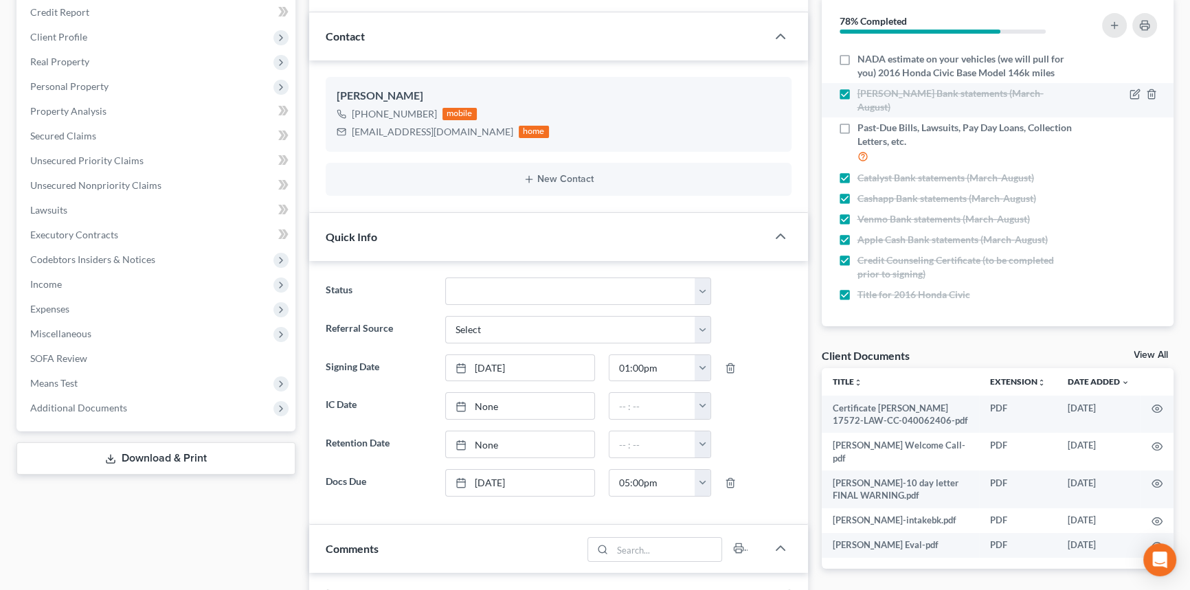
scroll to position [62, 0]
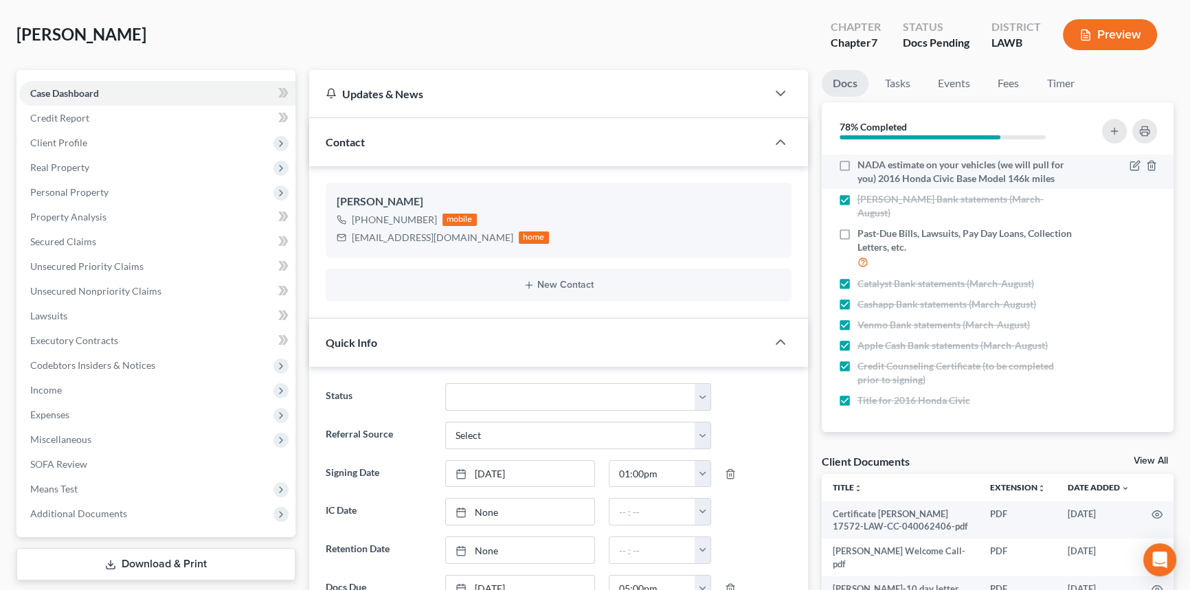
click at [858, 173] on label "NADA estimate on your vehicles (we will pull for you) 2016 Honda Civic Base Mod…" at bounding box center [966, 171] width 216 height 27
click at [863, 167] on input "NADA estimate on your vehicles (we will pull for you) 2016 Honda Civic Base Mod…" at bounding box center [867, 162] width 9 height 9
checkbox input "true"
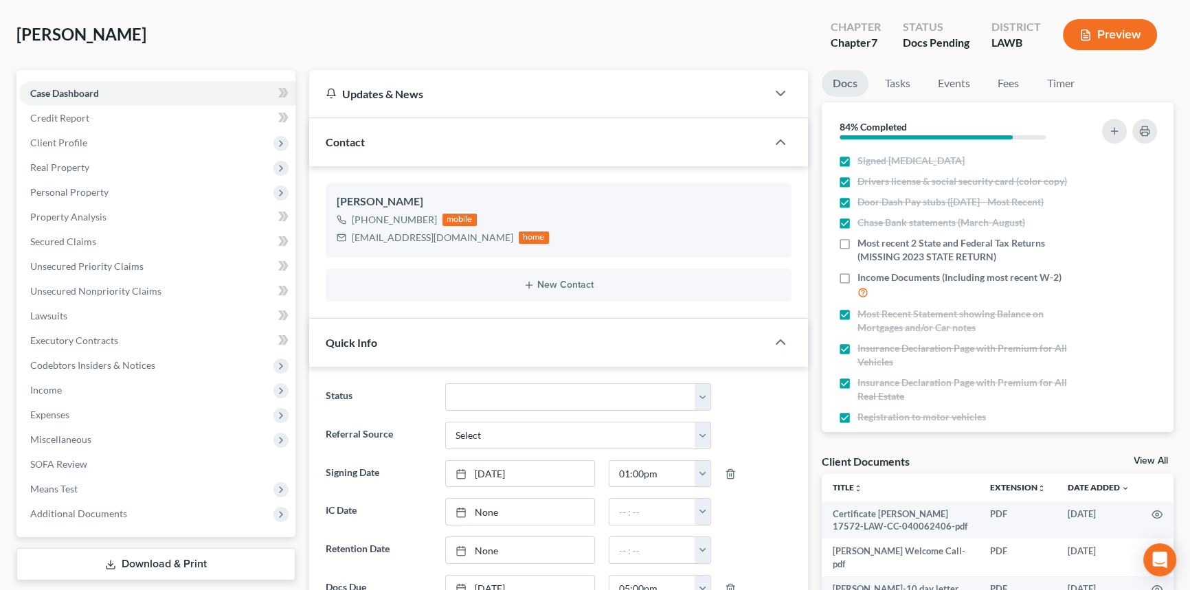
scroll to position [0, 0]
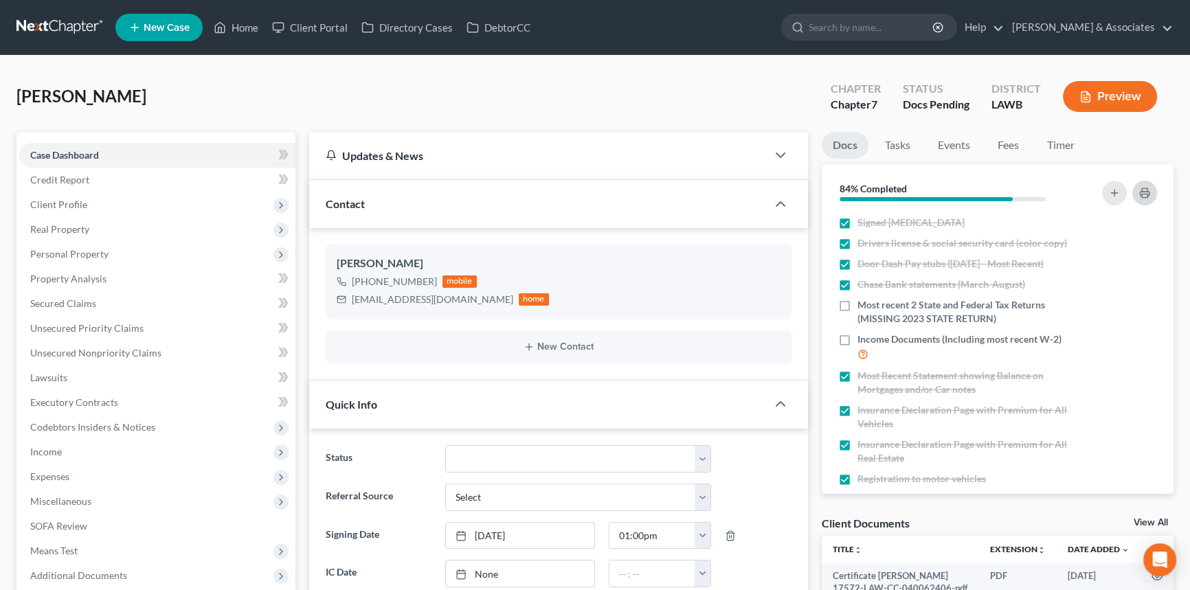
click at [1142, 194] on icon "button" at bounding box center [1144, 193] width 11 height 11
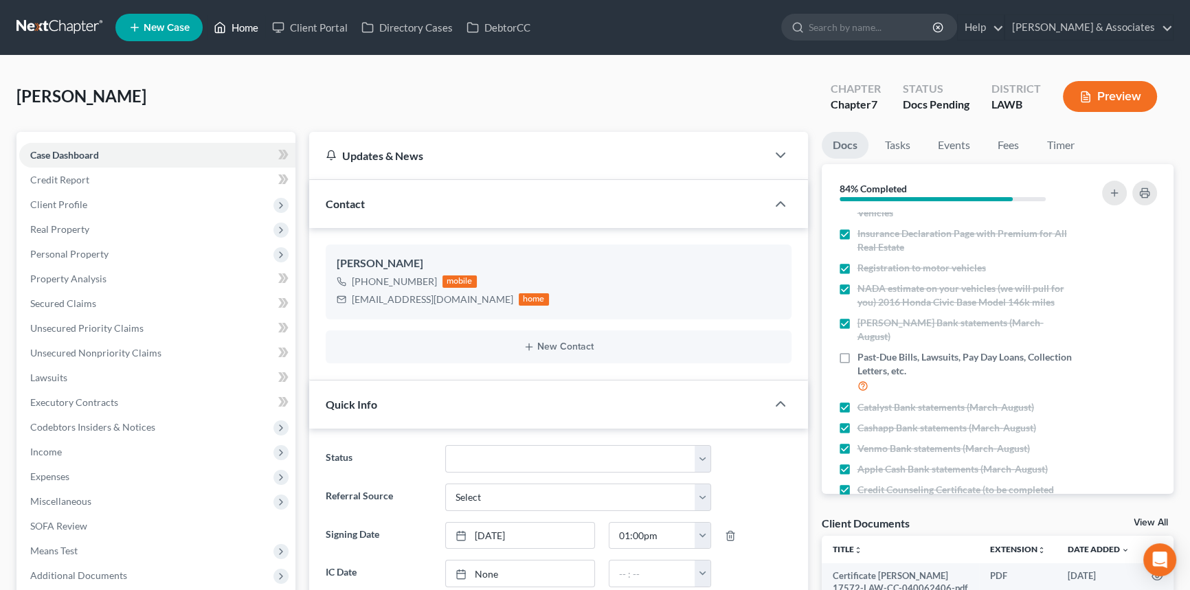
click at [265, 31] on link "Home" at bounding box center [236, 27] width 58 height 25
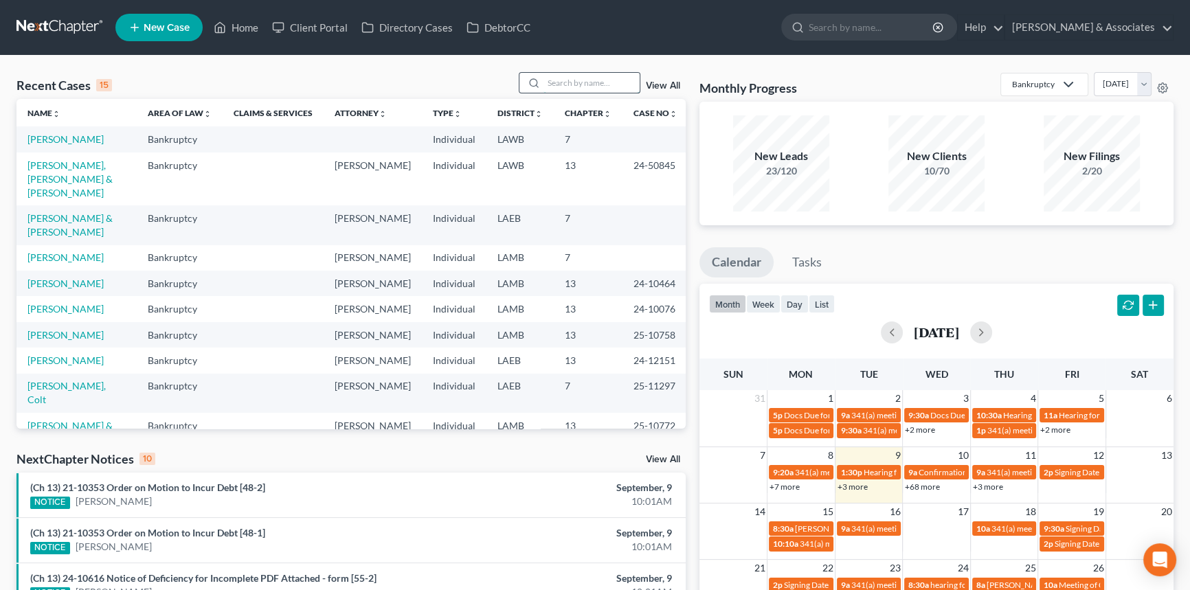
click at [601, 75] on input "search" at bounding box center [592, 83] width 96 height 20
type input "willie"
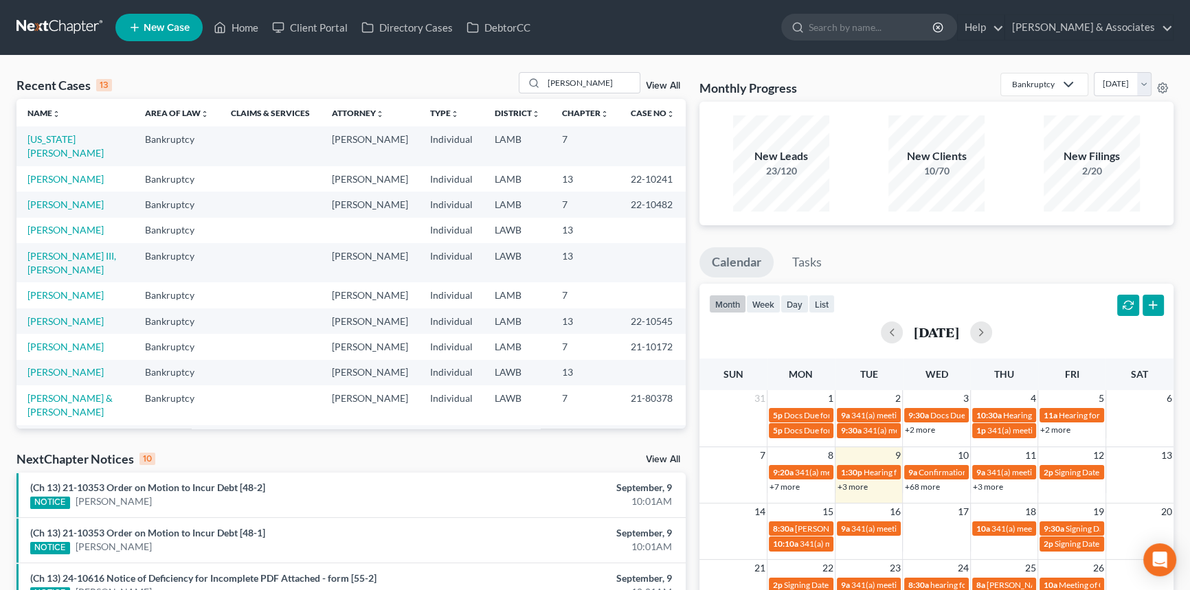
click at [77, 132] on td "Washington, Willie" at bounding box center [75, 145] width 118 height 39
click at [75, 133] on td "Washington, Willie" at bounding box center [75, 145] width 118 height 39
click at [75, 134] on link "Washington, Willie" at bounding box center [65, 145] width 76 height 25
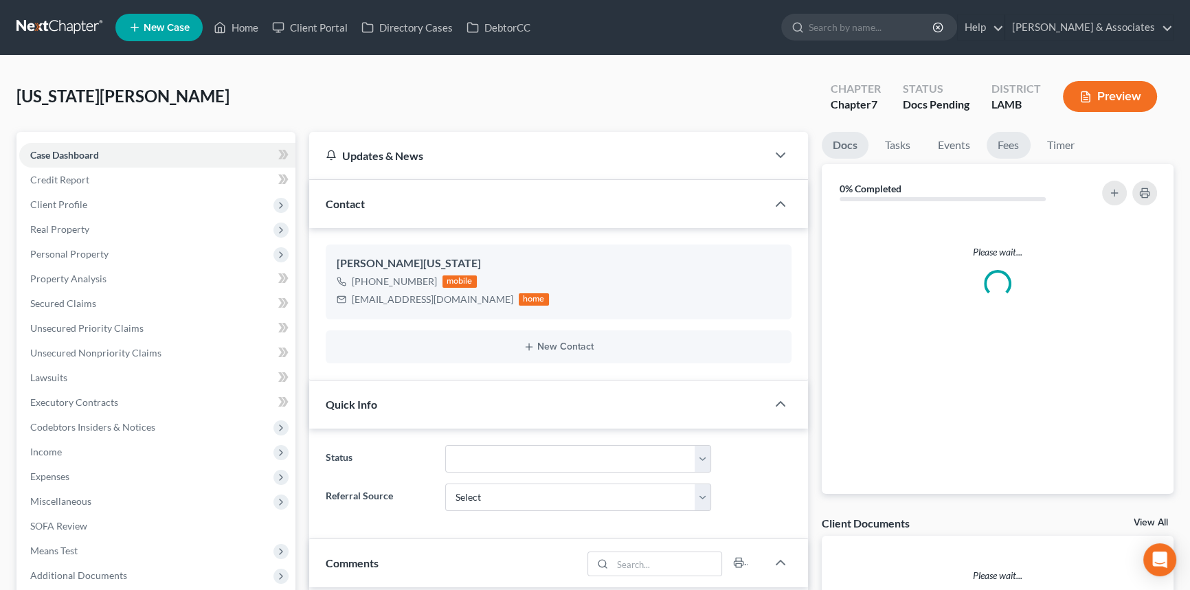
click at [1012, 137] on link "Fees" at bounding box center [1009, 145] width 44 height 27
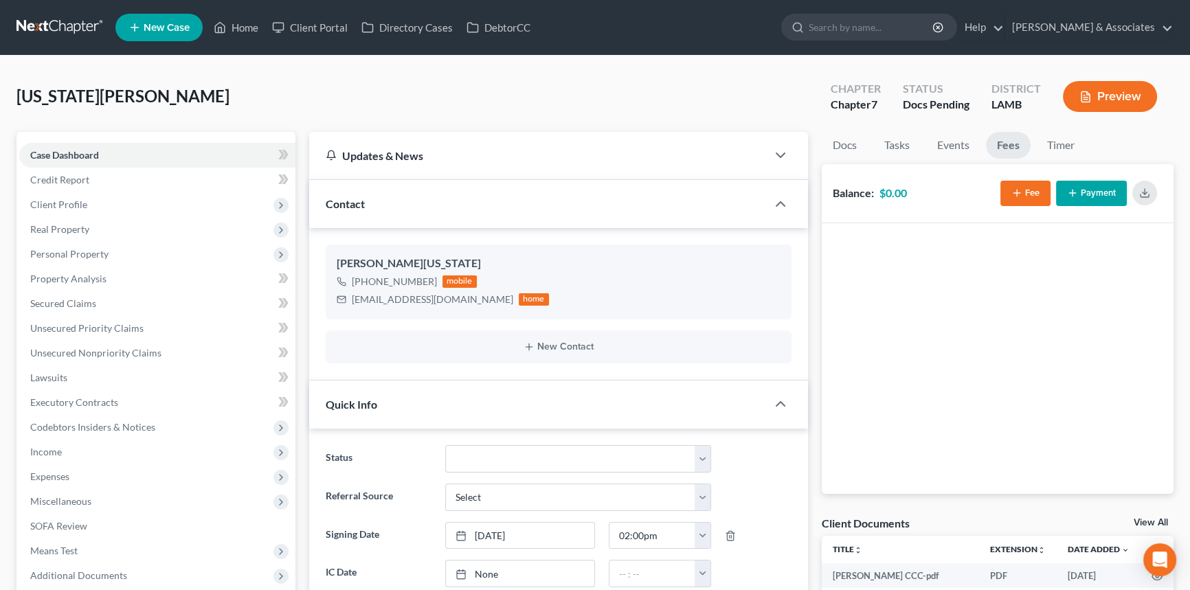
scroll to position [505, 0]
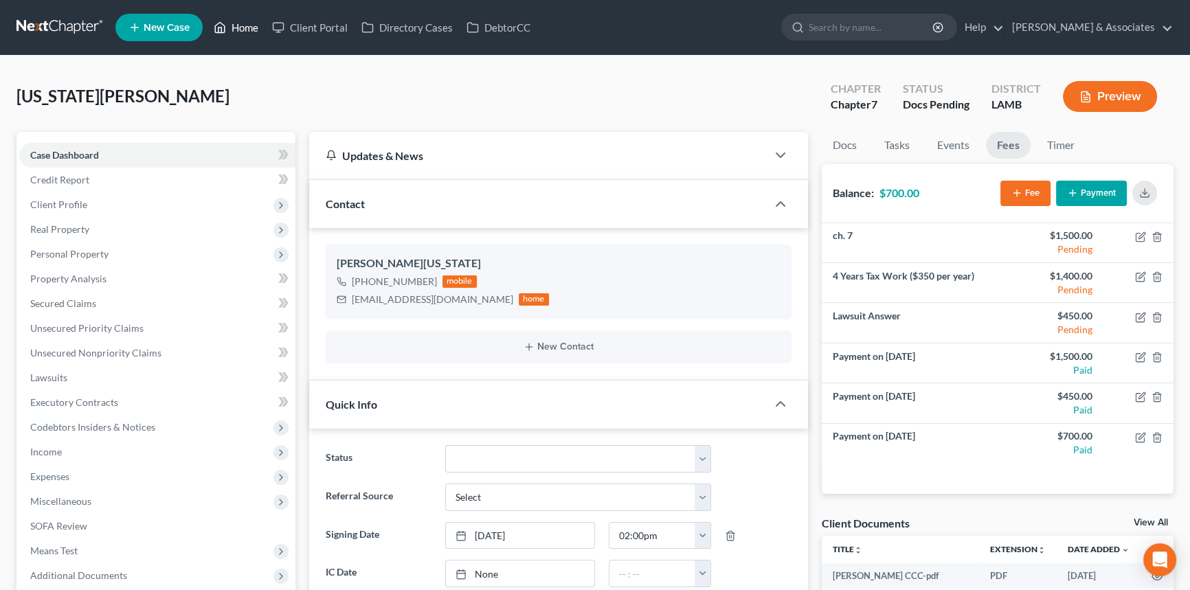
click at [253, 28] on link "Home" at bounding box center [236, 27] width 58 height 25
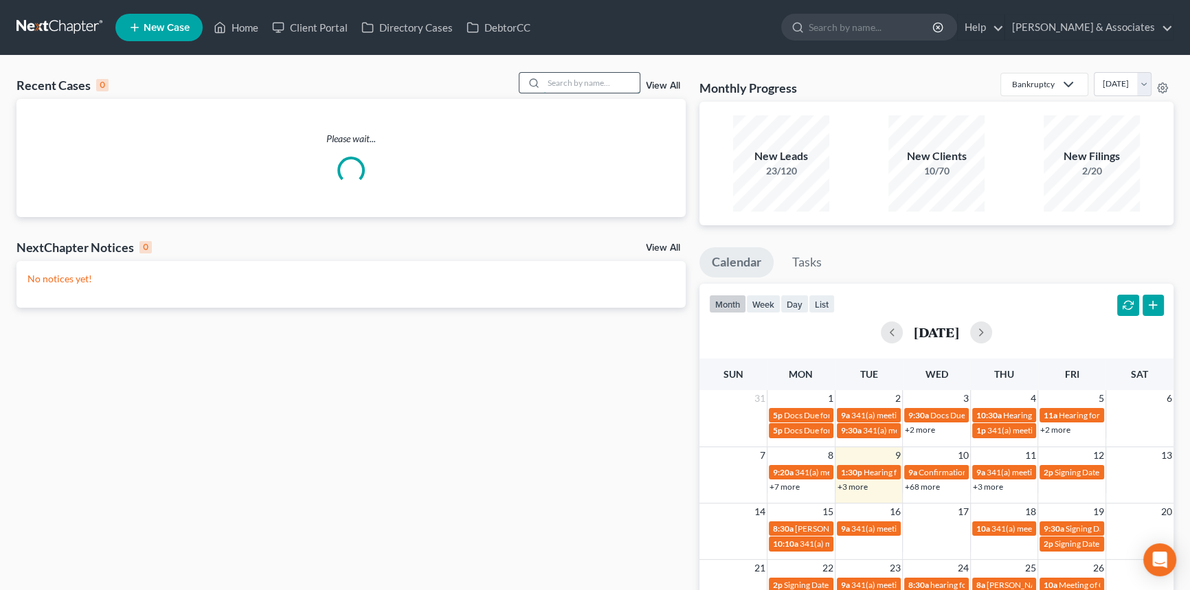
click at [566, 78] on input "search" at bounding box center [592, 83] width 96 height 20
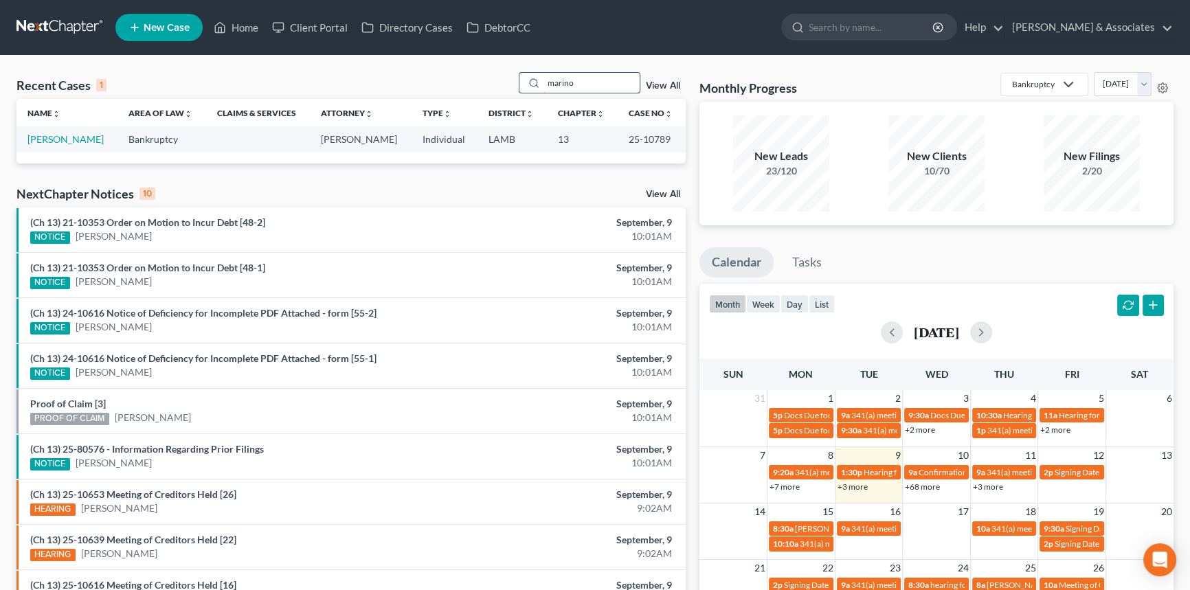
click at [553, 84] on input "marino" at bounding box center [592, 83] width 96 height 20
type input "leon"
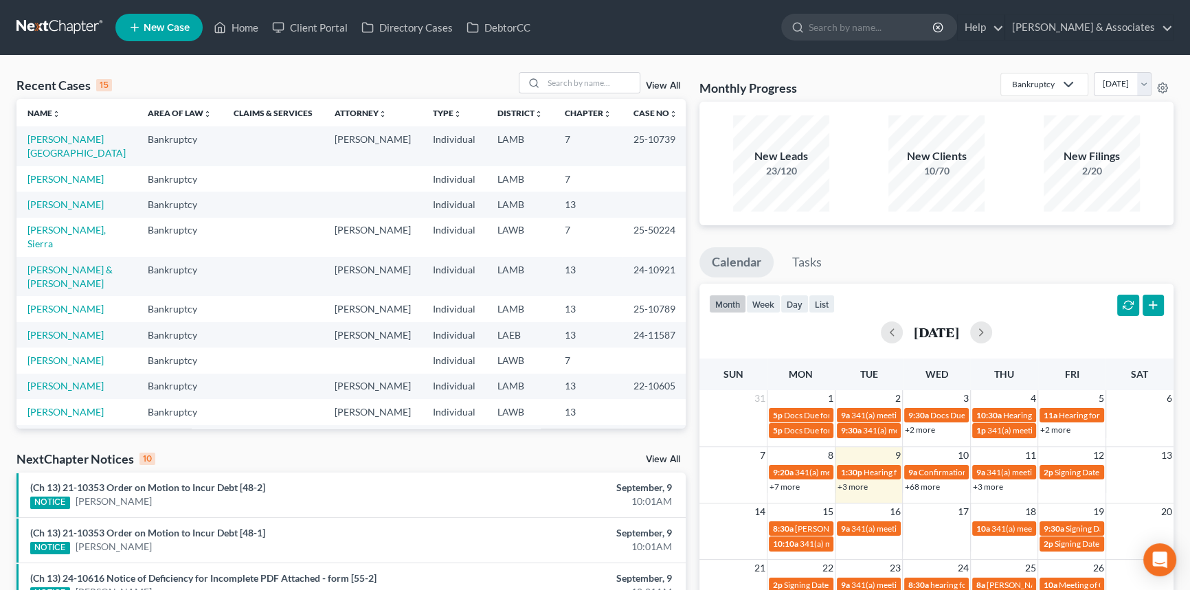
click at [579, 97] on div "Recent Cases 15 View All" at bounding box center [350, 85] width 669 height 27
drag, startPoint x: 586, startPoint y: 82, endPoint x: 581, endPoint y: 96, distance: 15.2
click at [583, 91] on input "search" at bounding box center [592, 83] width 96 height 20
type input "[PERSON_NAME]"
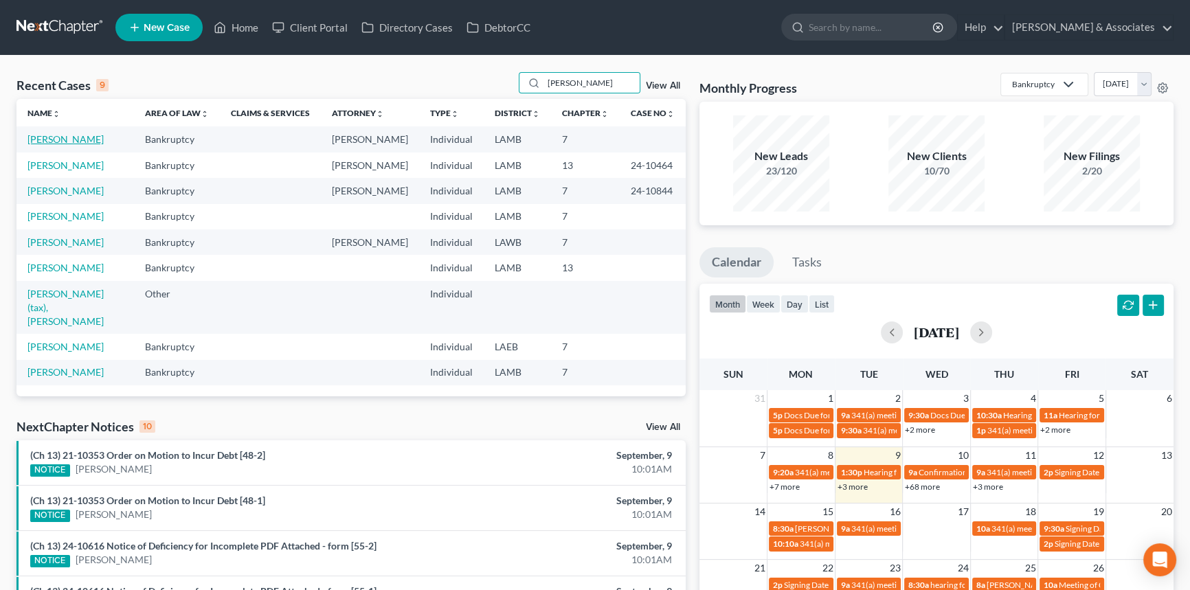
click at [70, 141] on link "[PERSON_NAME]" at bounding box center [65, 139] width 76 height 12
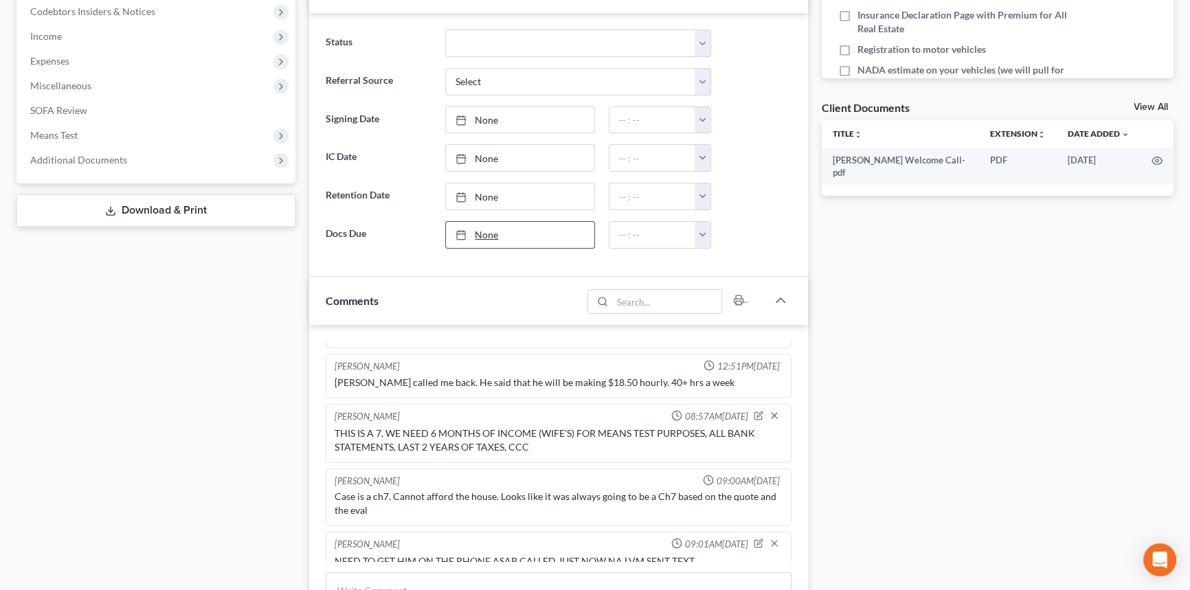
scroll to position [562, 0]
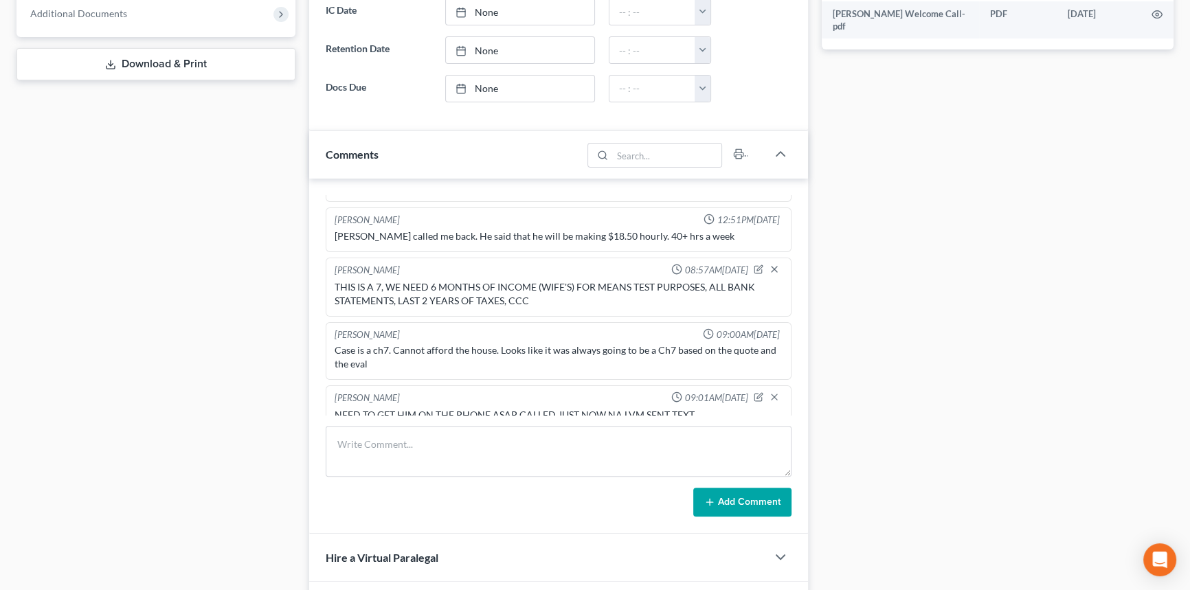
click at [1122, 227] on div "Docs Tasks Events Fees Timer 10% Completed Nothing here yet! Signed [MEDICAL_DA…" at bounding box center [998, 148] width 366 height 1157
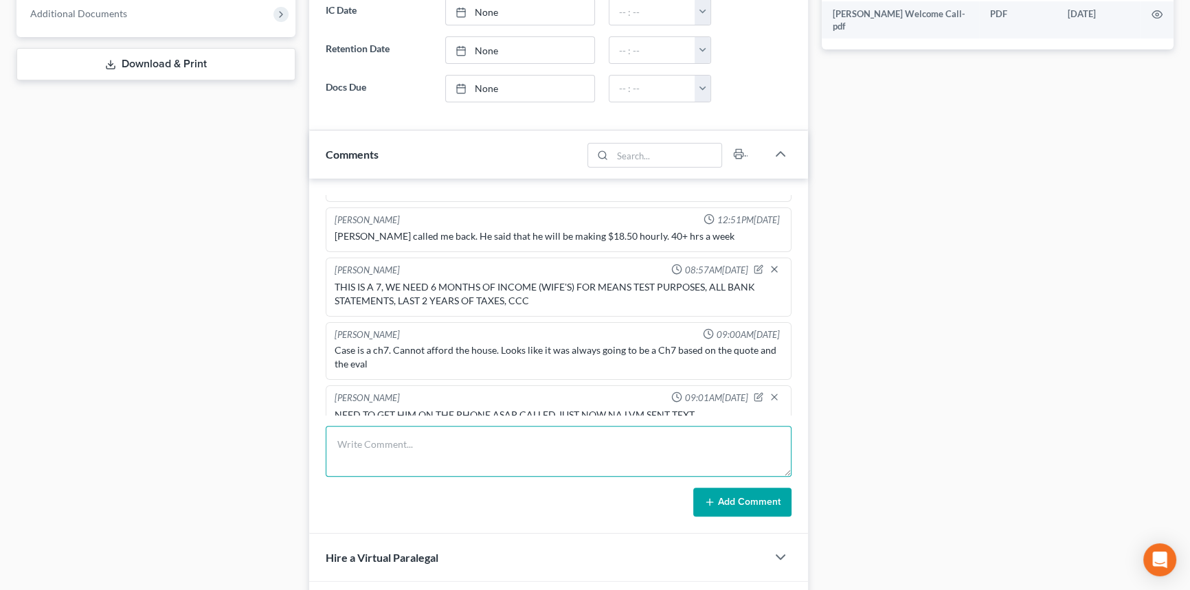
click at [452, 469] on textarea at bounding box center [559, 451] width 466 height 51
type textarea "client called me back, he was not aware we intended to run this as a 7 (to be f…"
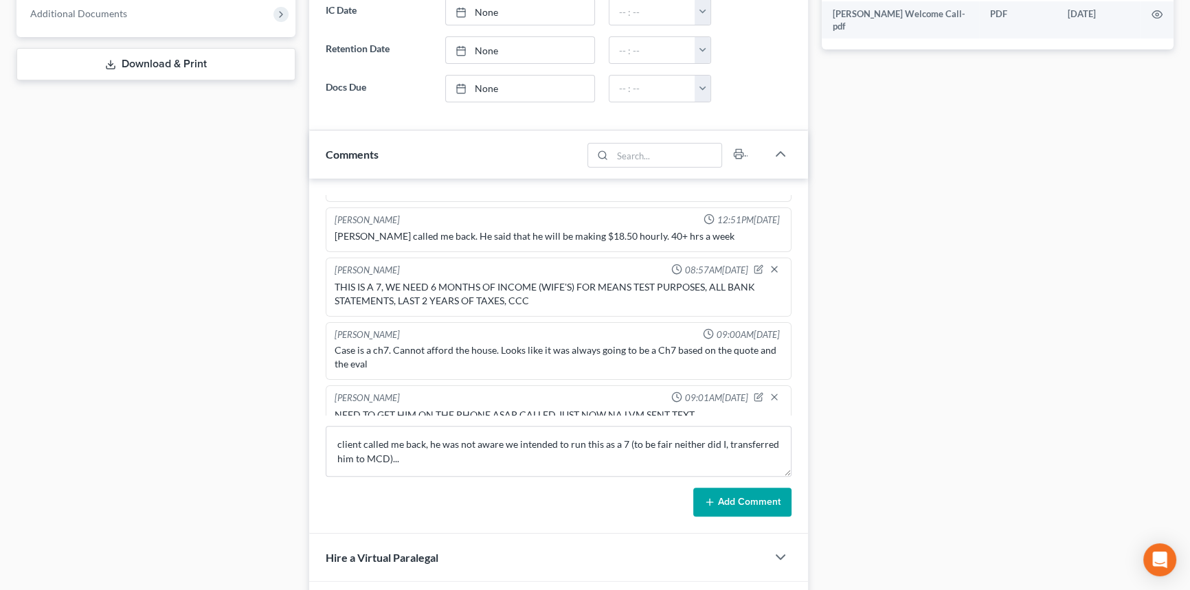
click at [770, 509] on button "Add Comment" at bounding box center [742, 502] width 98 height 29
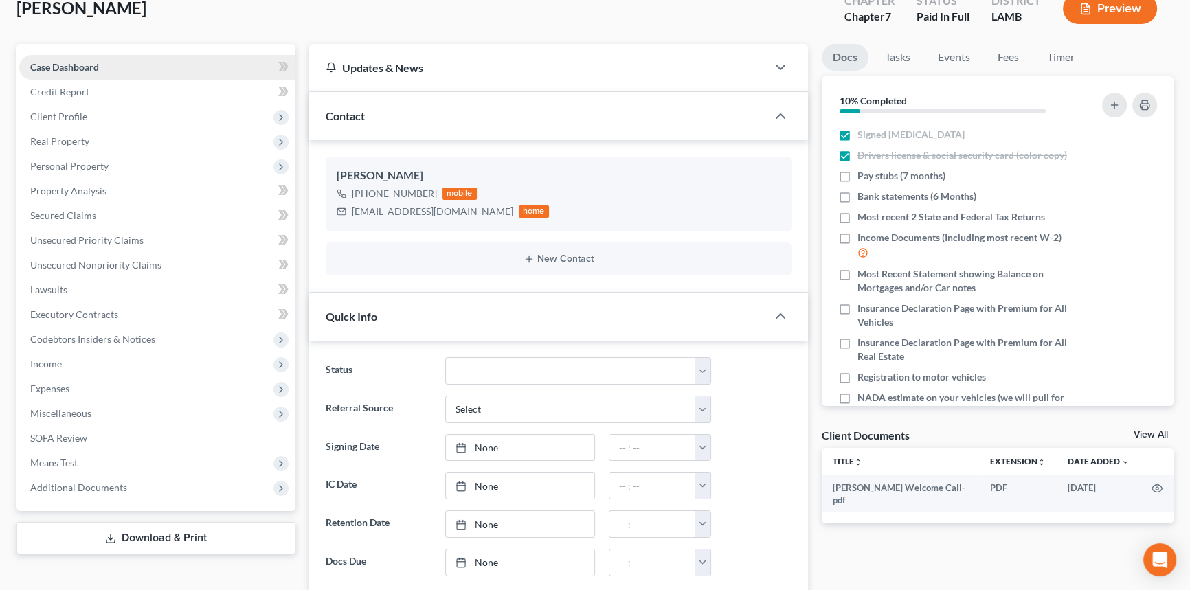
scroll to position [0, 0]
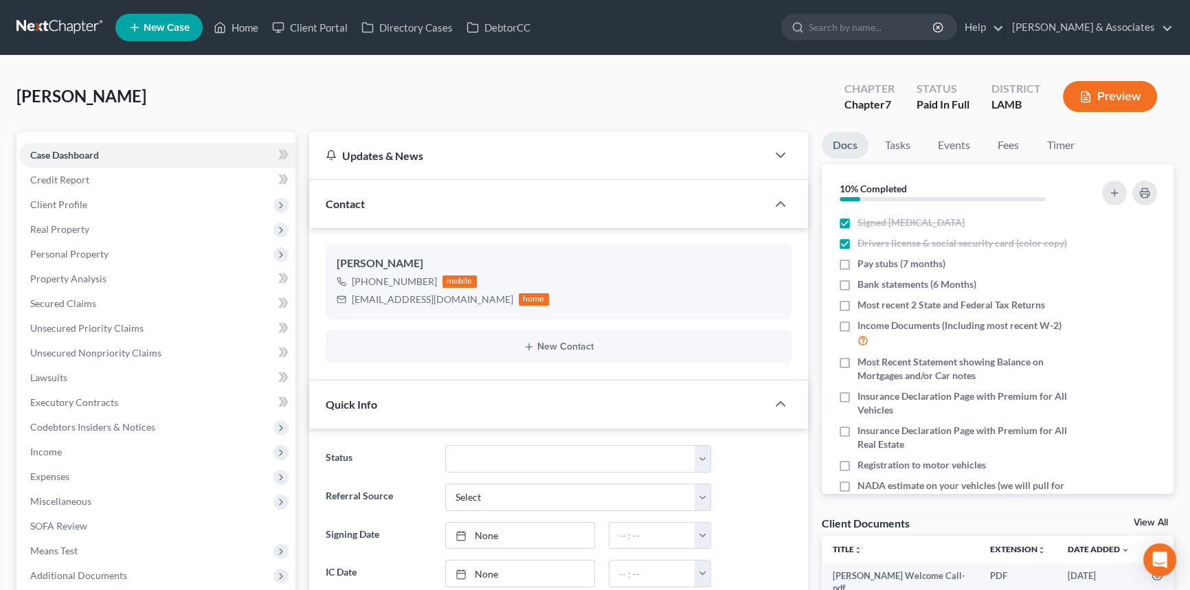
click at [250, 5] on nav "Home New Case Client Portal Directory Cases DebtorCC [PERSON_NAME] & Associates…" at bounding box center [595, 27] width 1190 height 55
click at [246, 21] on link "Home" at bounding box center [236, 27] width 58 height 25
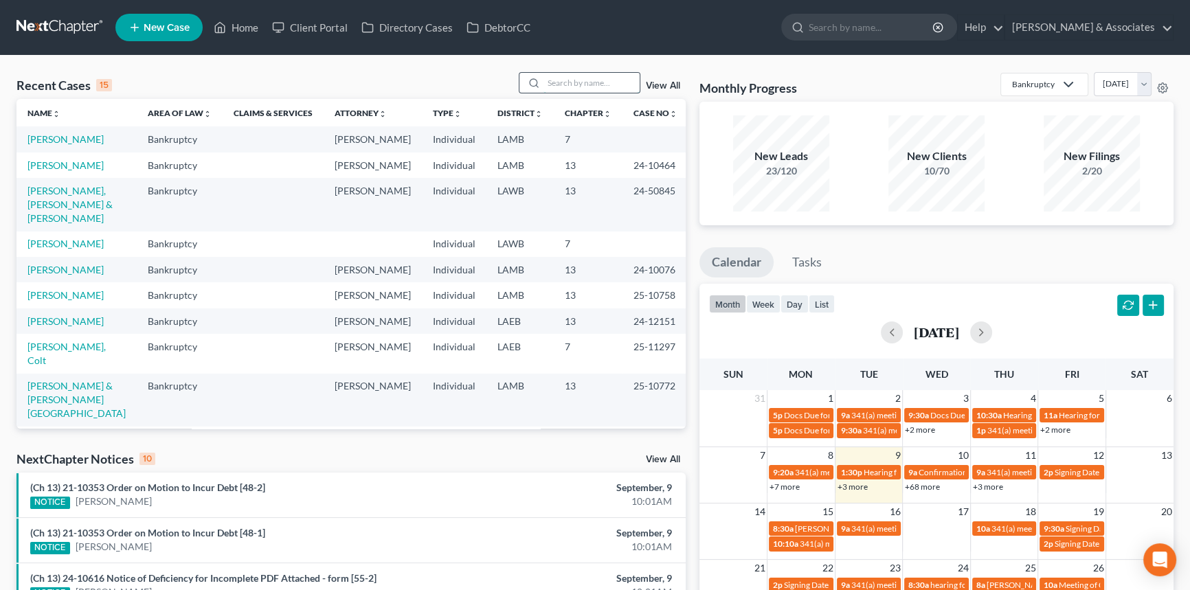
click at [547, 73] on input "search" at bounding box center [592, 83] width 96 height 20
type input "[PERSON_NAME]"
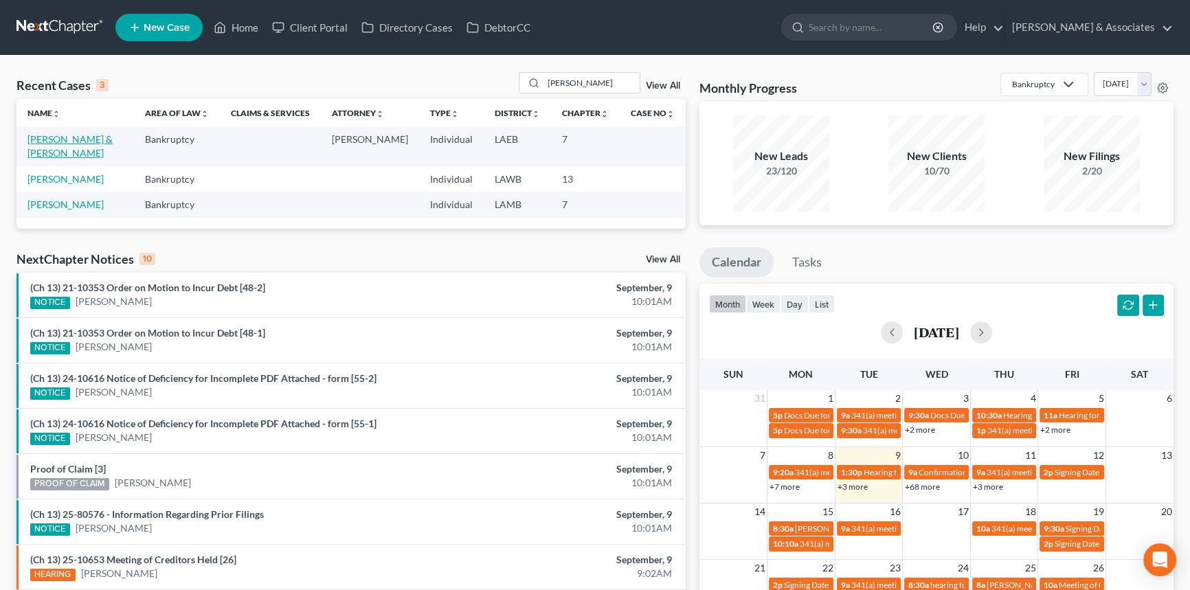
click at [50, 144] on link "[PERSON_NAME] & [PERSON_NAME]" at bounding box center [69, 145] width 85 height 25
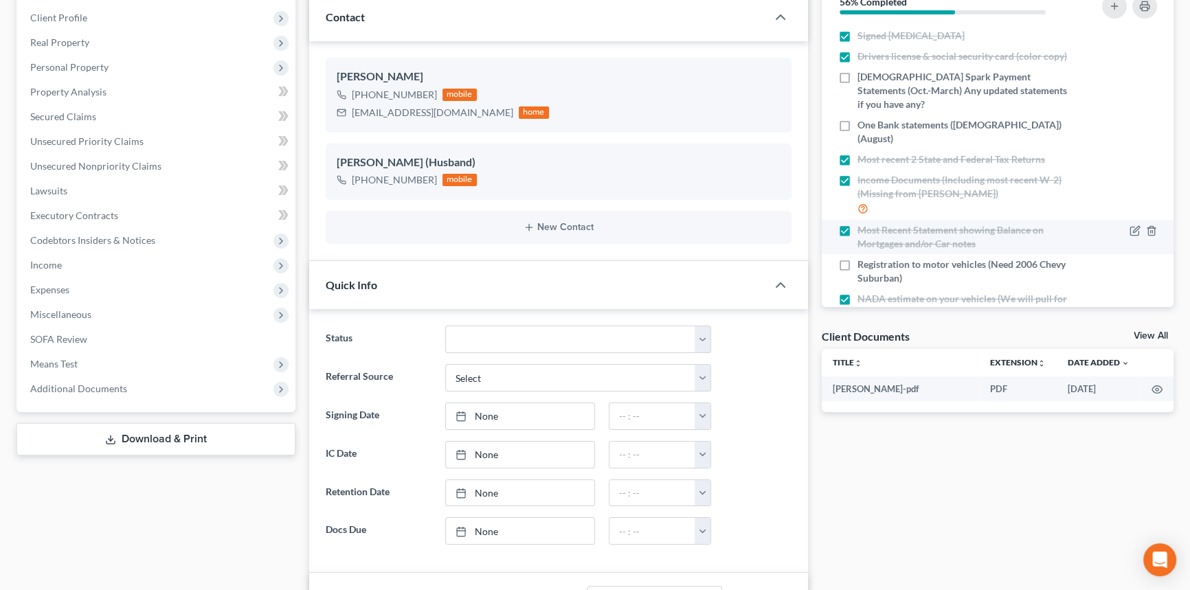
scroll to position [195, 0]
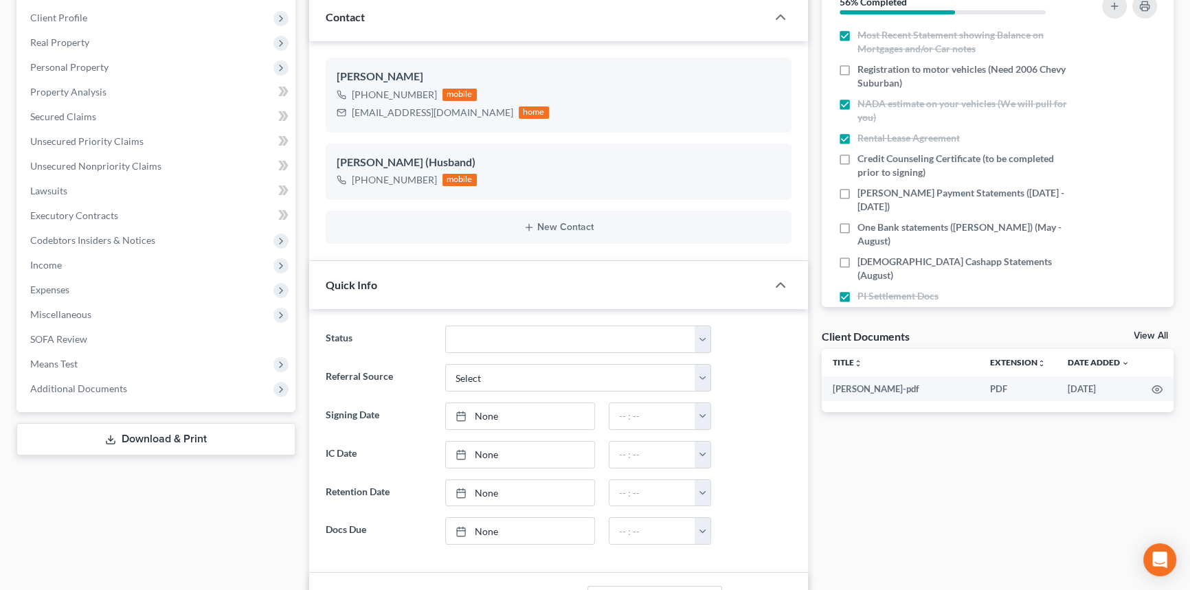
click at [1157, 329] on div "Client Documents View All" at bounding box center [998, 339] width 353 height 20
click at [1142, 333] on link "View All" at bounding box center [1151, 336] width 34 height 10
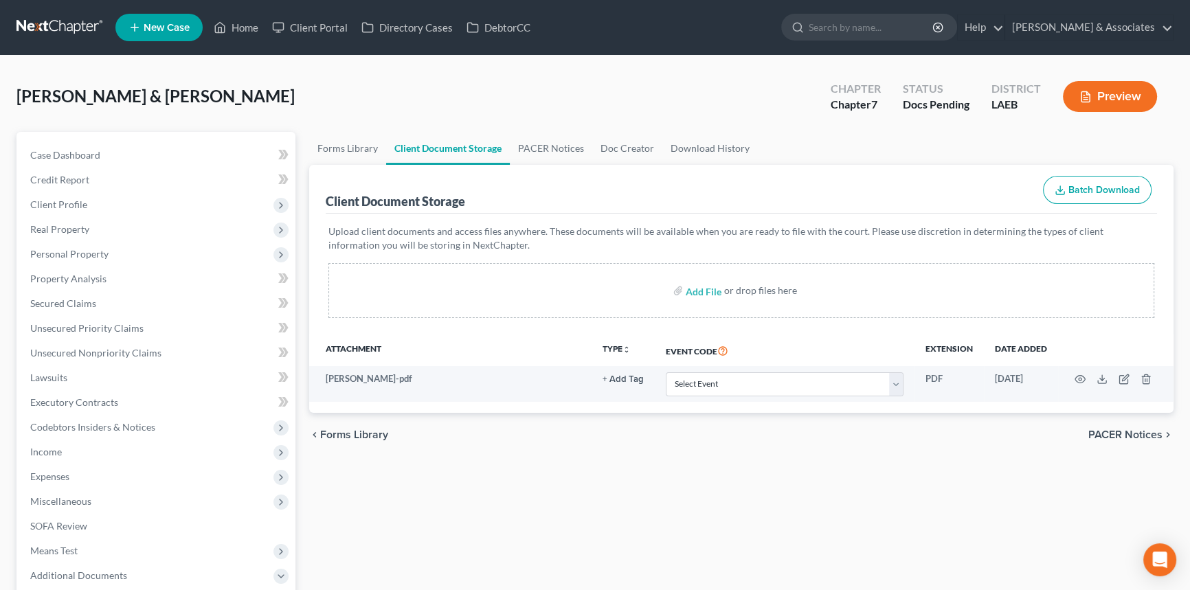
click at [682, 279] on div "Add File or drop files here" at bounding box center [742, 290] width 826 height 55
click at [691, 287] on input "file" at bounding box center [702, 290] width 33 height 25
type input "C:\fakepath\[PERSON_NAME] K 17572-LAE-CC-040060623.pdf"
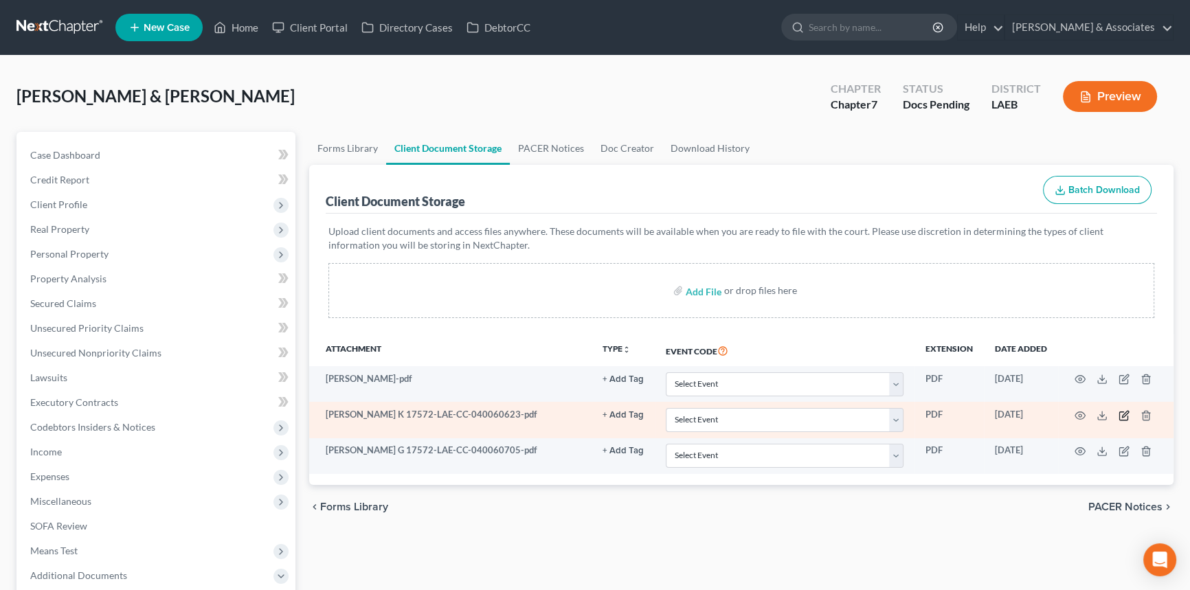
click at [1126, 416] on icon "button" at bounding box center [1124, 415] width 11 height 11
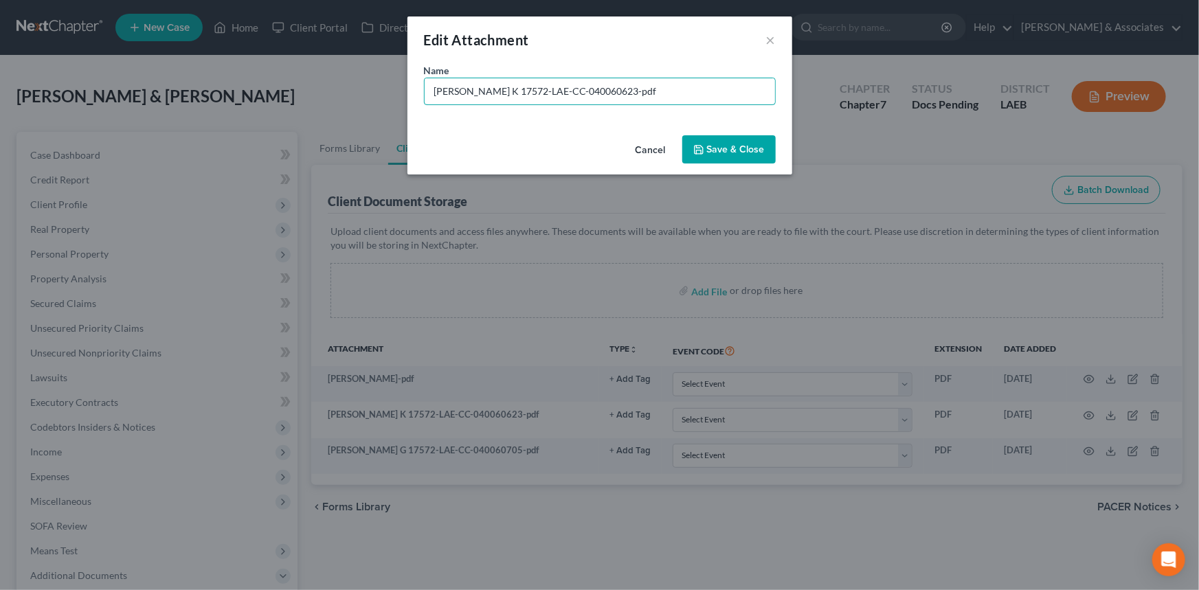
drag, startPoint x: 669, startPoint y: 82, endPoint x: 513, endPoint y: 110, distance: 159.2
click at [513, 110] on div "Name * [PERSON_NAME] K 17572-LAE-CC-040060623-pdf" at bounding box center [600, 96] width 385 height 67
type input "[PERSON_NAME]CCC"
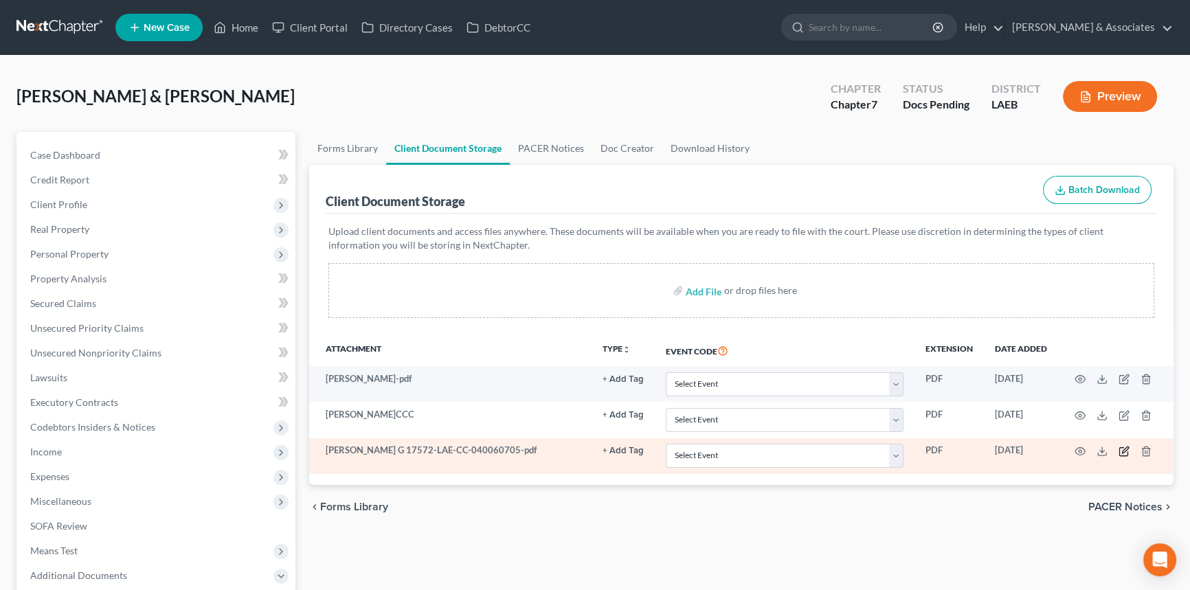
click at [1120, 448] on icon "button" at bounding box center [1124, 451] width 11 height 11
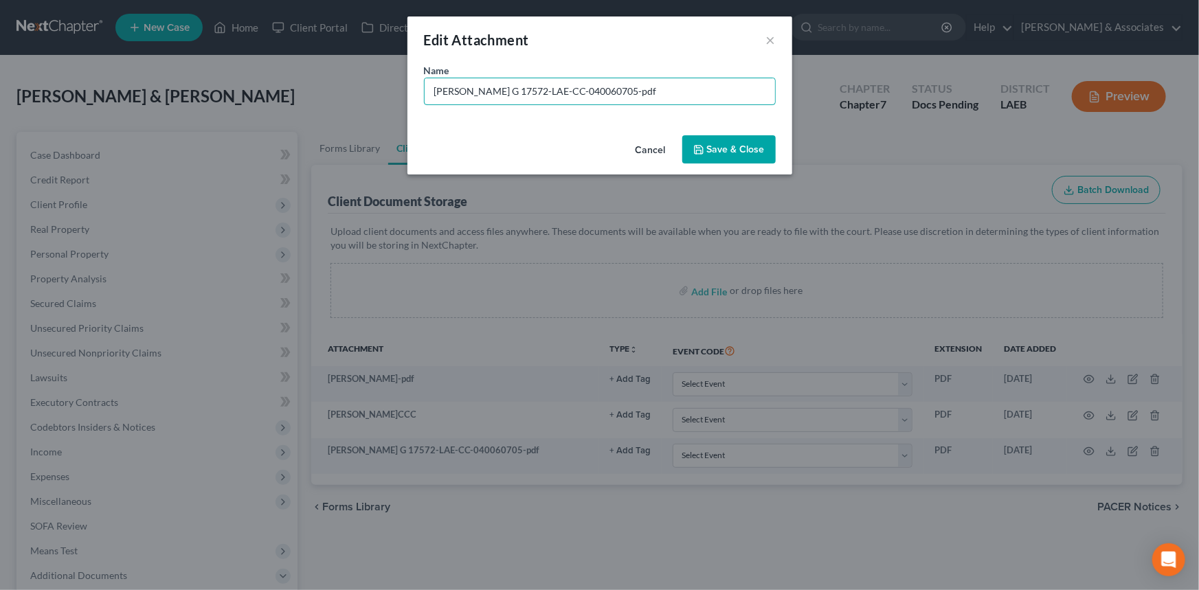
drag, startPoint x: 701, startPoint y: 90, endPoint x: 515, endPoint y: 130, distance: 189.8
click at [515, 130] on div "Edit Attachment × Name * [PERSON_NAME] G 17572-LAE-CC-040060705-pdf Cancel Save…" at bounding box center [600, 95] width 385 height 158
type input "[PERSON_NAME]CCC"
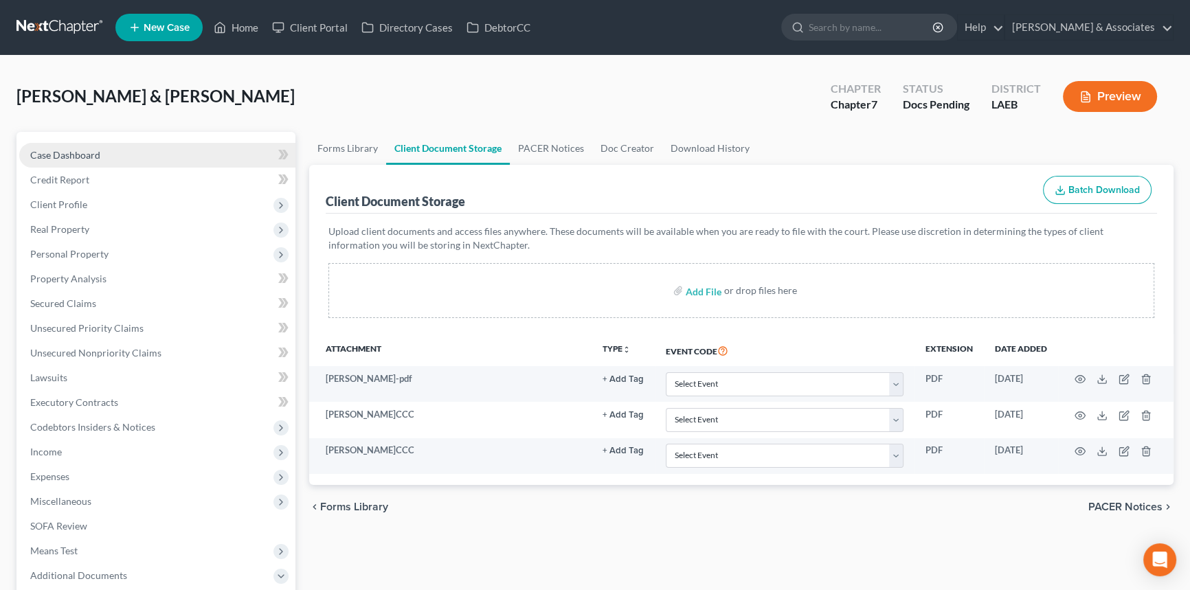
click at [145, 144] on link "Case Dashboard" at bounding box center [157, 155] width 276 height 25
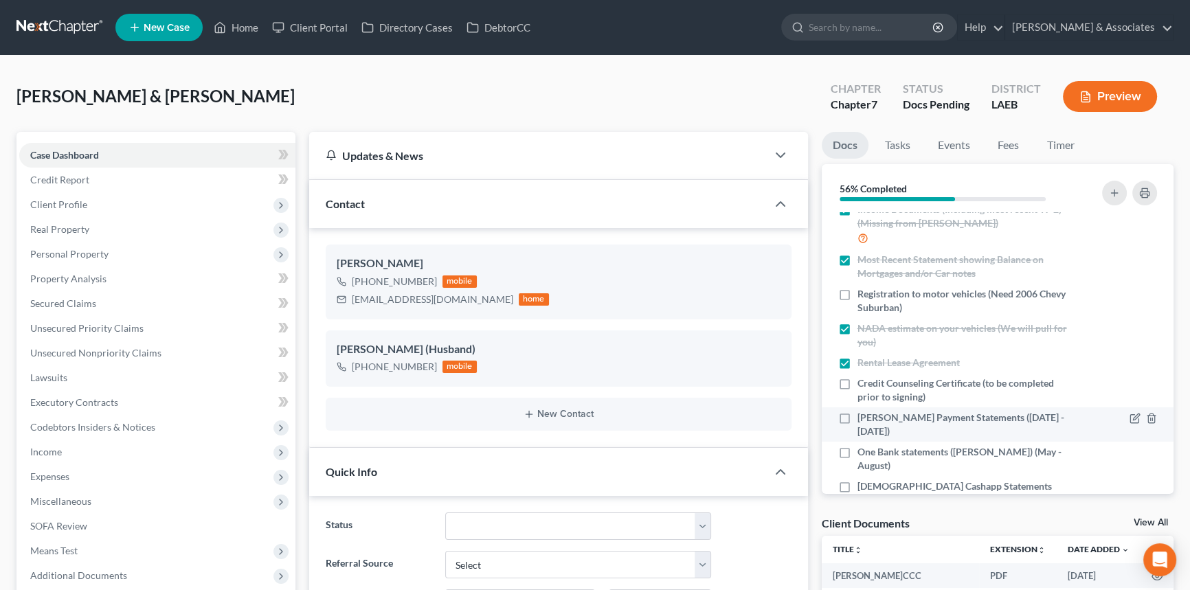
scroll to position [187, 0]
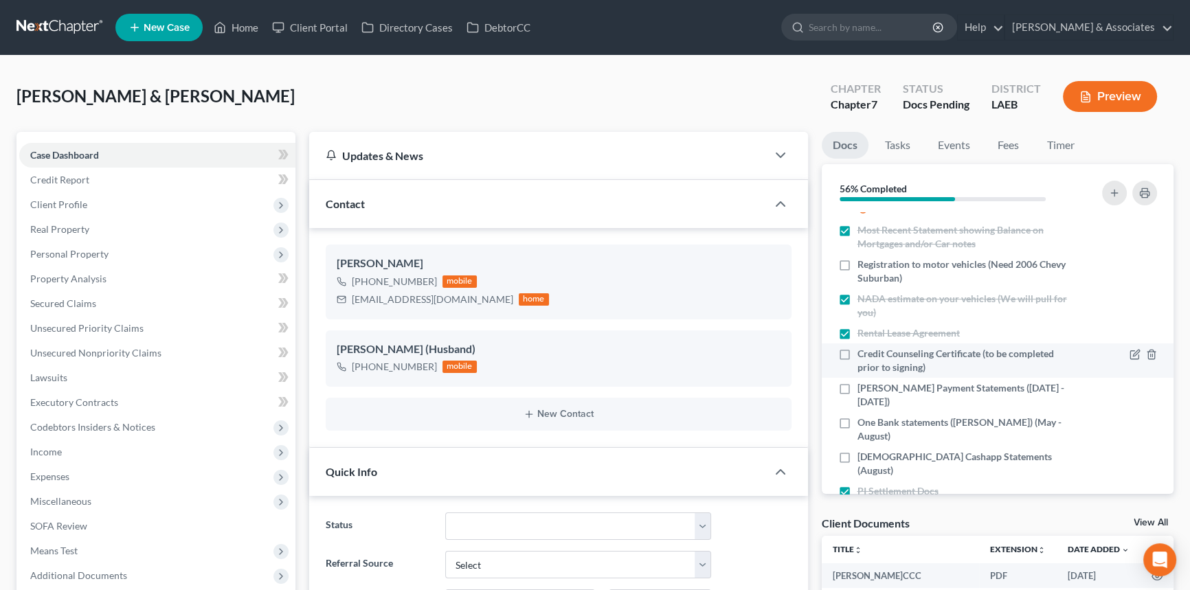
click at [858, 347] on label "Credit Counseling Certificate (to be completed prior to signing)" at bounding box center [966, 360] width 216 height 27
click at [863, 347] on input "Credit Counseling Certificate (to be completed prior to signing)" at bounding box center [867, 351] width 9 height 9
checkbox input "true"
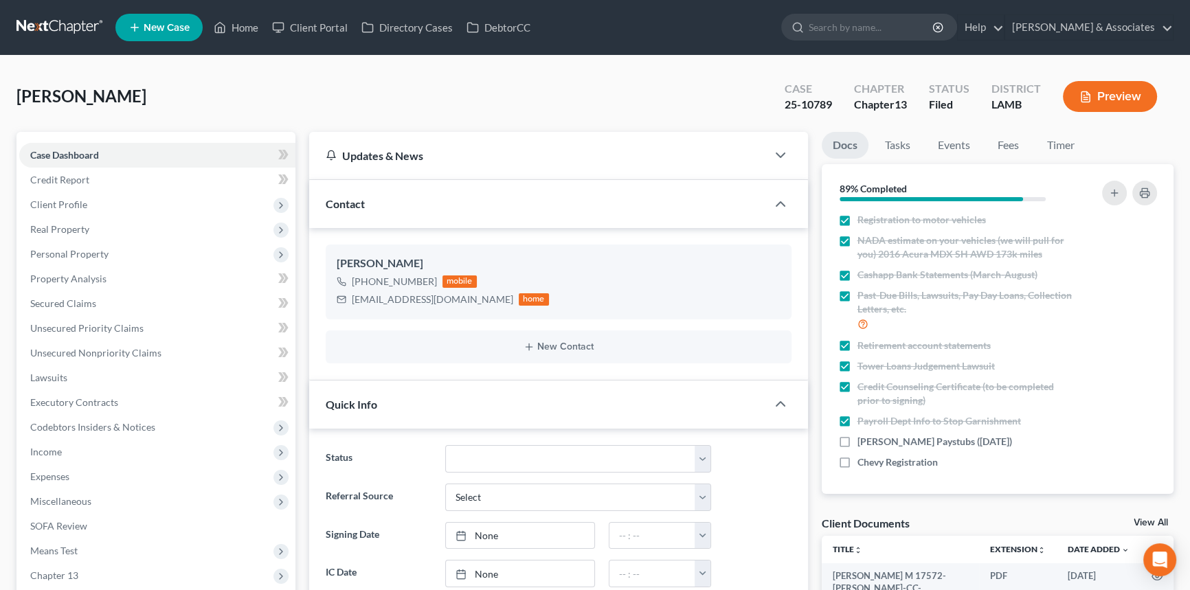
scroll to position [187, 0]
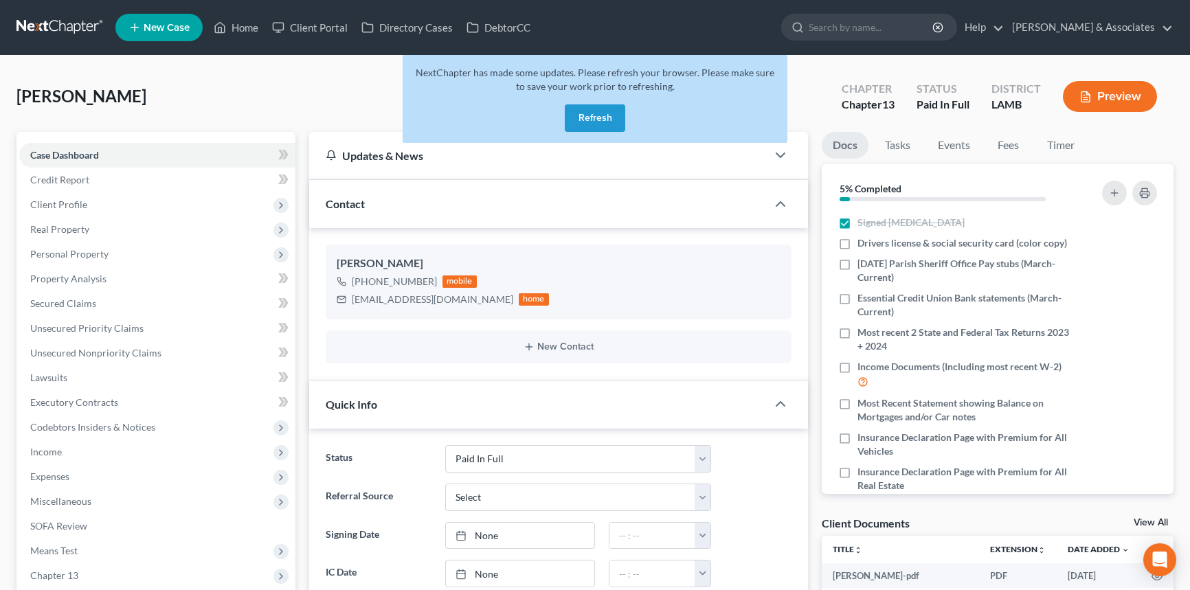
select select "17"
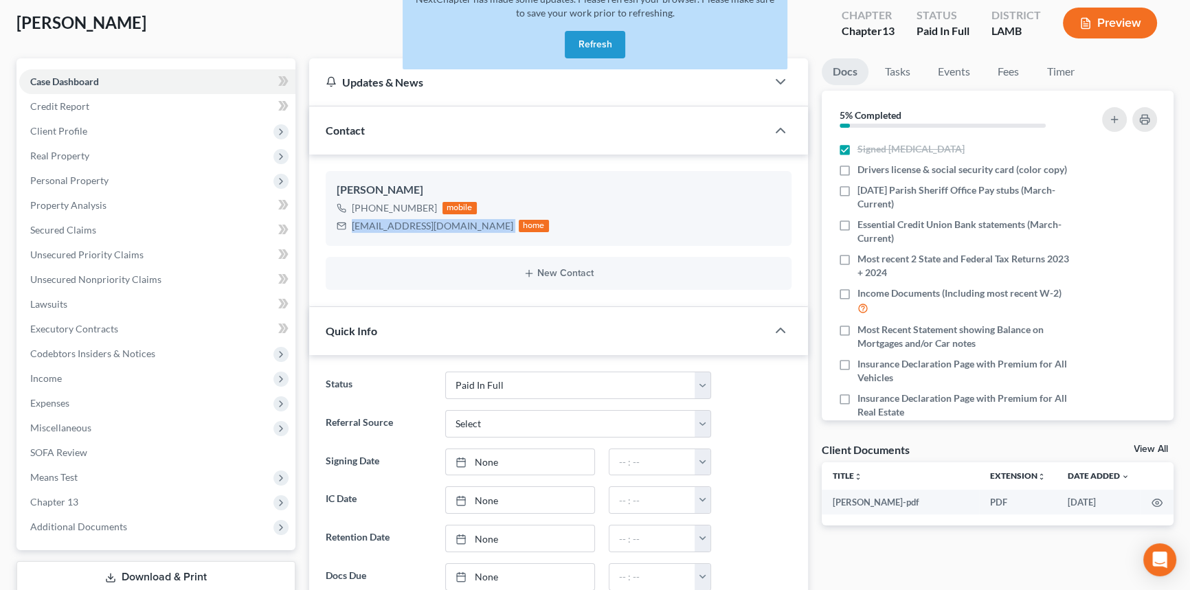
scroll to position [266, 0]
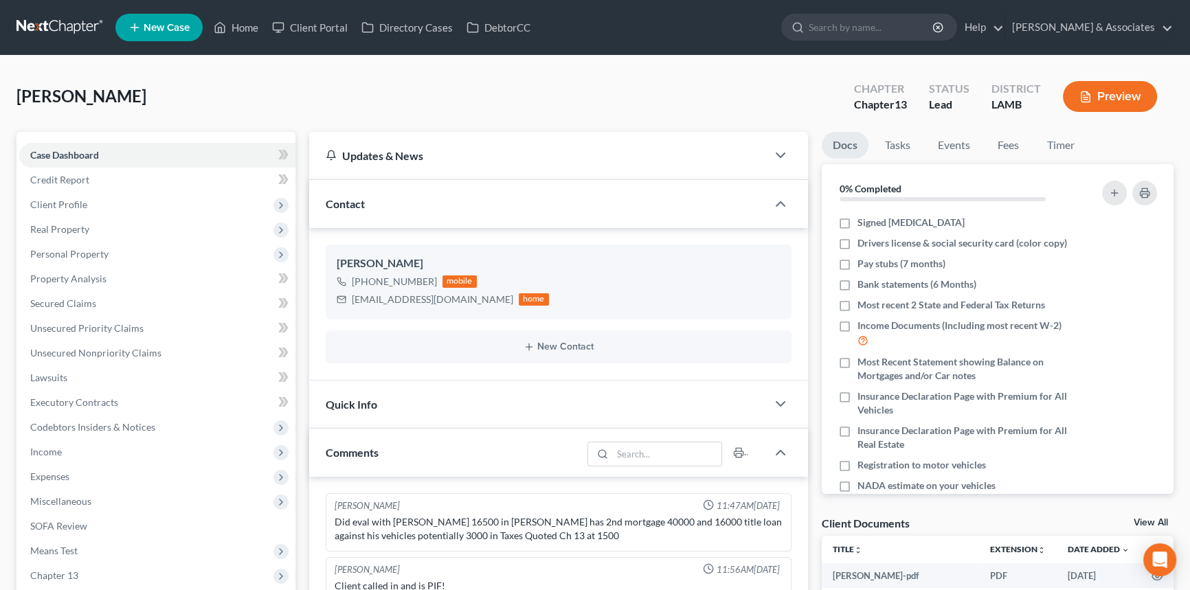
click at [1026, 157] on li "Fees" at bounding box center [1009, 148] width 44 height 32
click at [1022, 144] on link "Fees" at bounding box center [1009, 145] width 44 height 27
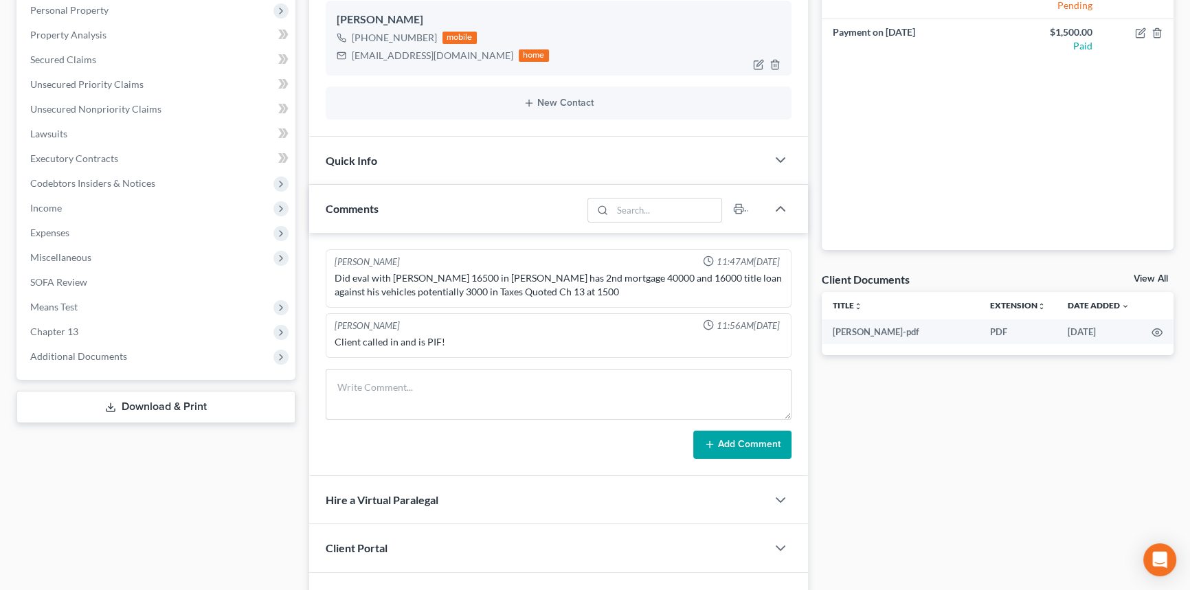
scroll to position [62, 0]
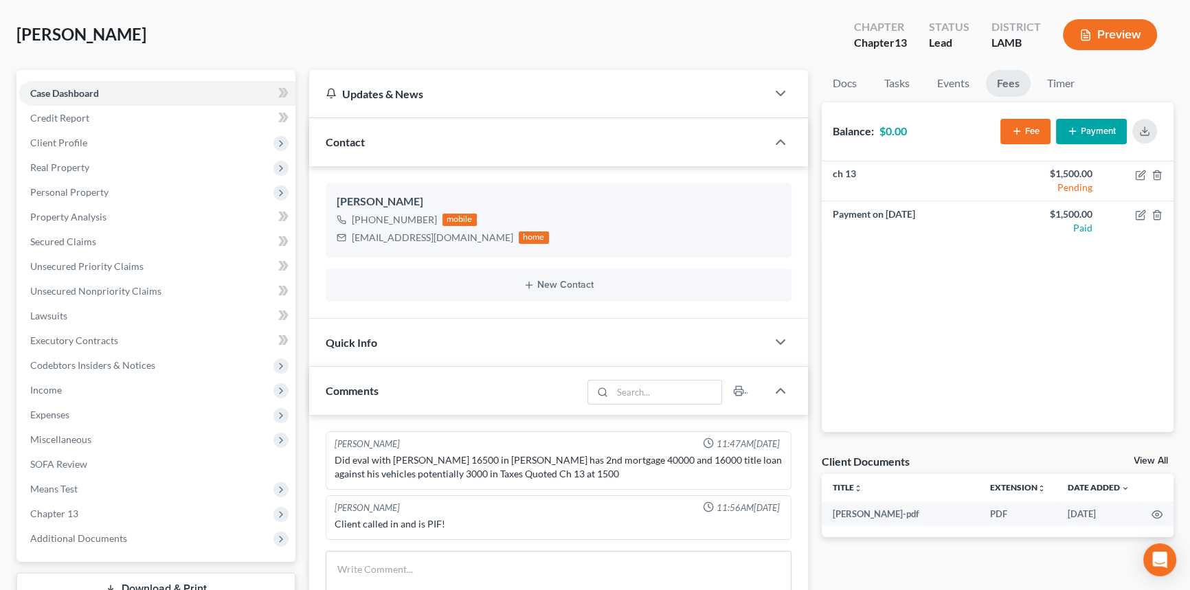
click at [471, 335] on div "Quick Info" at bounding box center [538, 342] width 458 height 47
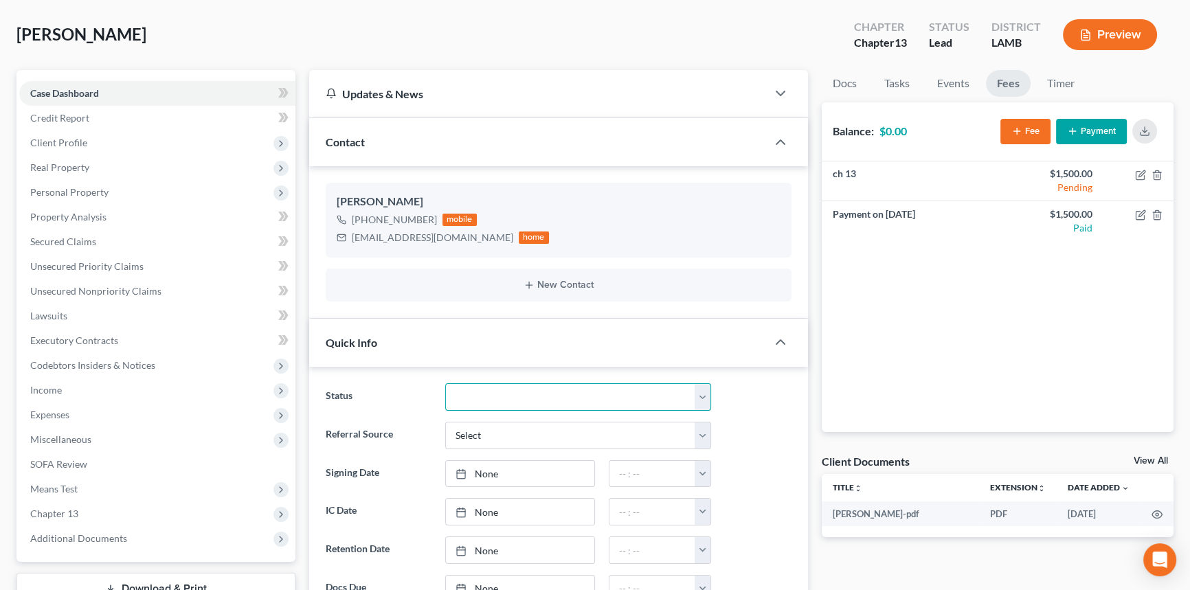
click at [464, 392] on select "Amended Plan Needed Awaiting Income Closed Confirmed Discharged Dismissed Docs …" at bounding box center [578, 396] width 266 height 27
select select "17"
click at [445, 383] on select "Amended Plan Needed Awaiting Income Closed Confirmed Discharged Dismissed Docs …" at bounding box center [578, 396] width 266 height 27
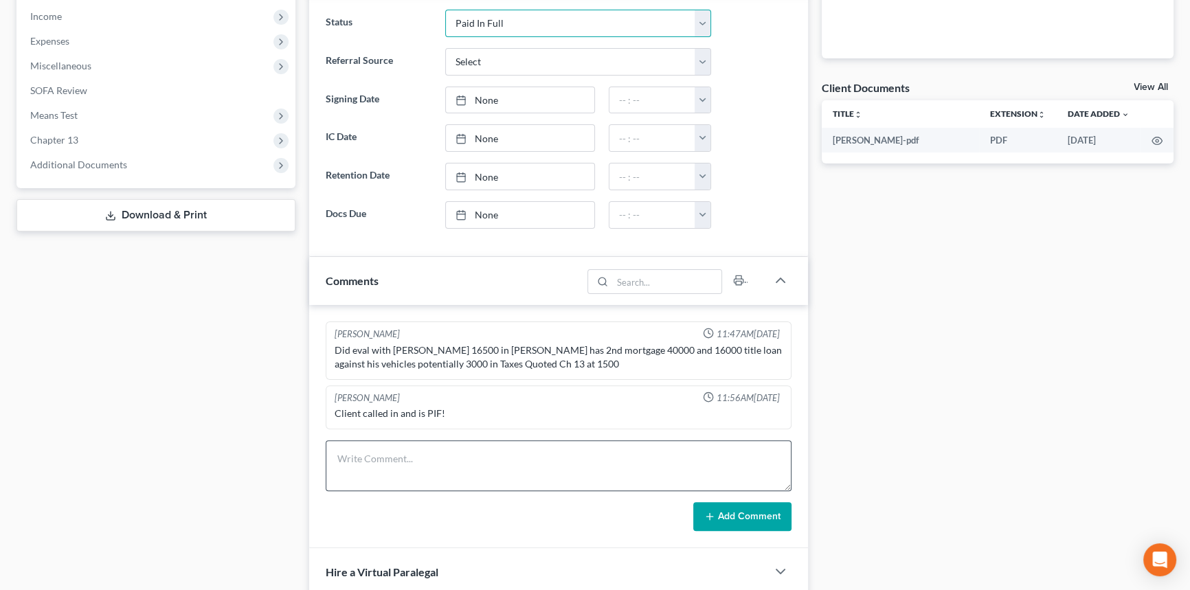
scroll to position [500, 0]
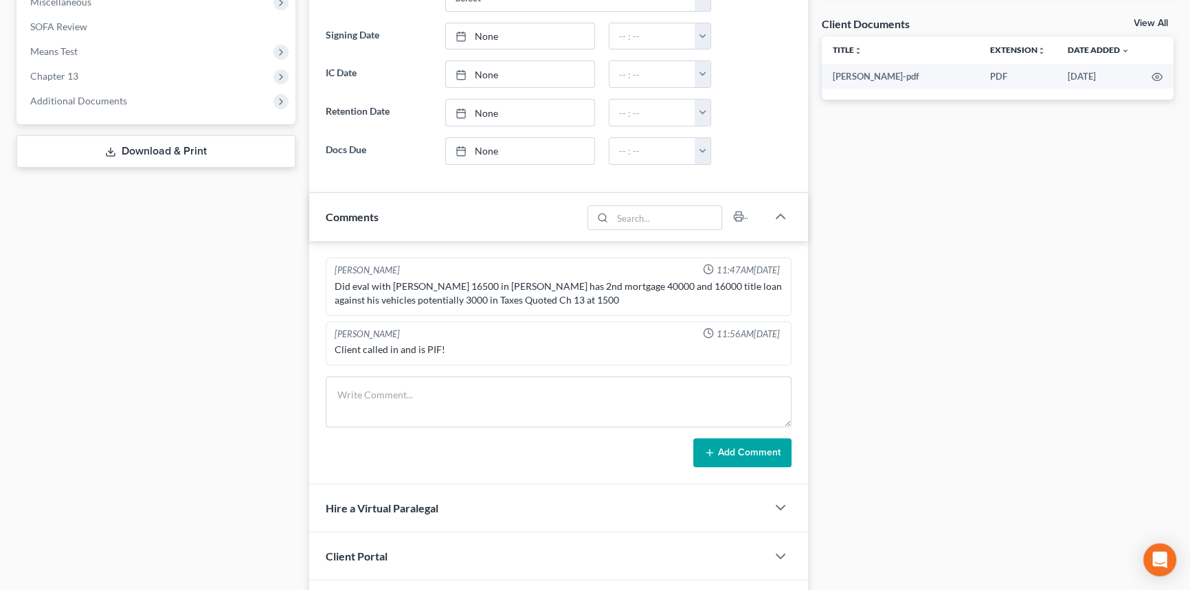
click at [404, 438] on div "Add Comment" at bounding box center [559, 452] width 466 height 29
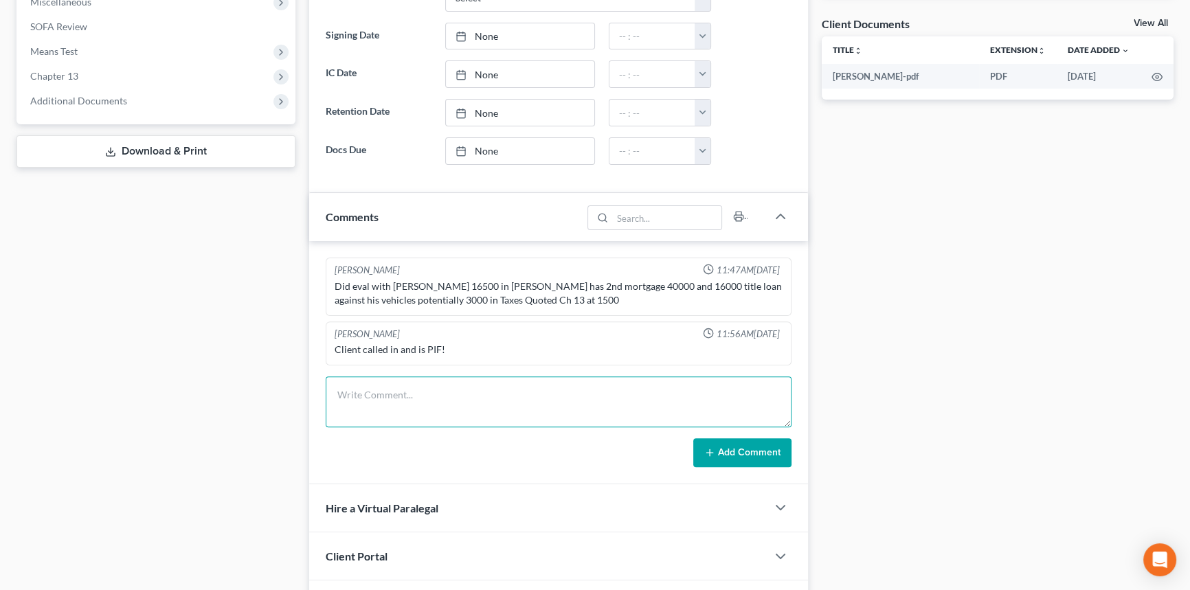
click at [440, 412] on textarea at bounding box center [559, 402] width 466 height 51
type textarea "sent out [MEDICAL_DATA]"
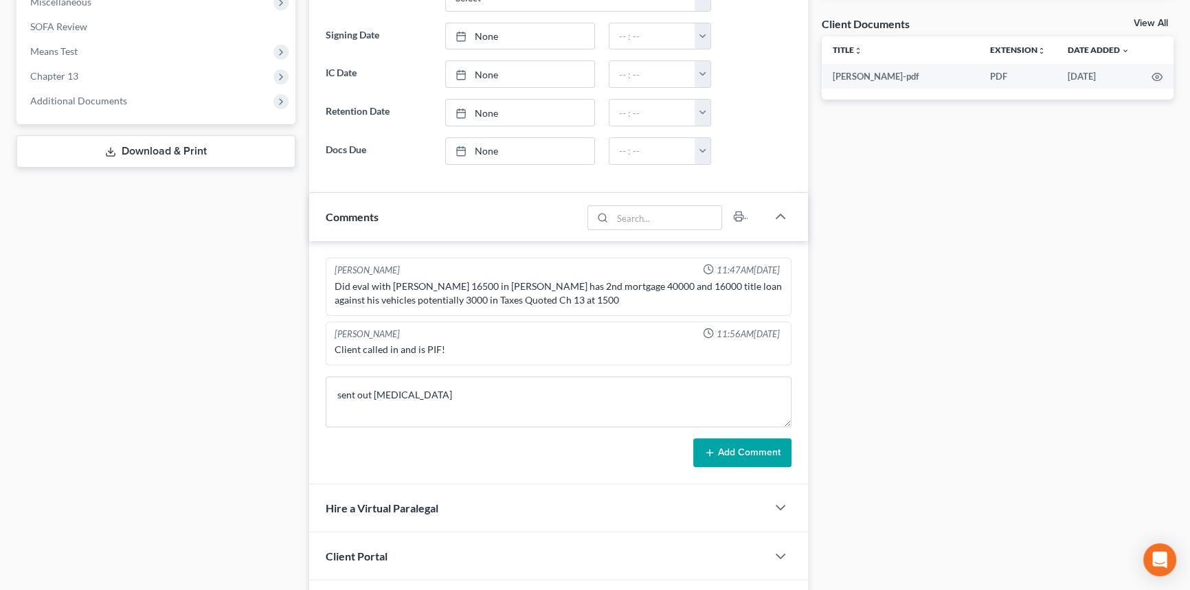
click at [734, 438] on button "Add Comment" at bounding box center [742, 452] width 98 height 29
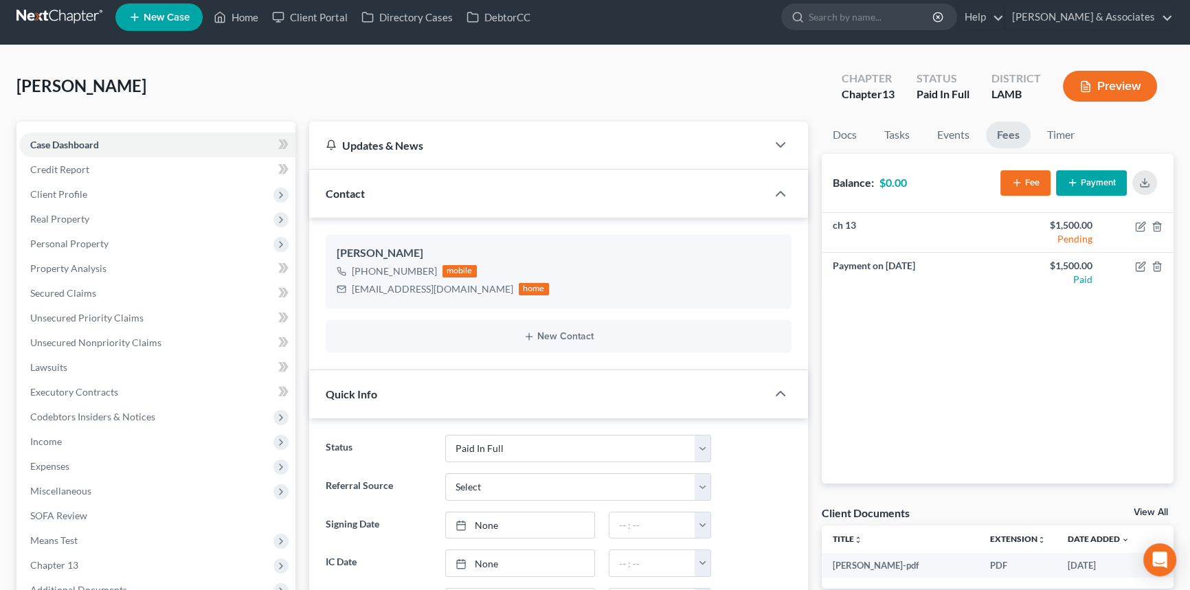
scroll to position [0, 0]
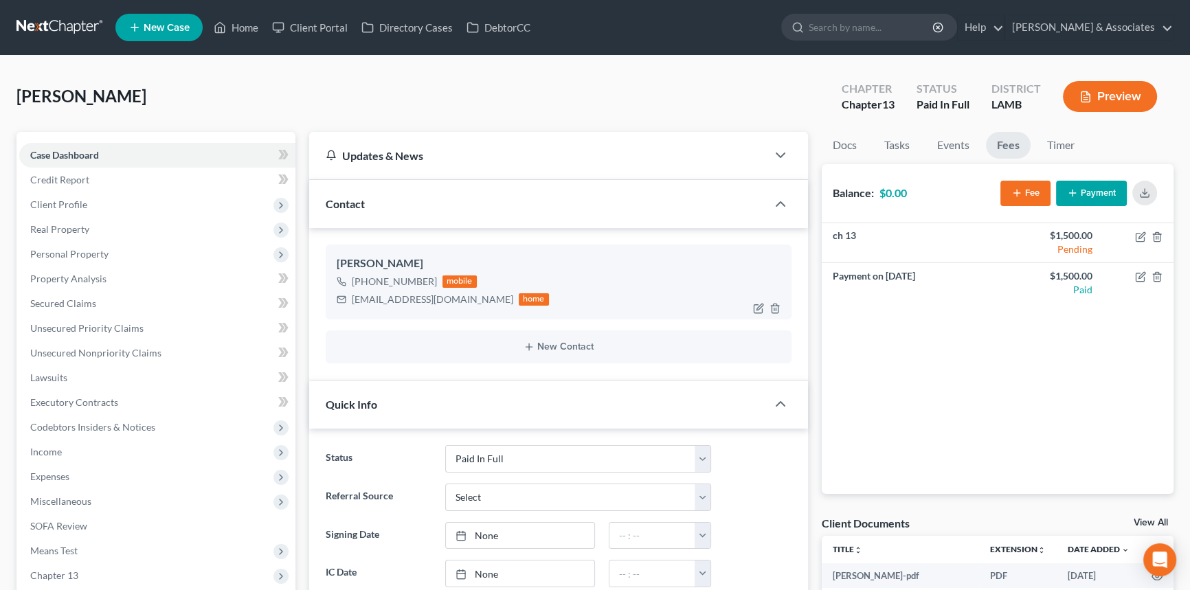
click at [434, 298] on div "leonlee12994@gmail.com" at bounding box center [433, 300] width 162 height 14
copy div "leonlee12994@gmail.com"
click at [857, 144] on link "Docs" at bounding box center [845, 145] width 46 height 27
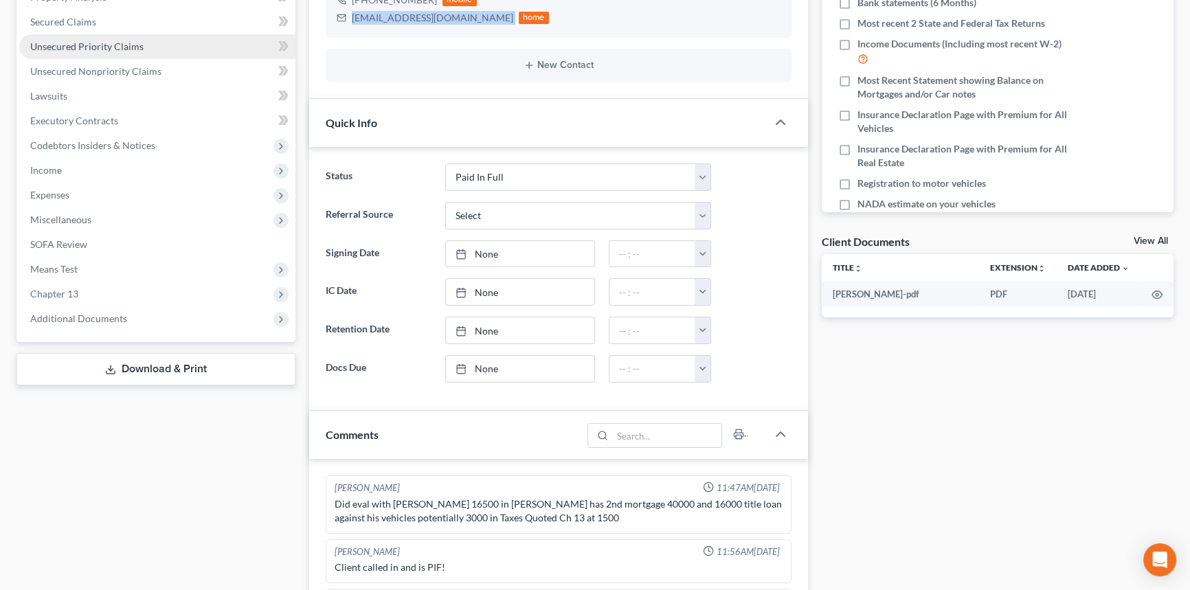
scroll to position [62, 0]
